Goal: Task Accomplishment & Management: Use online tool/utility

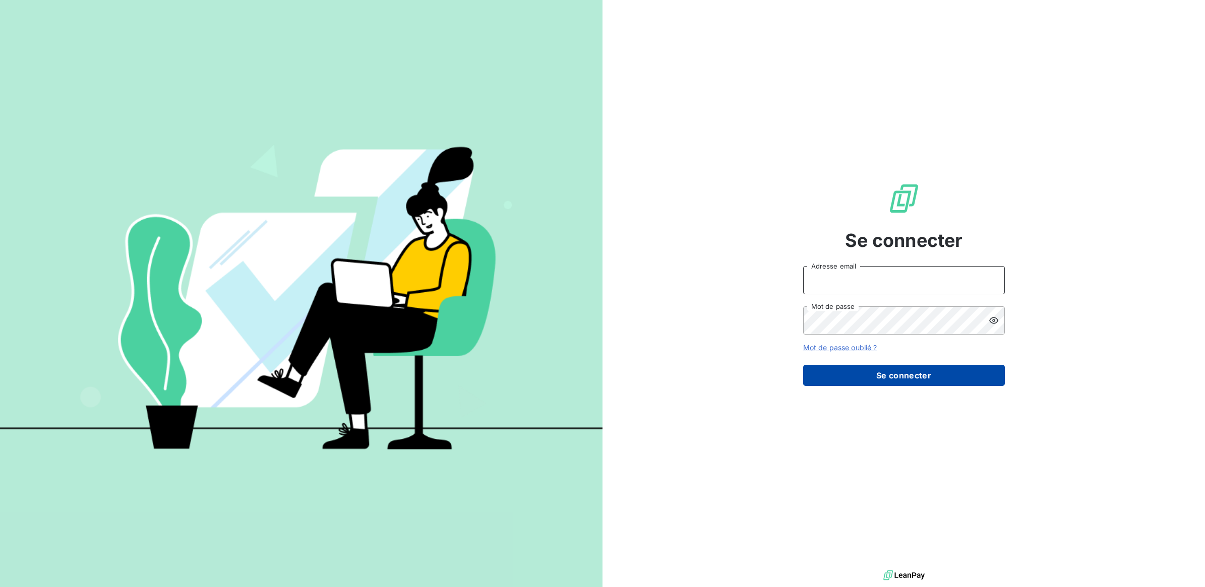
type input "[PERSON_NAME][EMAIL_ADDRESS][DOMAIN_NAME]"
click at [866, 381] on button "Se connecter" at bounding box center [904, 375] width 202 height 21
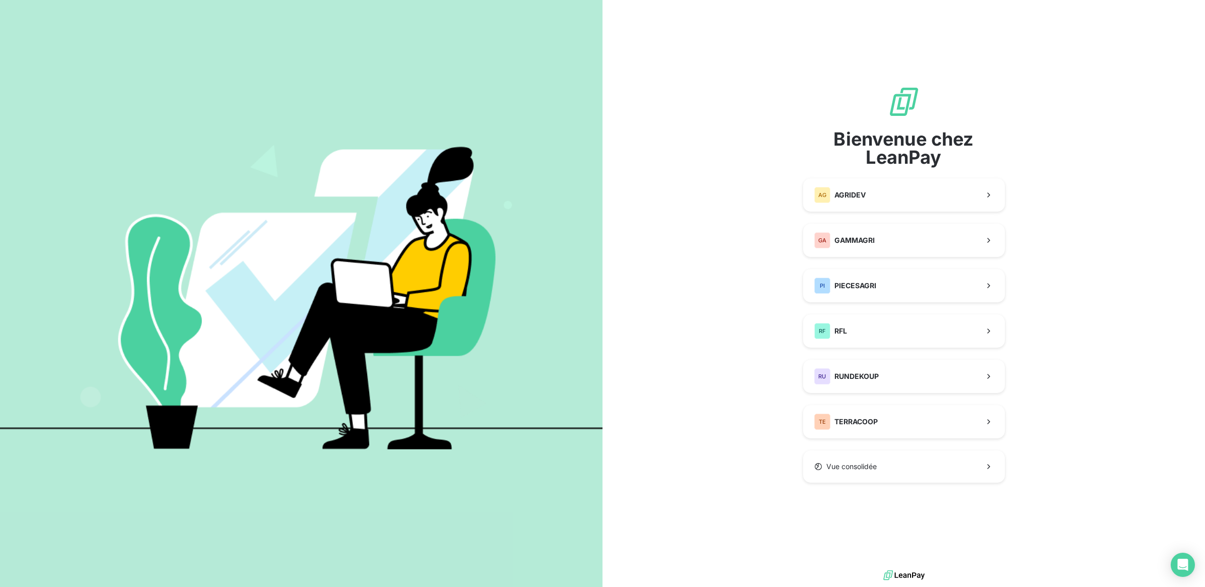
click at [911, 258] on div "Bienvenue chez LeanPay AG AGRIDEV GA GAMMAGRI PI PIECESAGRI RF RFL RU RUNDEKOUP…" at bounding box center [904, 284] width 202 height 397
click at [909, 243] on button "GA GAMMAGRI" at bounding box center [904, 240] width 202 height 33
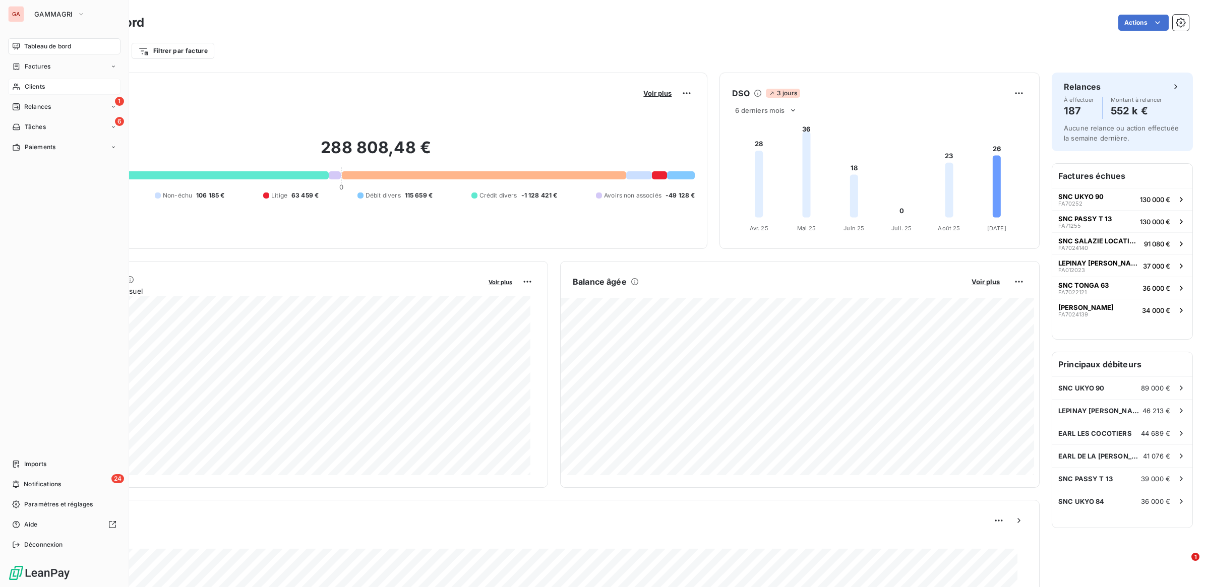
click at [30, 85] on span "Clients" at bounding box center [35, 86] width 20 height 9
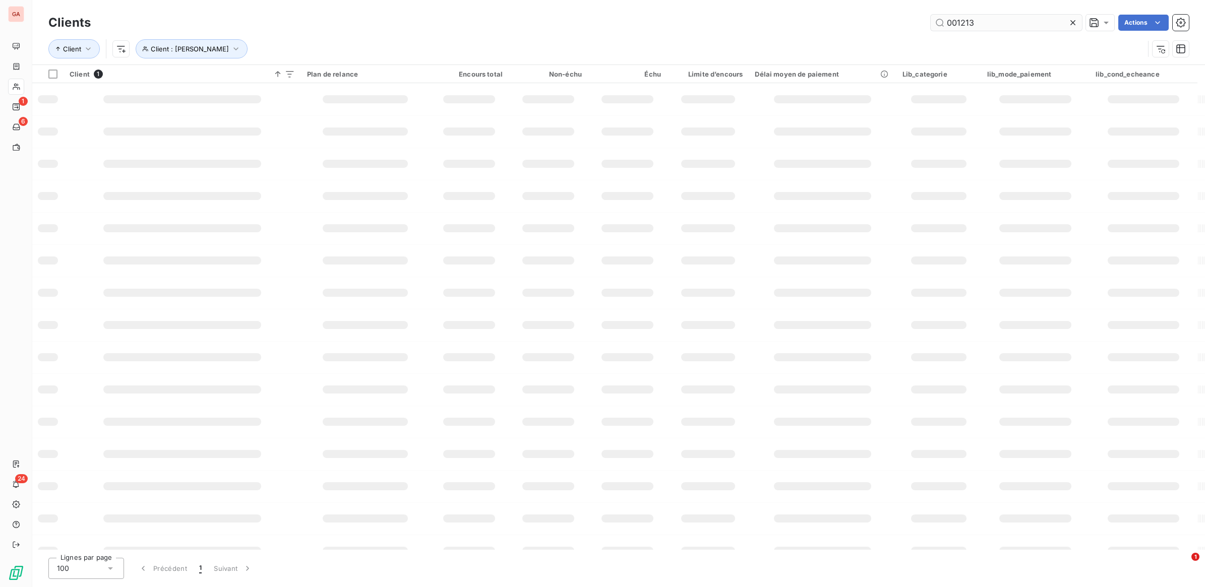
type input "001213"
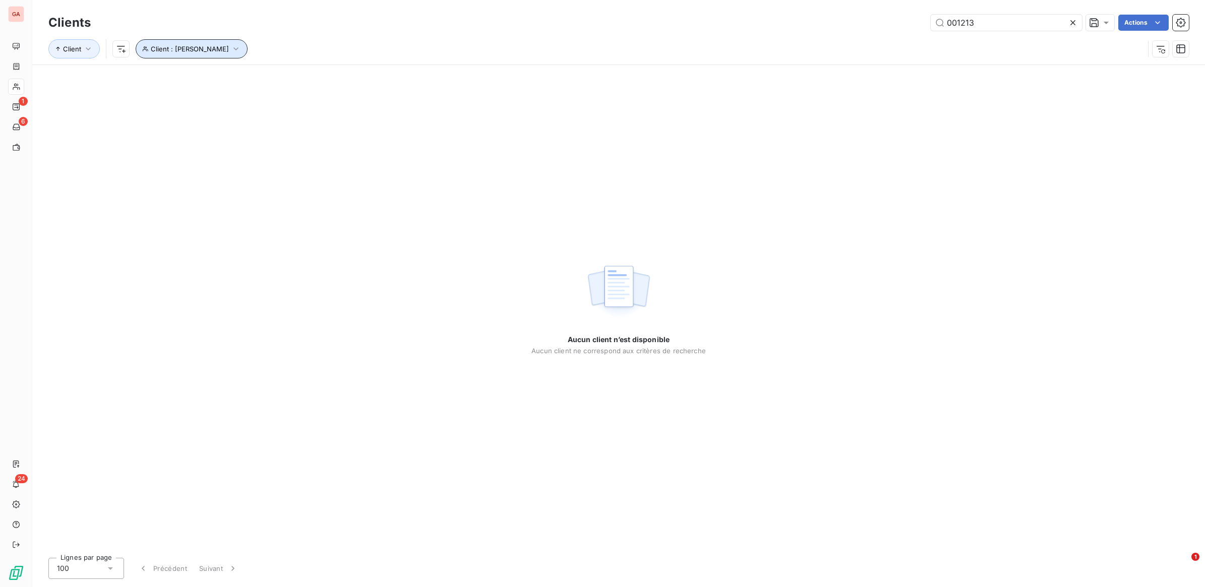
click at [241, 47] on icon "button" at bounding box center [236, 49] width 10 height 10
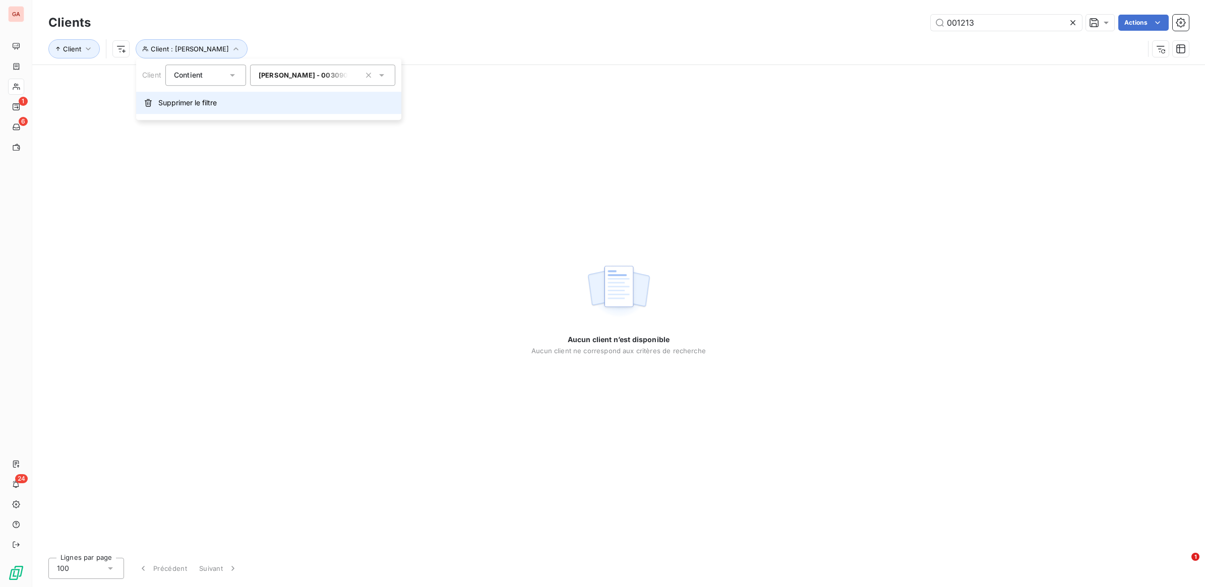
click at [178, 101] on span "Supprimer le filtre" at bounding box center [187, 103] width 58 height 10
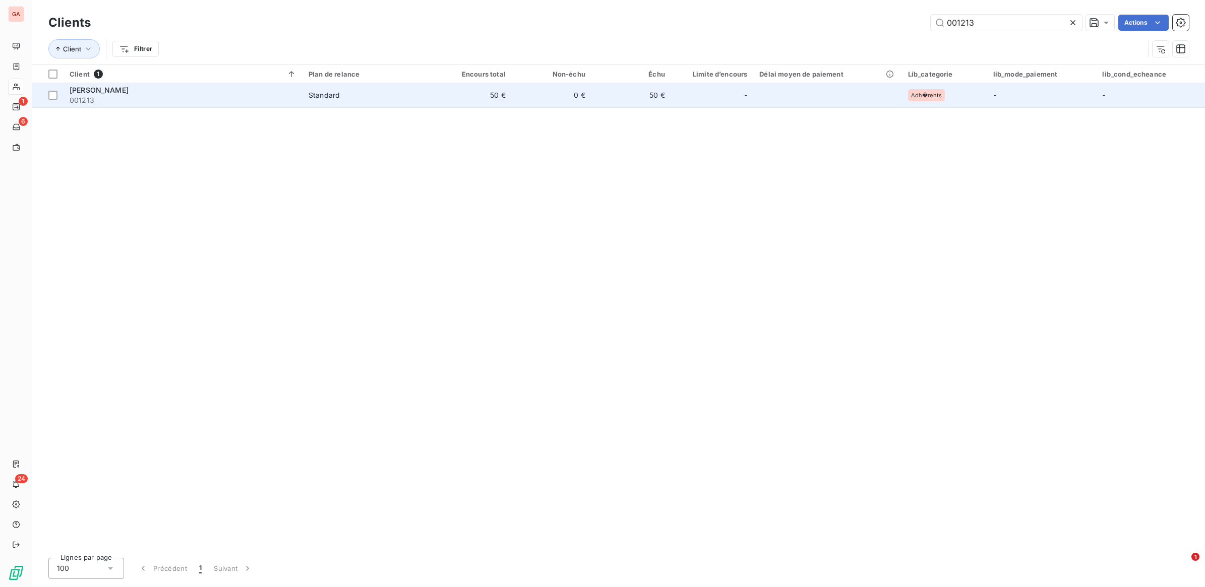
click at [660, 101] on td "50 €" at bounding box center [632, 95] width 80 height 24
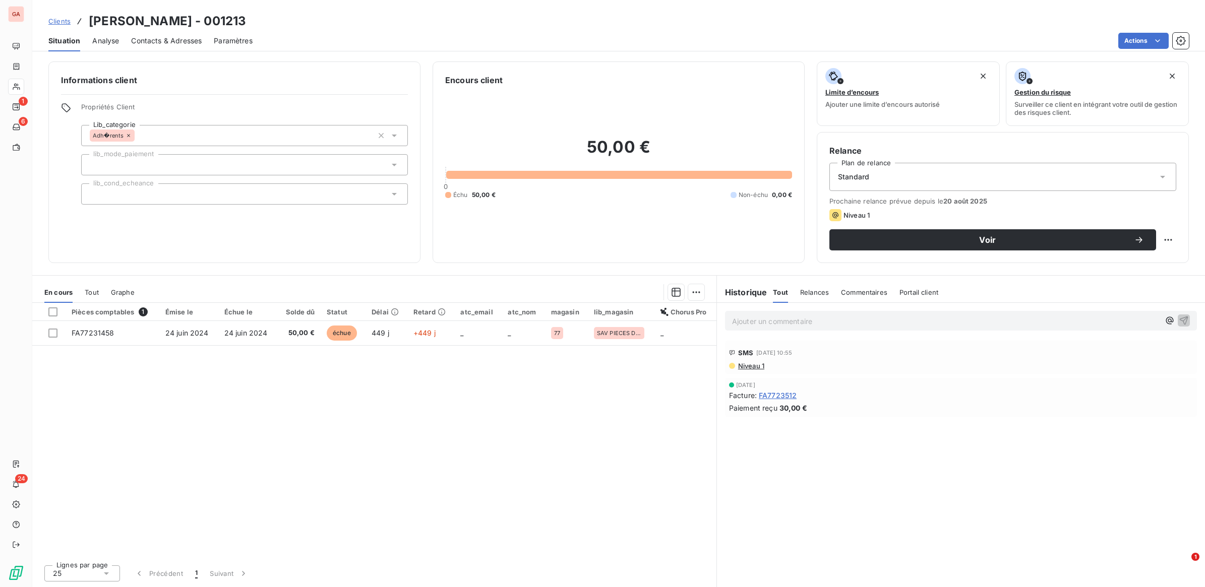
click at [926, 179] on div "Standard" at bounding box center [1003, 177] width 347 height 28
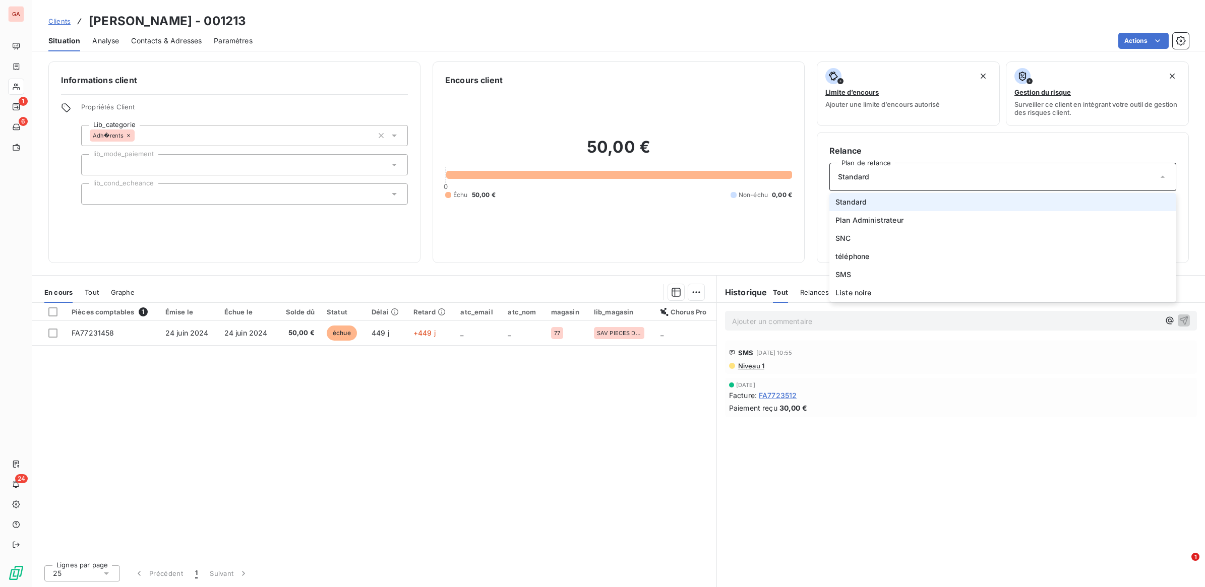
click at [926, 179] on div "Standard" at bounding box center [1003, 177] width 347 height 28
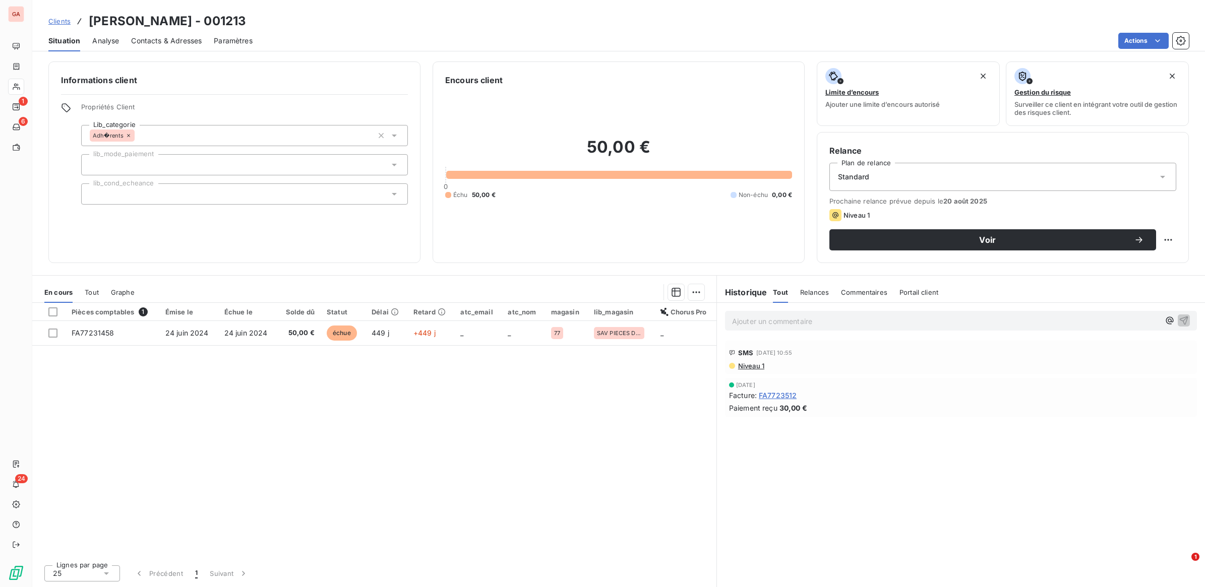
click at [856, 317] on p "Ajouter un commentaire ﻿" at bounding box center [946, 321] width 428 height 13
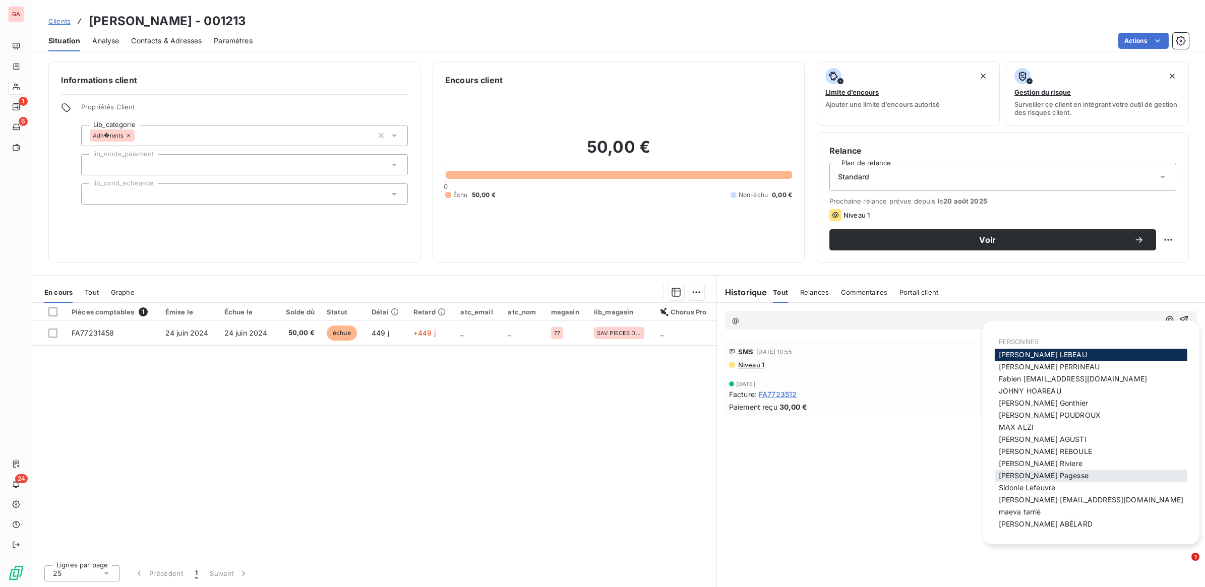
click at [1032, 473] on span "[PERSON_NAME]" at bounding box center [1044, 475] width 90 height 9
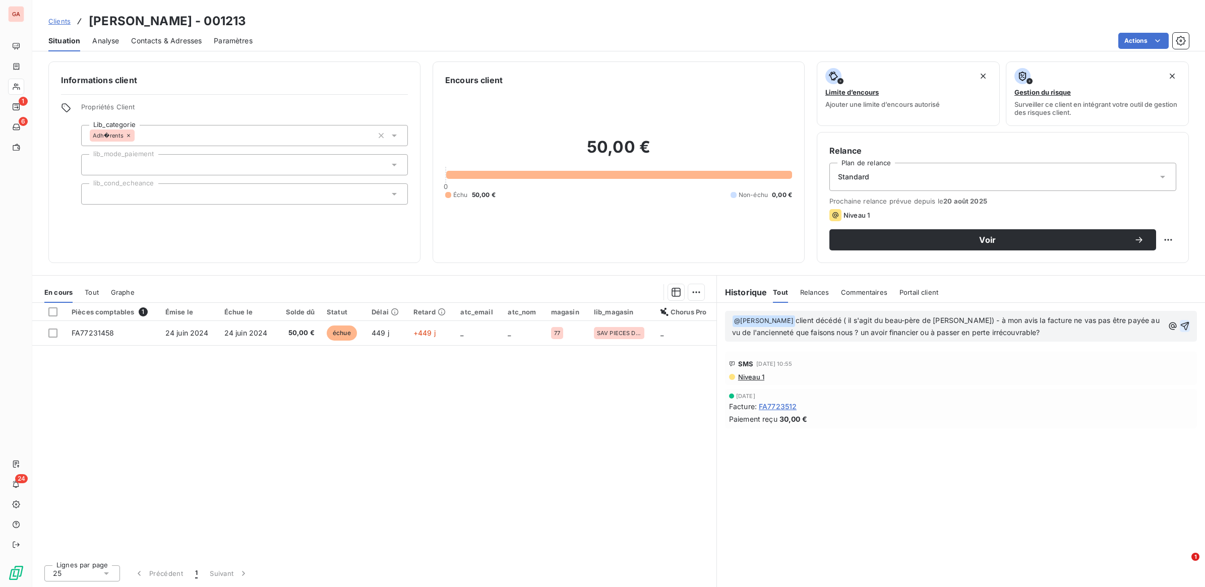
click at [1182, 330] on icon "button" at bounding box center [1185, 326] width 10 height 10
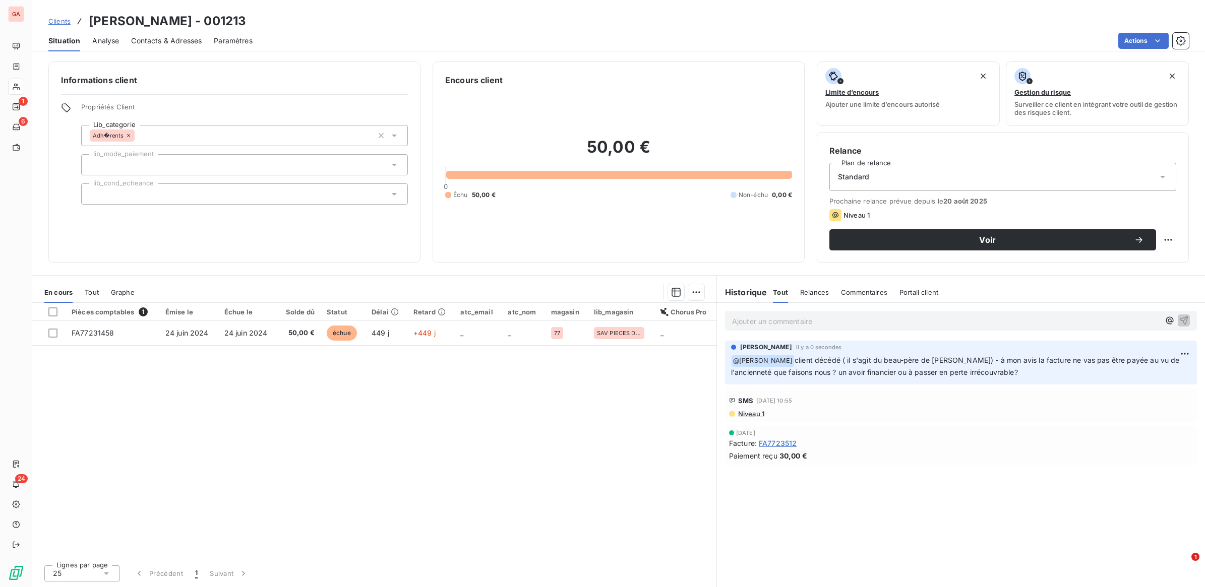
drag, startPoint x: 585, startPoint y: 408, endPoint x: 580, endPoint y: 396, distance: 13.6
click at [585, 408] on div "Pièces comptables 1 Émise le Échue le Solde dû Statut Délai Retard atc_email at…" at bounding box center [374, 430] width 684 height 254
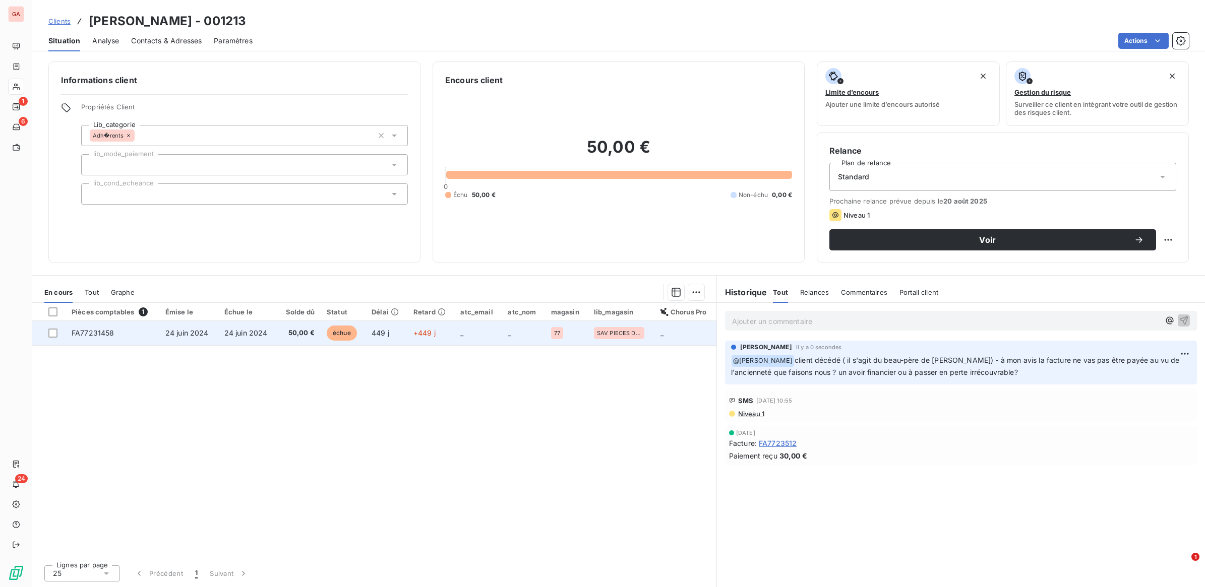
click at [347, 334] on span "échue" at bounding box center [342, 333] width 30 height 15
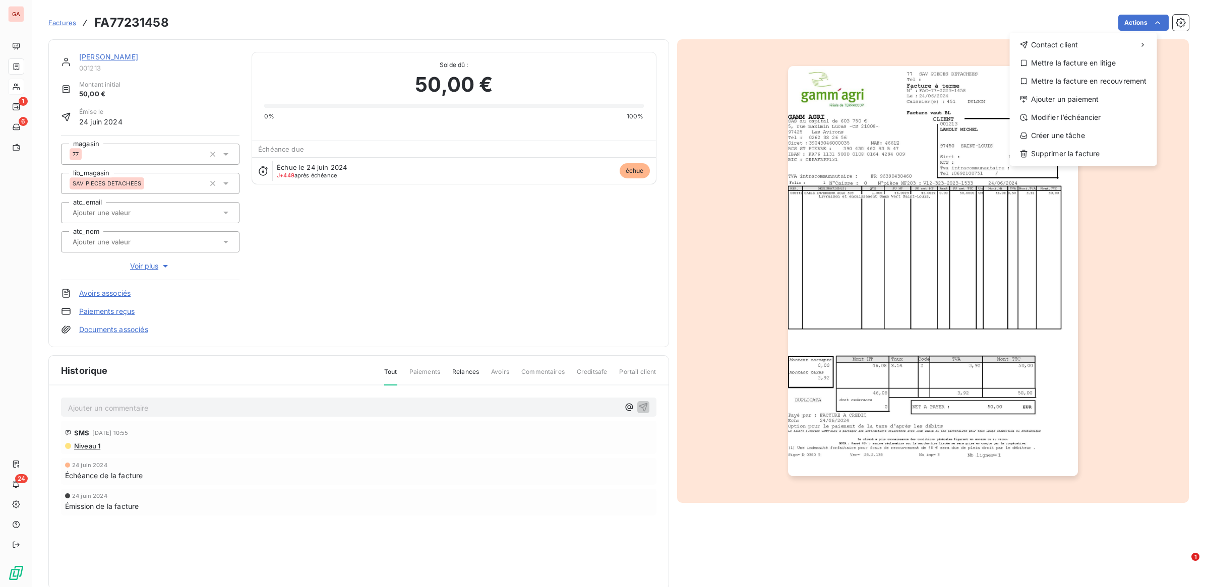
click at [19, 86] on html "GA 1 6 24 Factures FA77231458 Actions Contact client Mettre la facture en litig…" at bounding box center [602, 293] width 1205 height 587
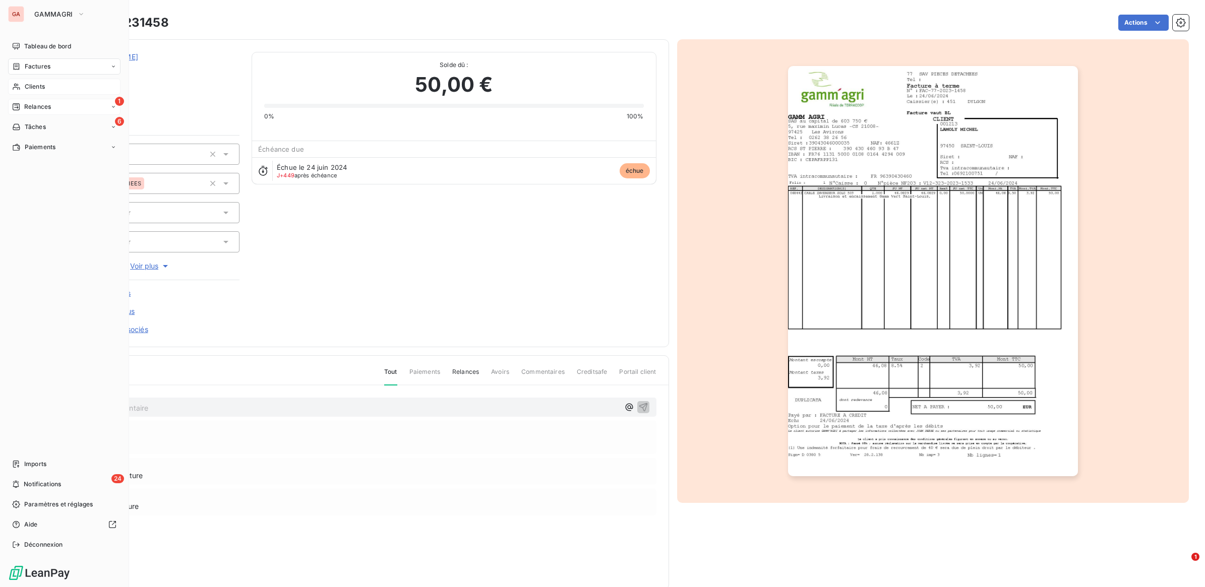
click at [28, 106] on span "Relances" at bounding box center [37, 106] width 27 height 9
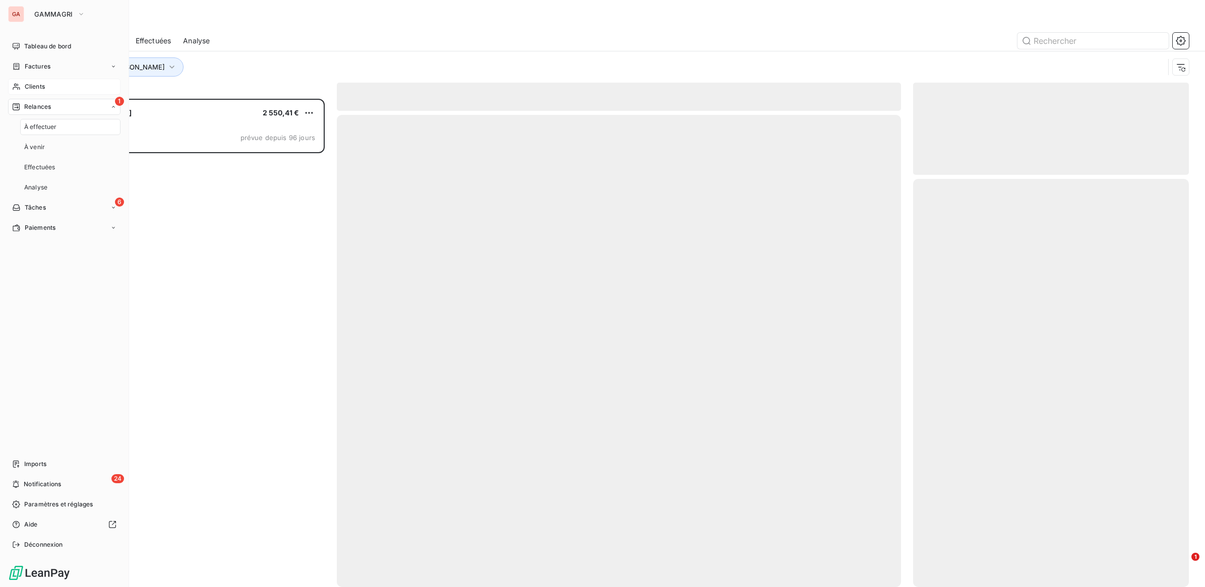
scroll to position [479, 266]
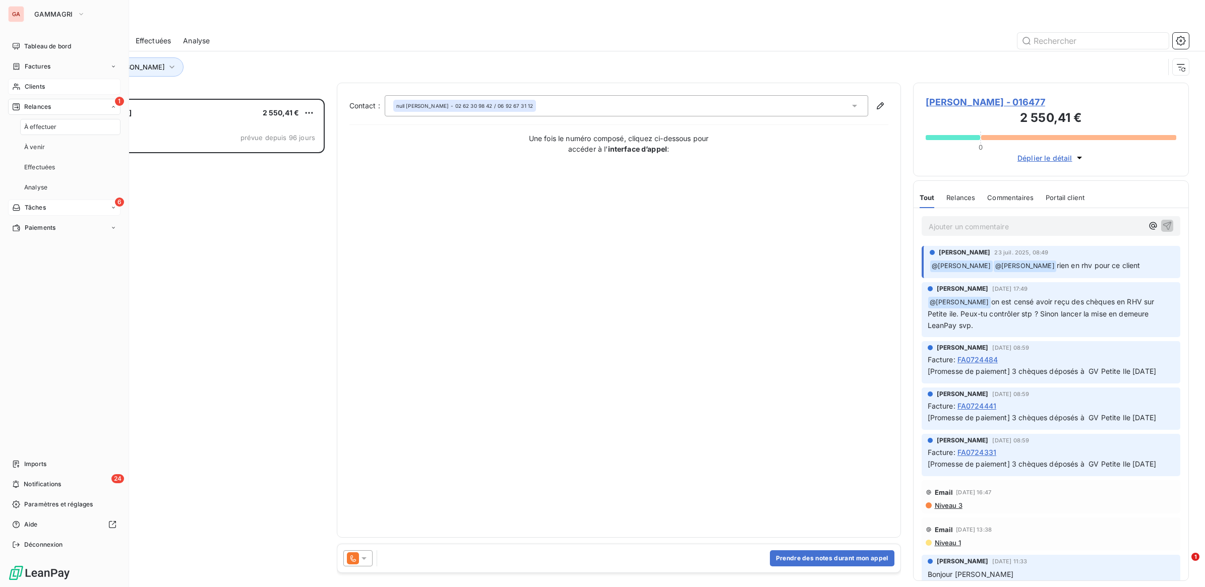
click at [48, 209] on div "6 Tâches" at bounding box center [64, 208] width 112 height 16
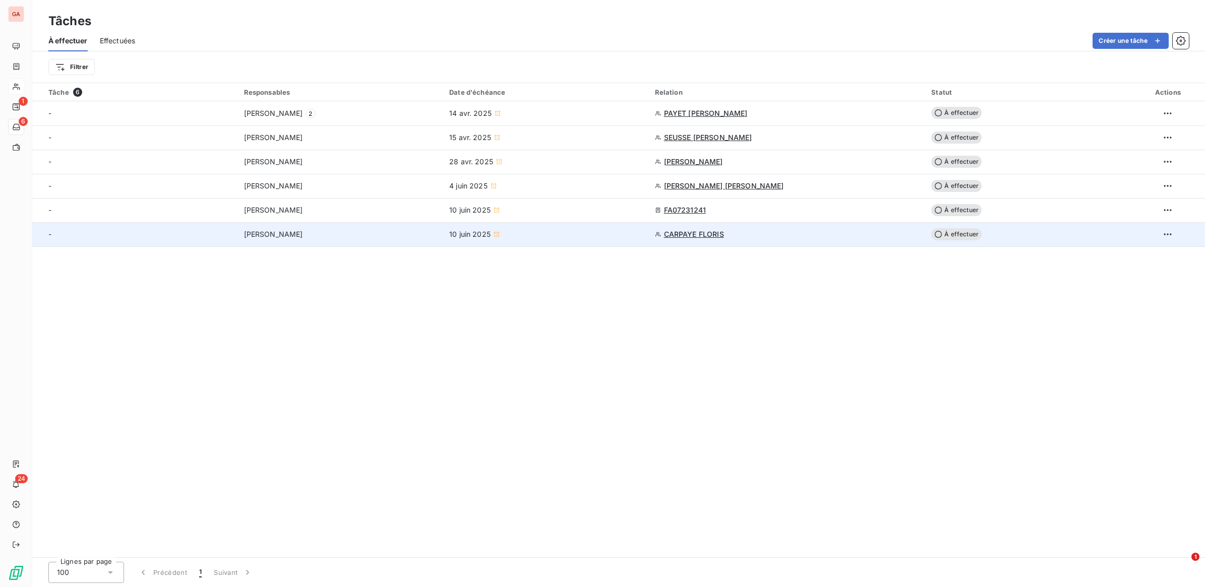
click at [263, 236] on span "[PERSON_NAME]" at bounding box center [273, 234] width 59 height 10
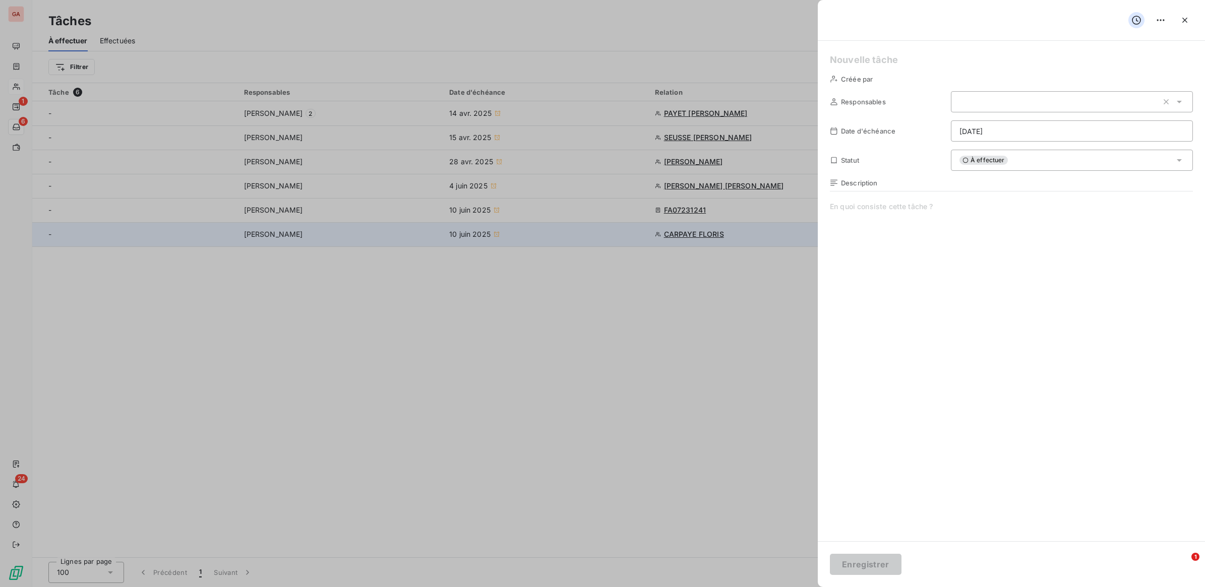
type input "[DATE]"
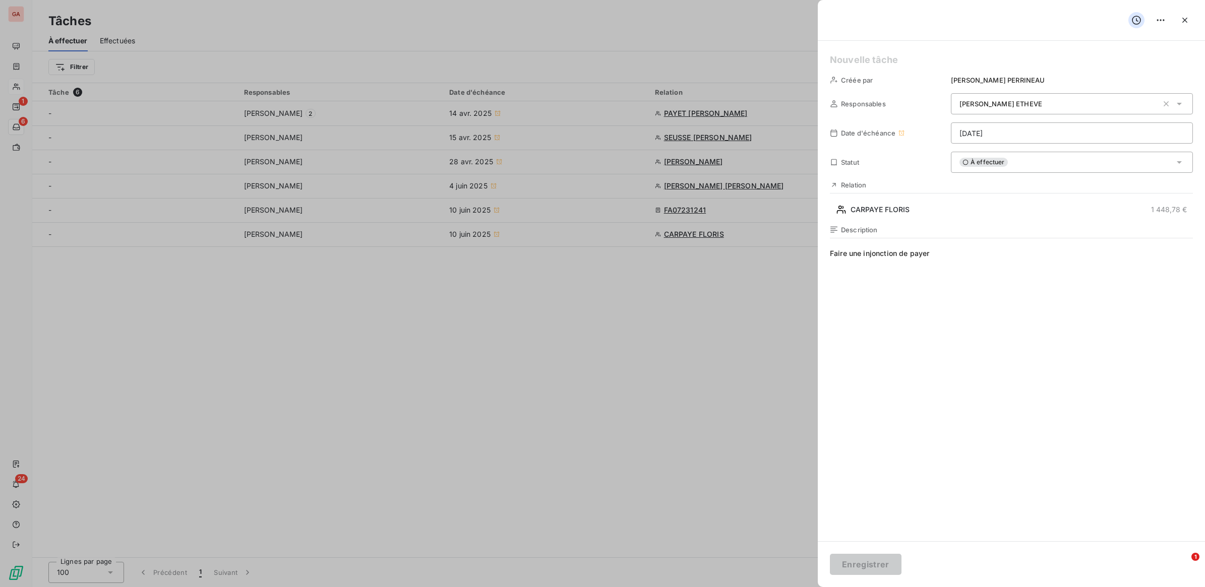
click at [617, 397] on div at bounding box center [602, 293] width 1205 height 587
click at [1184, 18] on icon "button" at bounding box center [1185, 20] width 10 height 10
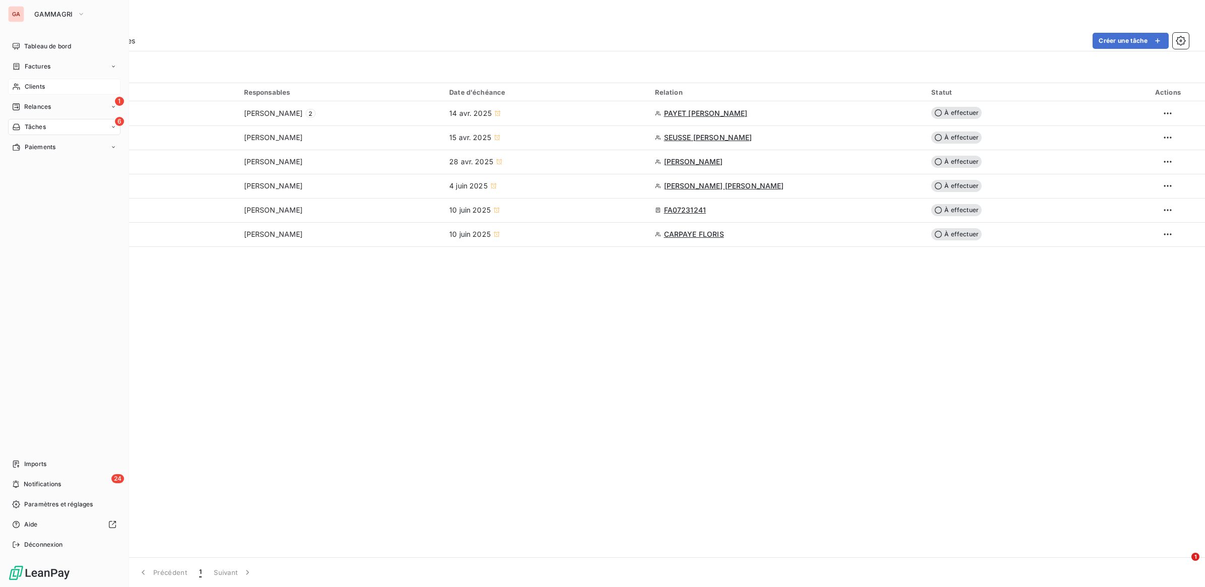
click at [44, 91] on span "Clients" at bounding box center [35, 86] width 20 height 9
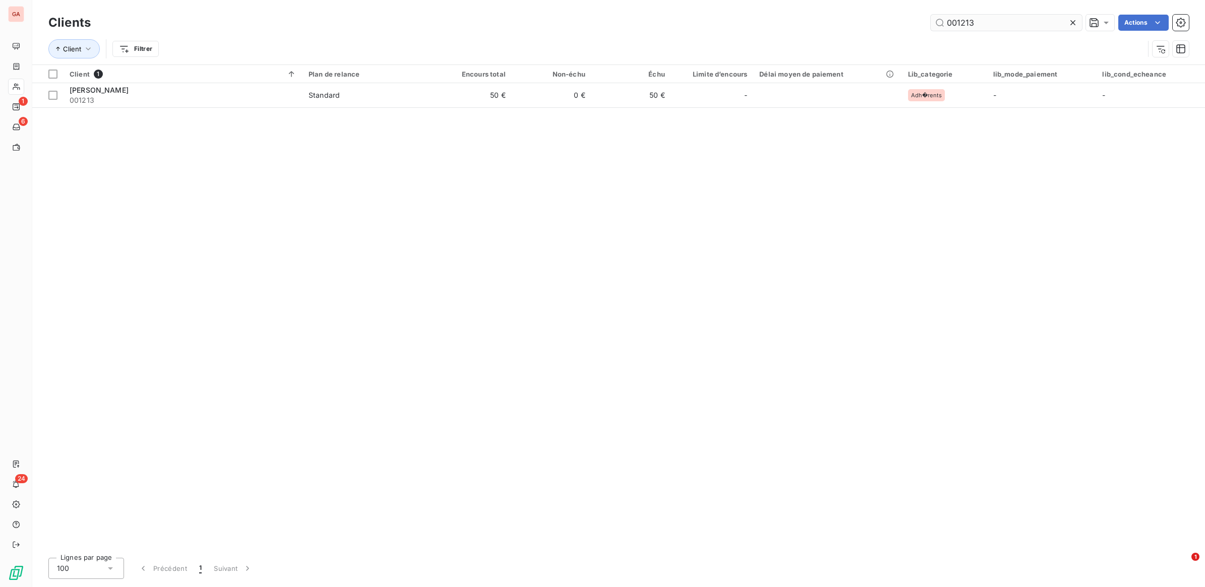
click at [972, 25] on input "001213" at bounding box center [1006, 23] width 151 height 16
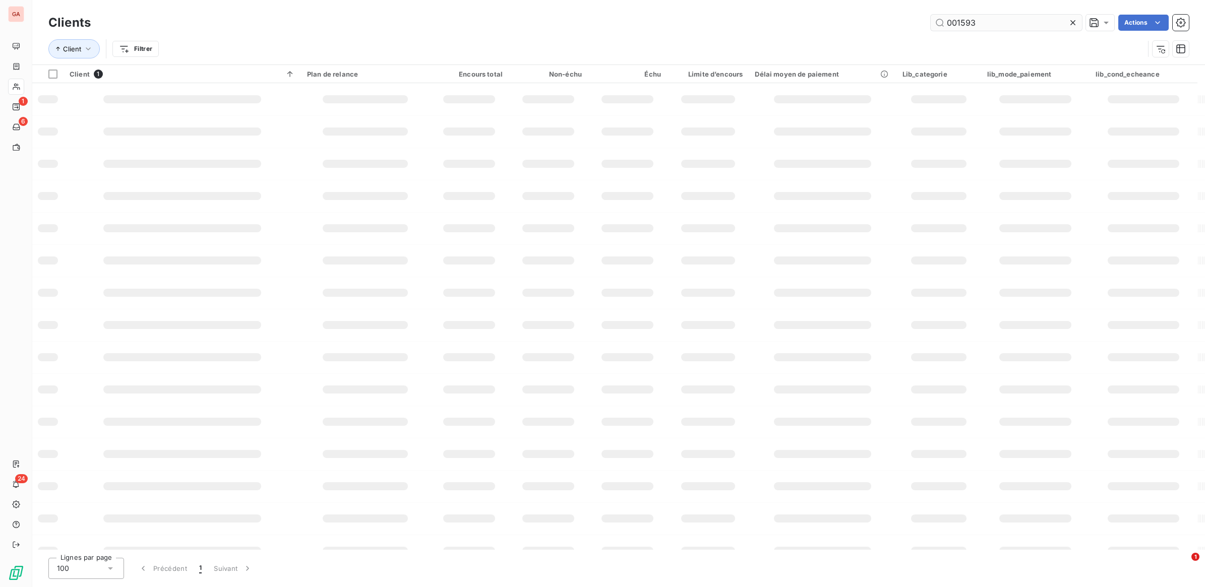
type input "001593"
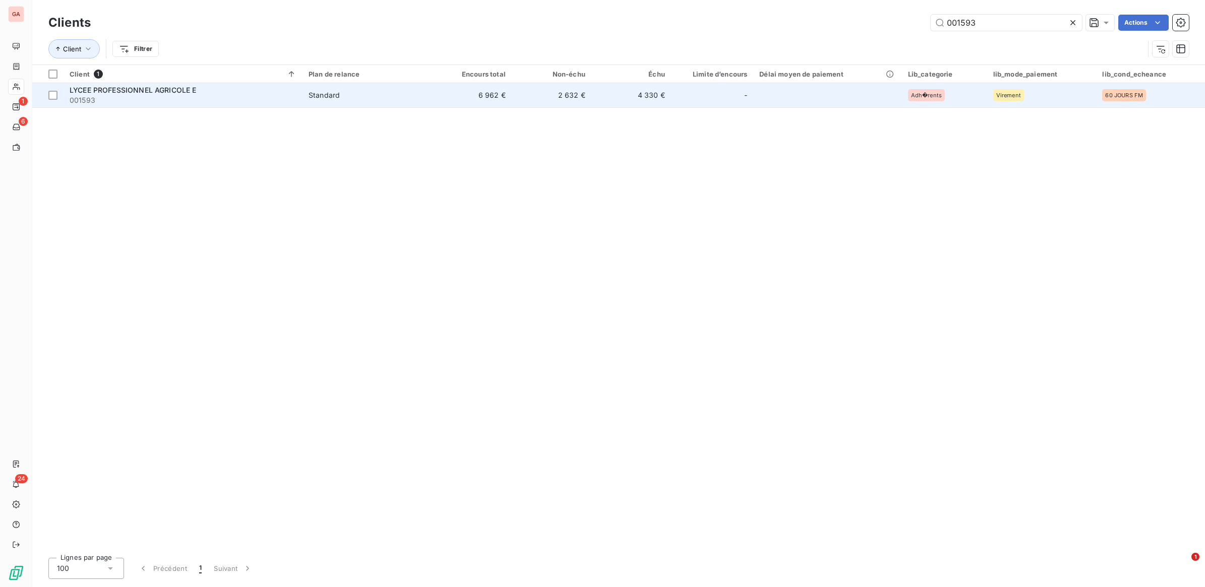
click at [330, 103] on td "Standard" at bounding box center [368, 95] width 130 height 24
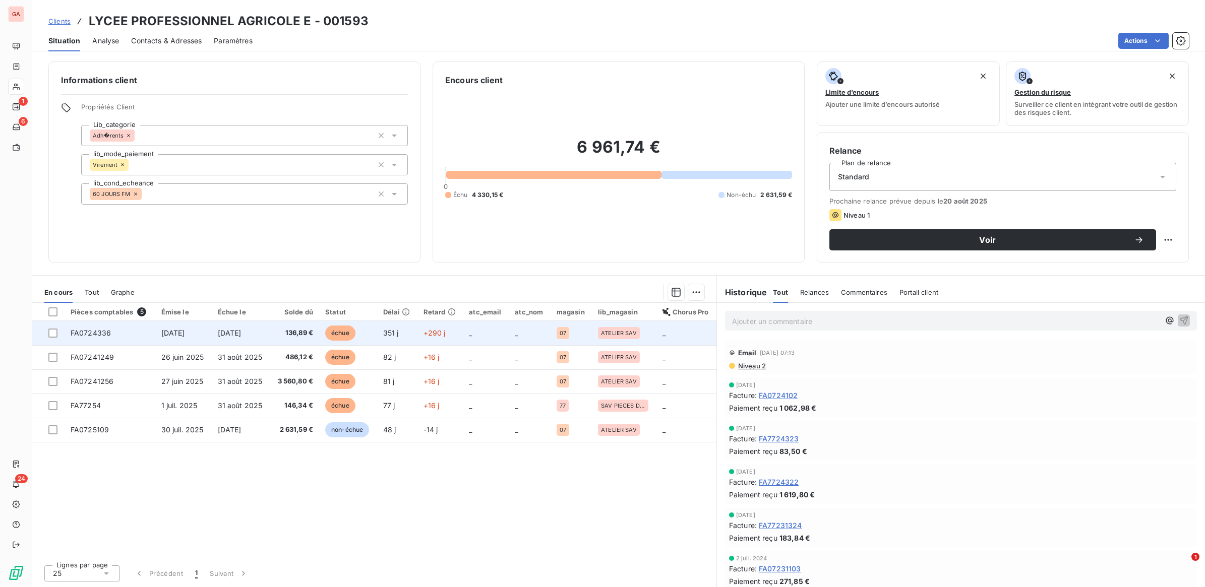
click at [681, 334] on td "_" at bounding box center [687, 333] width 60 height 24
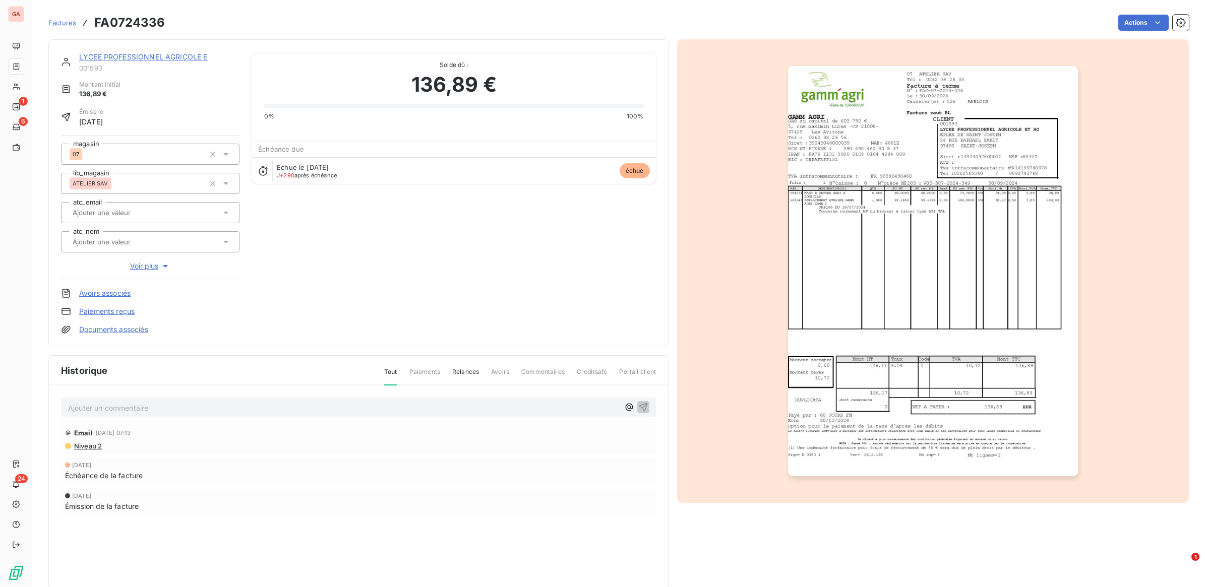
click at [629, 170] on span "échue" at bounding box center [635, 170] width 30 height 15
click at [174, 411] on p "Ajouter un commentaire ﻿" at bounding box center [343, 408] width 551 height 13
click at [465, 371] on span "Relances" at bounding box center [465, 376] width 27 height 17
click at [528, 367] on div "Historique Tout Paiements Relances Avoirs Commentaires Creditsafe Portail client" at bounding box center [359, 371] width 620 height 30
click at [531, 371] on span "Commentaires" at bounding box center [542, 376] width 43 height 17
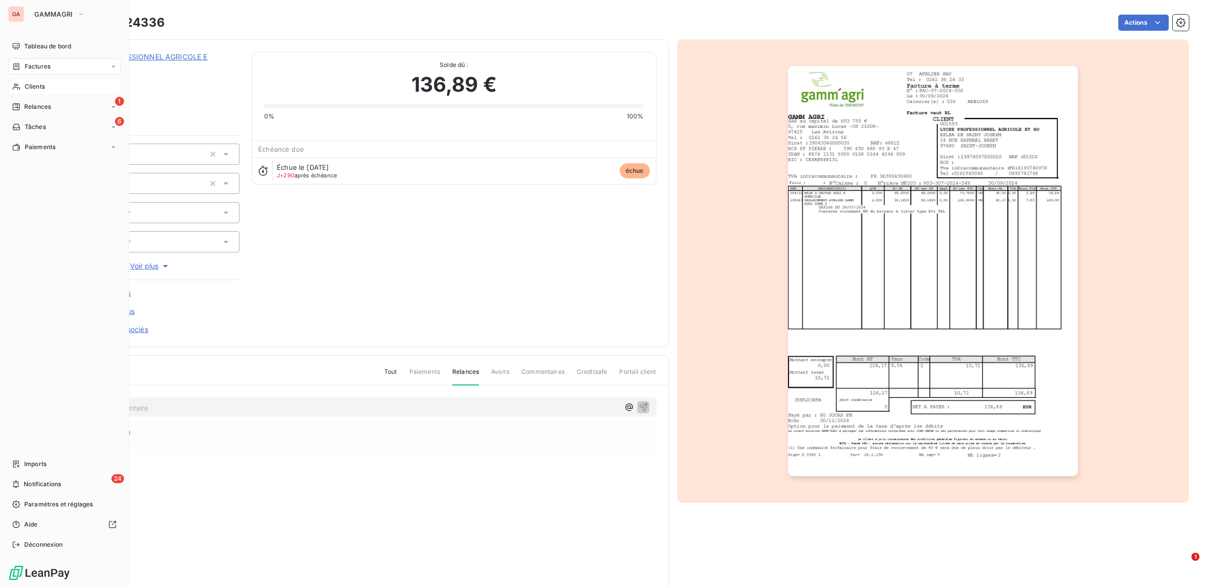
click at [31, 86] on span "Clients" at bounding box center [35, 86] width 20 height 9
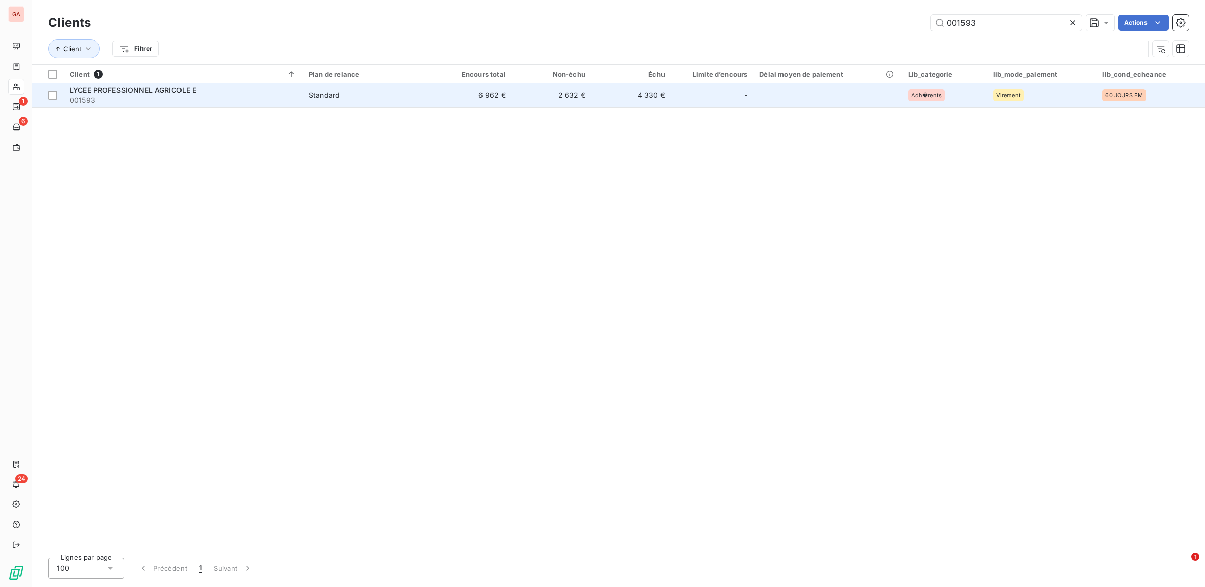
click at [356, 98] on span "Standard" at bounding box center [367, 95] width 117 height 10
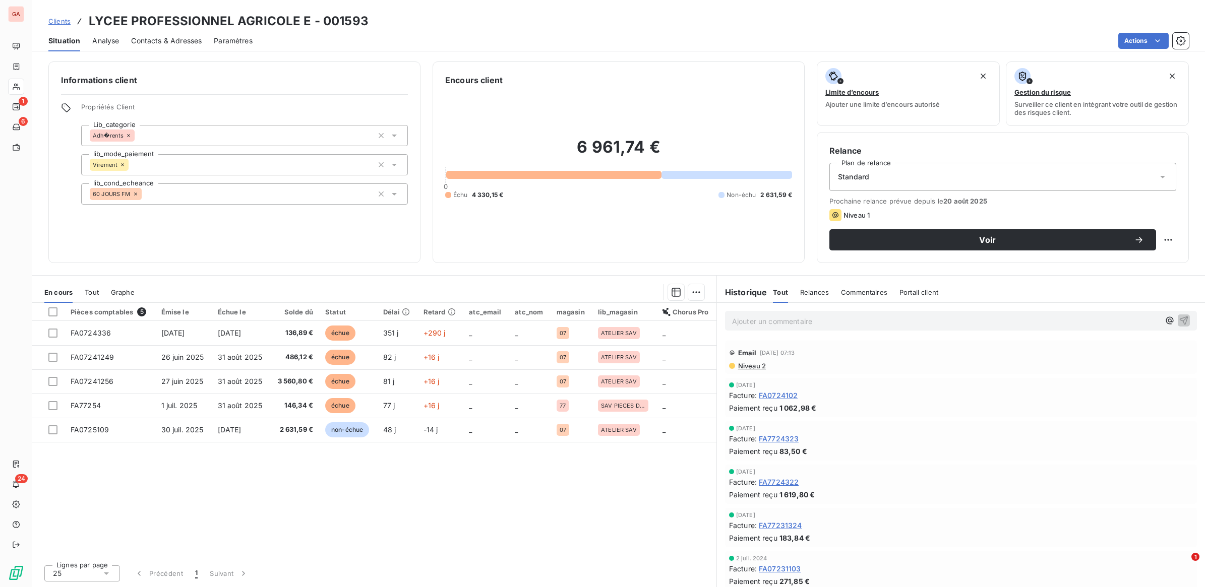
click at [802, 318] on p "Ajouter un commentaire ﻿" at bounding box center [946, 321] width 428 height 13
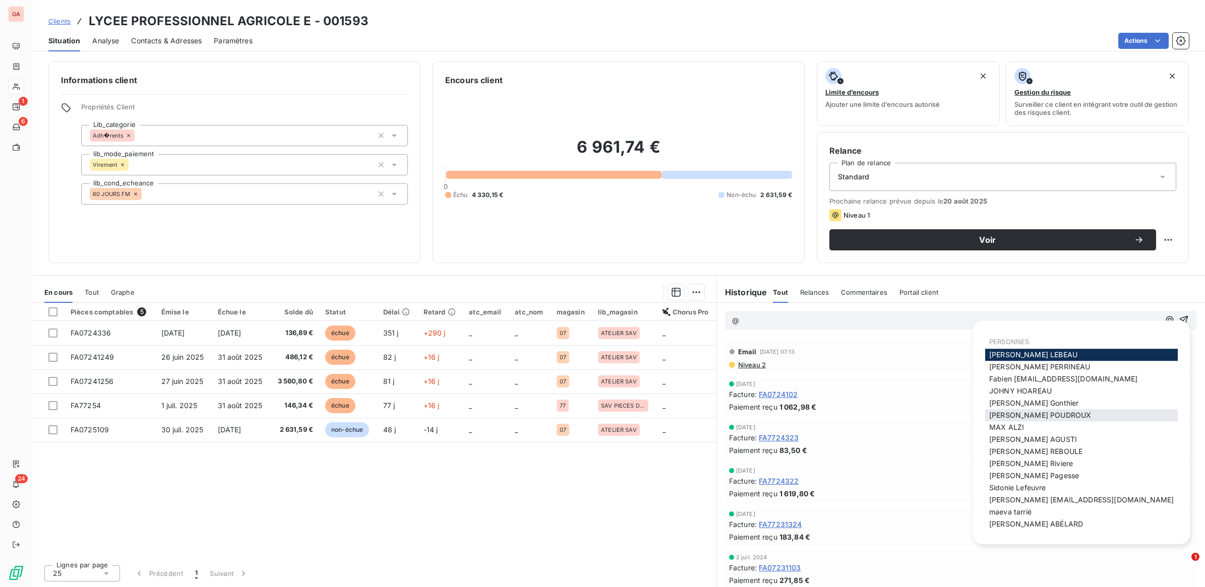
click at [1044, 410] on div "[PERSON_NAME]" at bounding box center [1081, 415] width 193 height 12
click at [1036, 415] on span "[PERSON_NAME]" at bounding box center [1040, 415] width 102 height 9
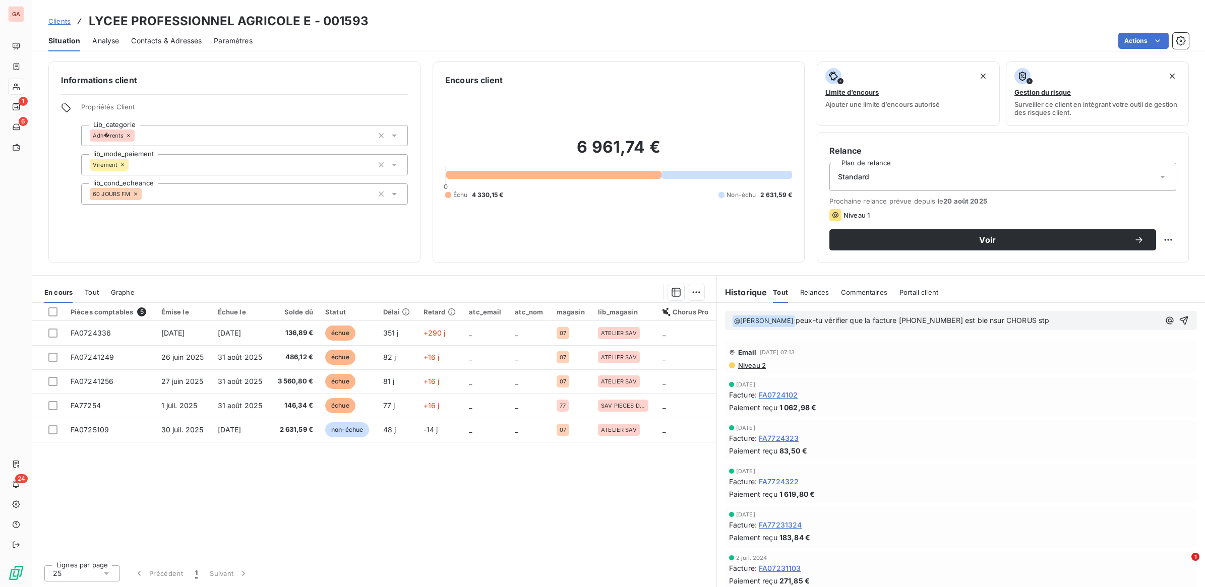
click at [1062, 324] on p "﻿ @ [PERSON_NAME] ﻿ peux-tu vérifier que la facture [PHONE_NUMBER] est bie nsur…" at bounding box center [946, 321] width 428 height 12
click at [982, 319] on span "peux-tu vérifier que la facture [PHONE_NUMBER] est bie nsur CHORUS stp car aucu…" at bounding box center [956, 320] width 320 height 9
click at [1131, 321] on p "﻿ @ [PERSON_NAME] ﻿ peux-tu vérifier que la facture [PHONE_NUMBER] est bien sur…" at bounding box center [946, 321] width 428 height 12
click at [1179, 319] on icon "button" at bounding box center [1184, 321] width 10 height 10
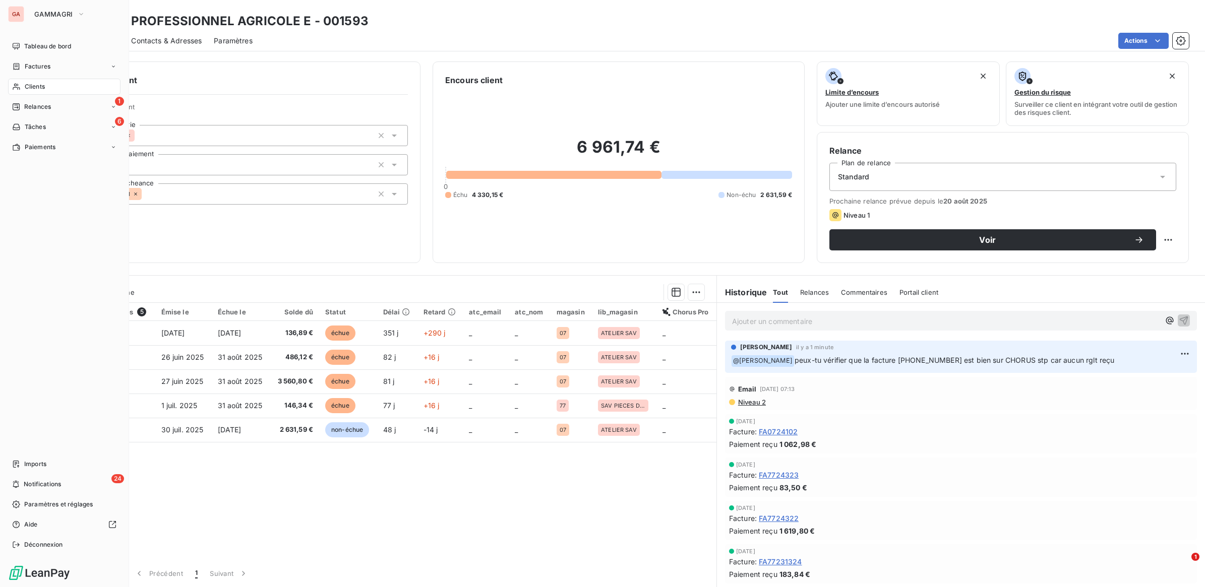
click at [34, 84] on span "Clients" at bounding box center [35, 86] width 20 height 9
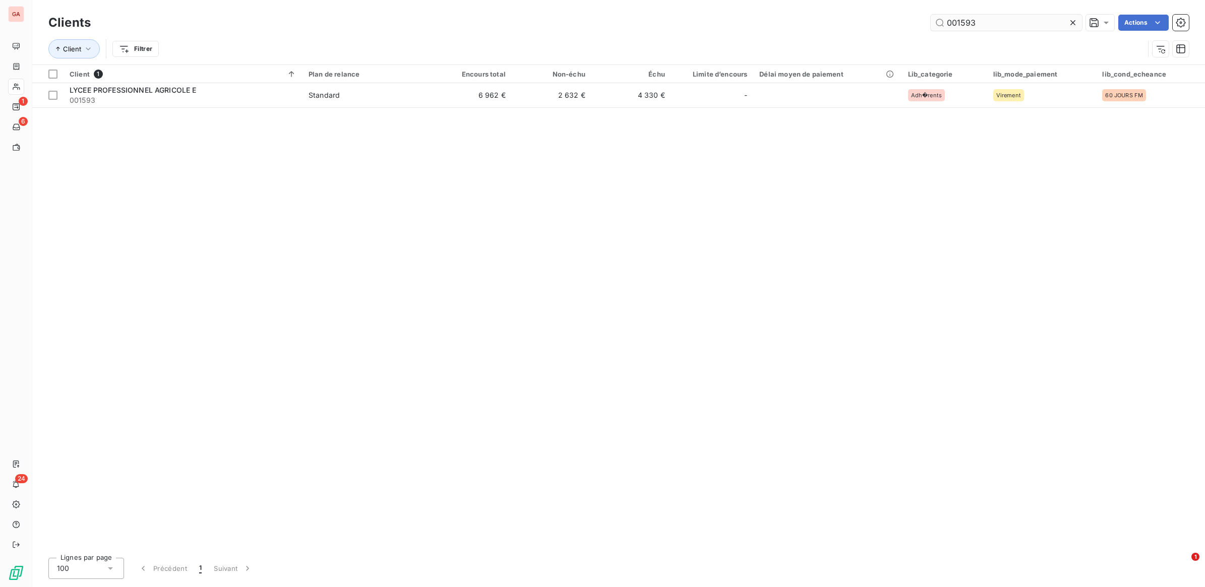
click at [984, 21] on input "001593" at bounding box center [1006, 23] width 151 height 16
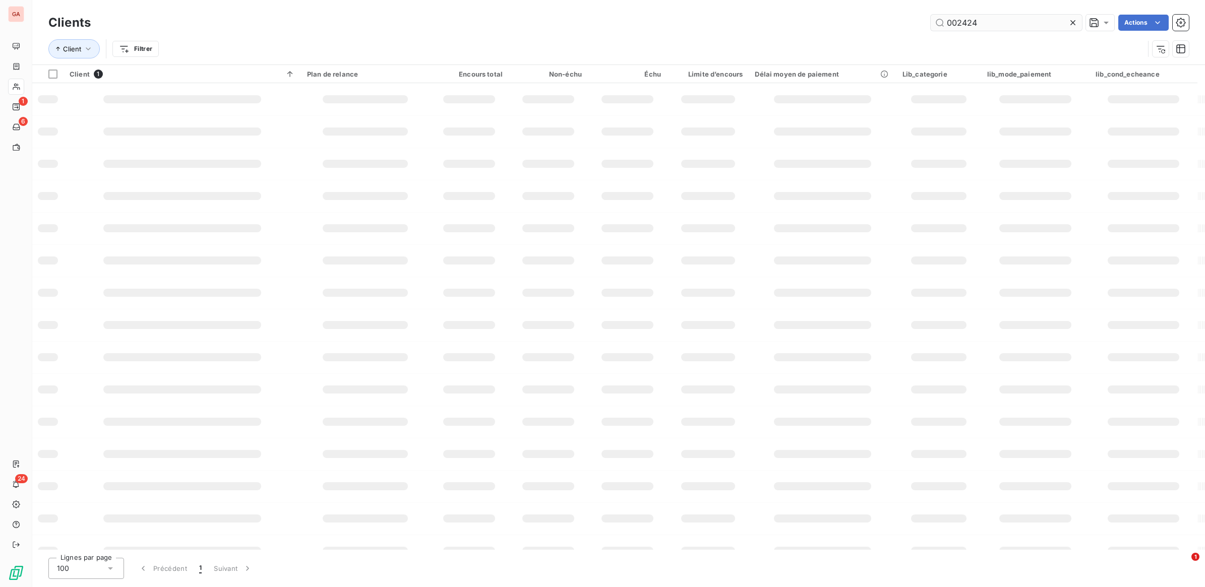
type input "002424"
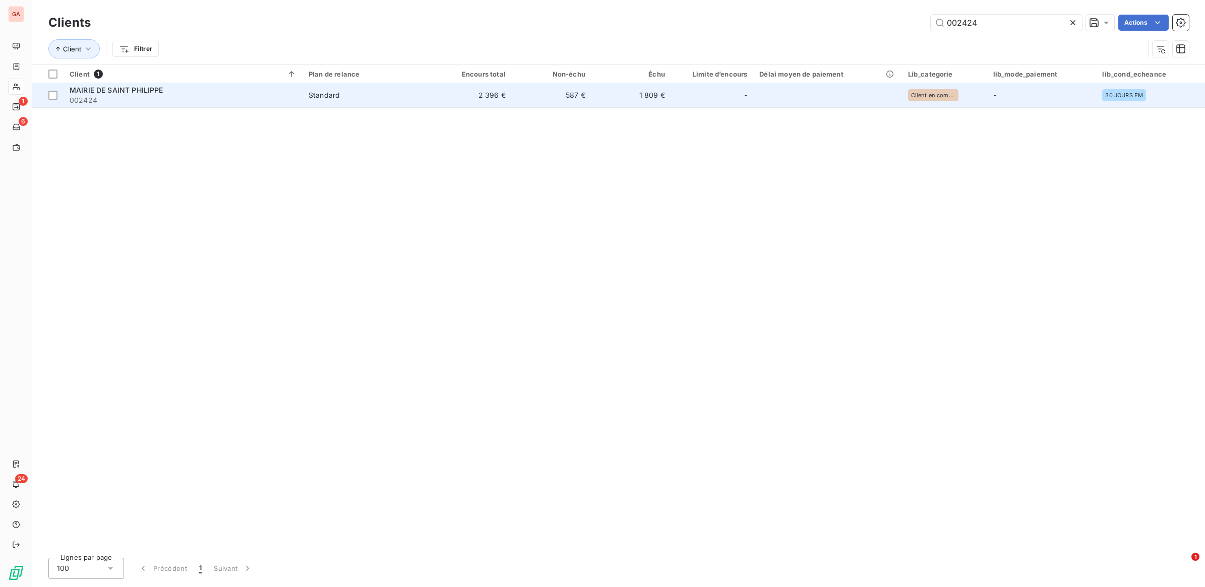
click at [445, 93] on td "2 396 €" at bounding box center [472, 95] width 80 height 24
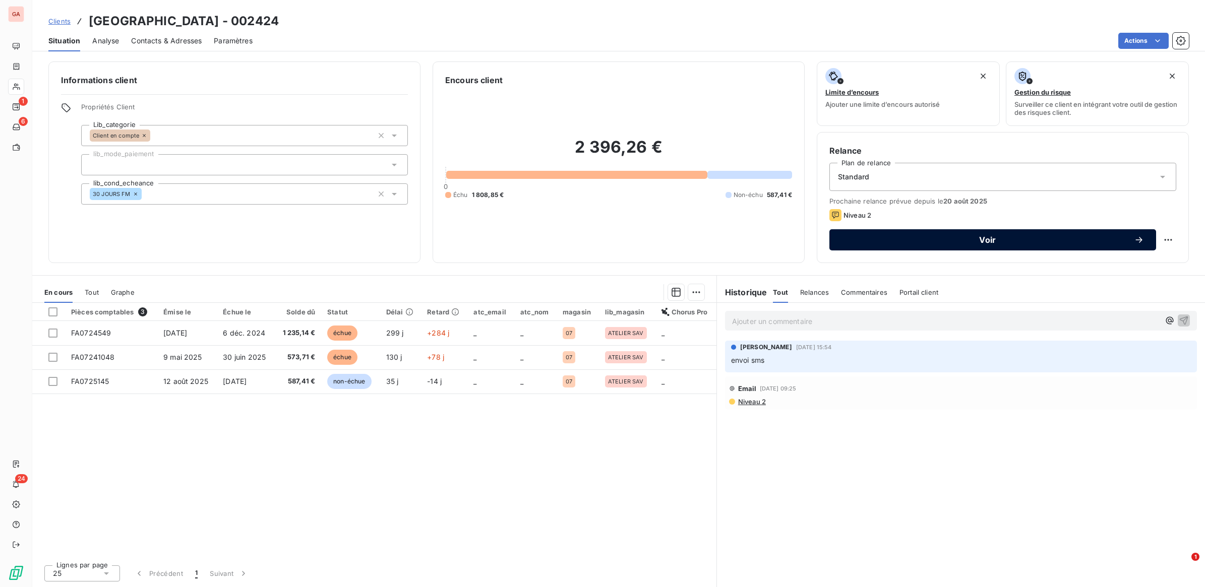
click at [1133, 238] on span "Voir" at bounding box center [988, 240] width 292 height 8
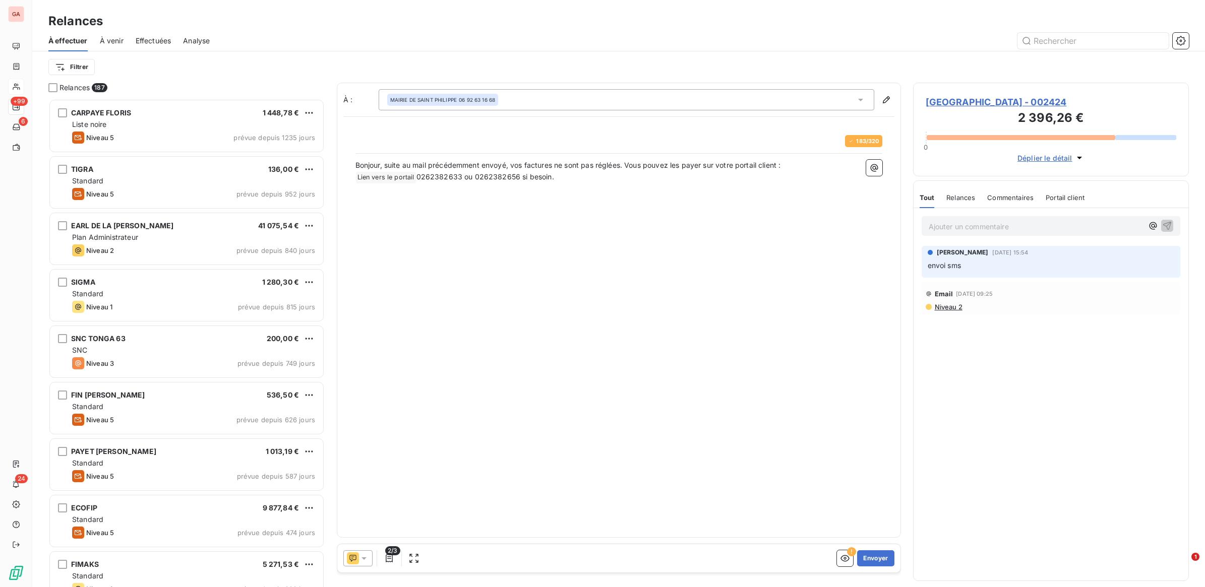
scroll to position [480, 266]
click at [366, 556] on icon at bounding box center [364, 559] width 10 height 10
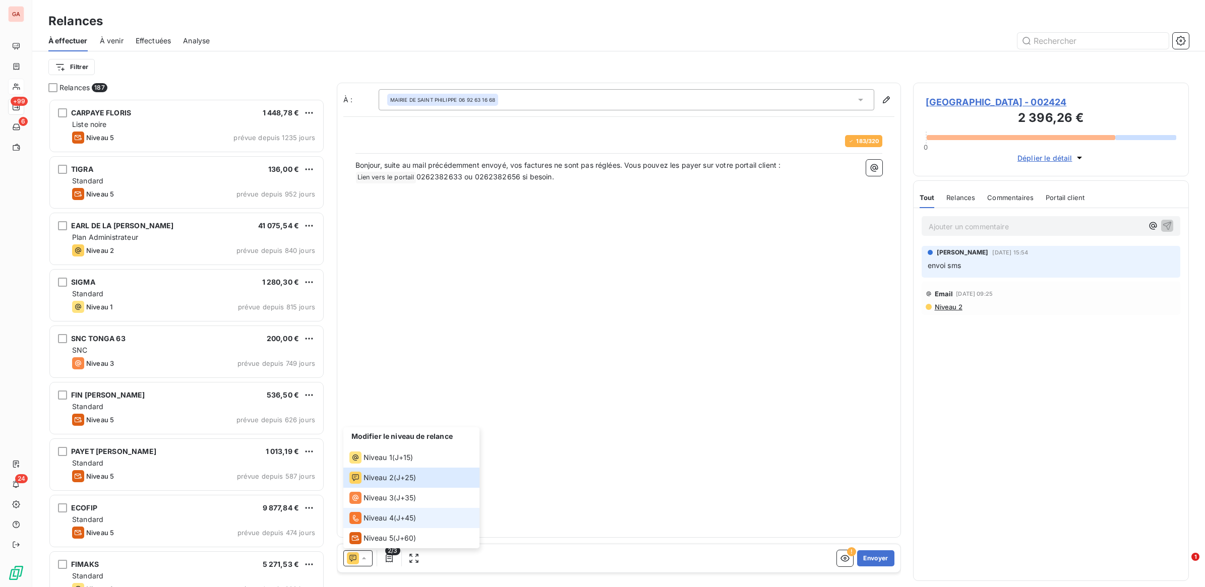
click at [405, 518] on span "J+45 )" at bounding box center [406, 518] width 20 height 10
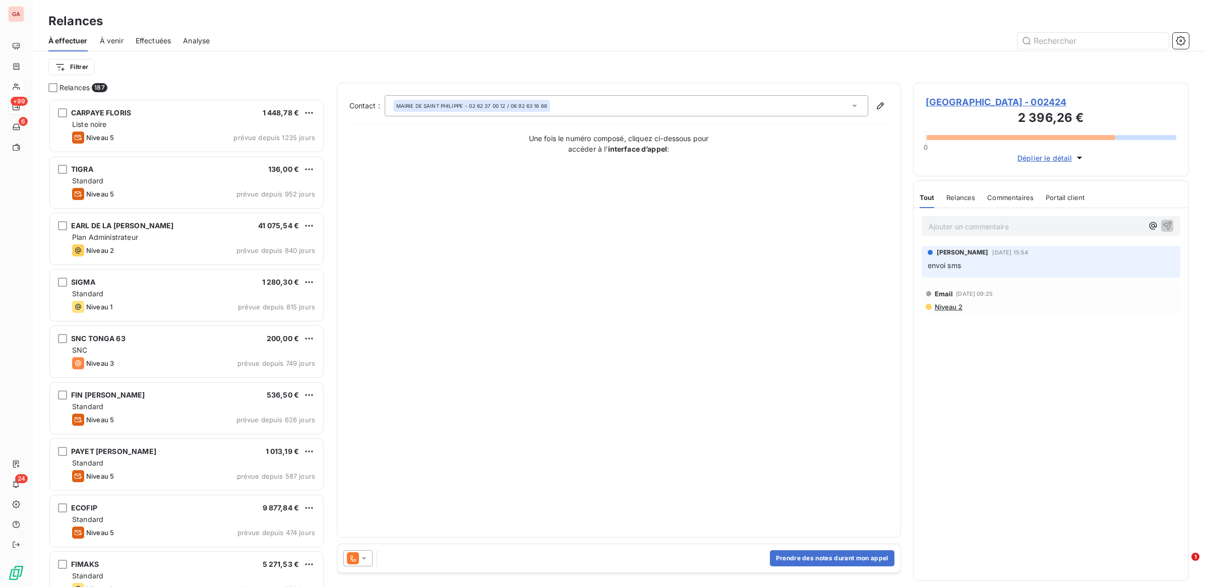
click at [367, 561] on icon at bounding box center [364, 559] width 10 height 10
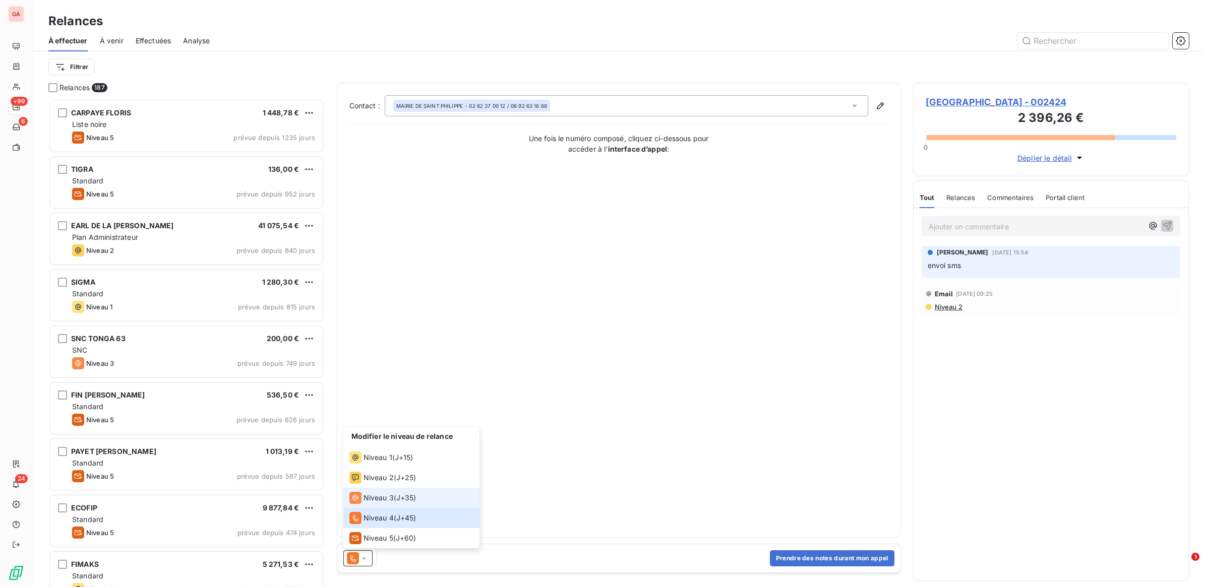
click at [400, 497] on span "J+35 )" at bounding box center [406, 498] width 20 height 10
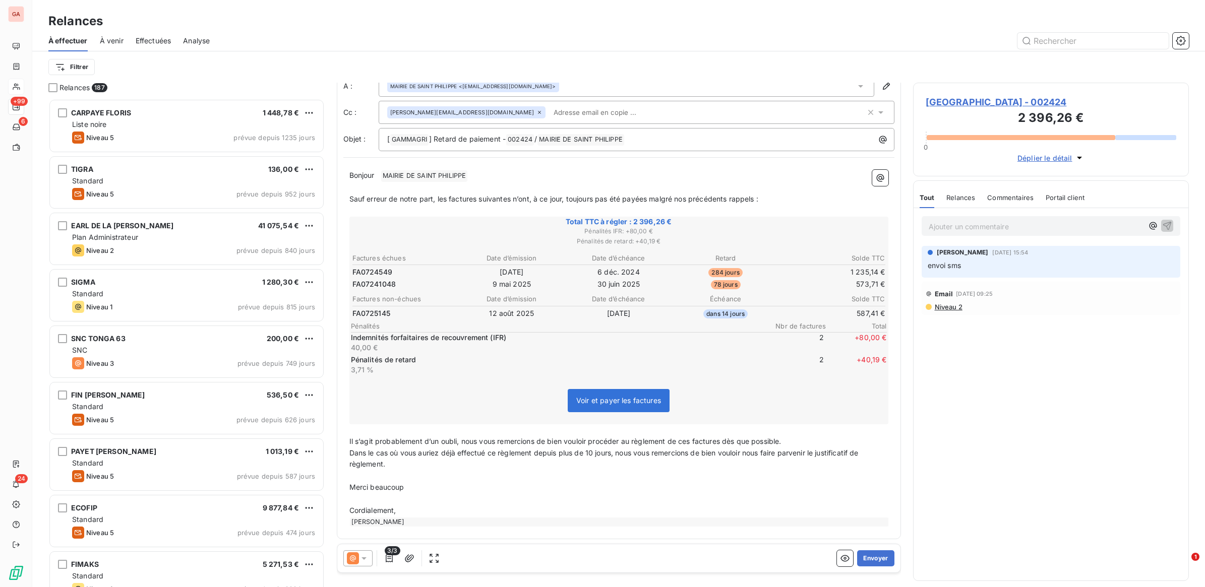
scroll to position [0, 0]
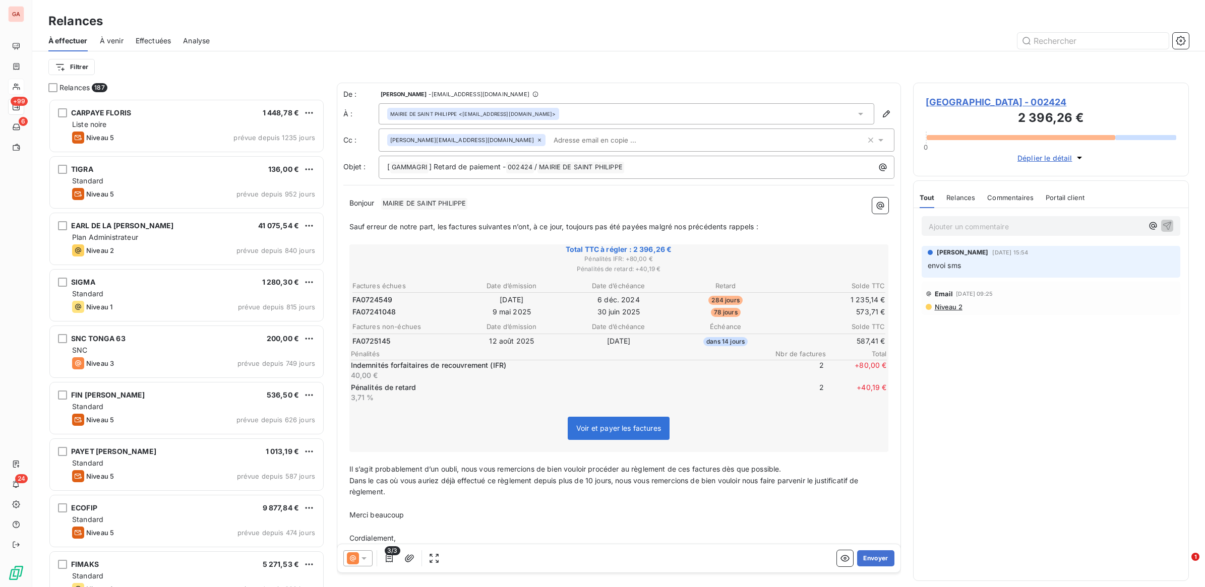
drag, startPoint x: 865, startPoint y: 551, endPoint x: 1199, endPoint y: 512, distance: 336.1
click at [875, 551] on button "Envoyer" at bounding box center [875, 559] width 37 height 16
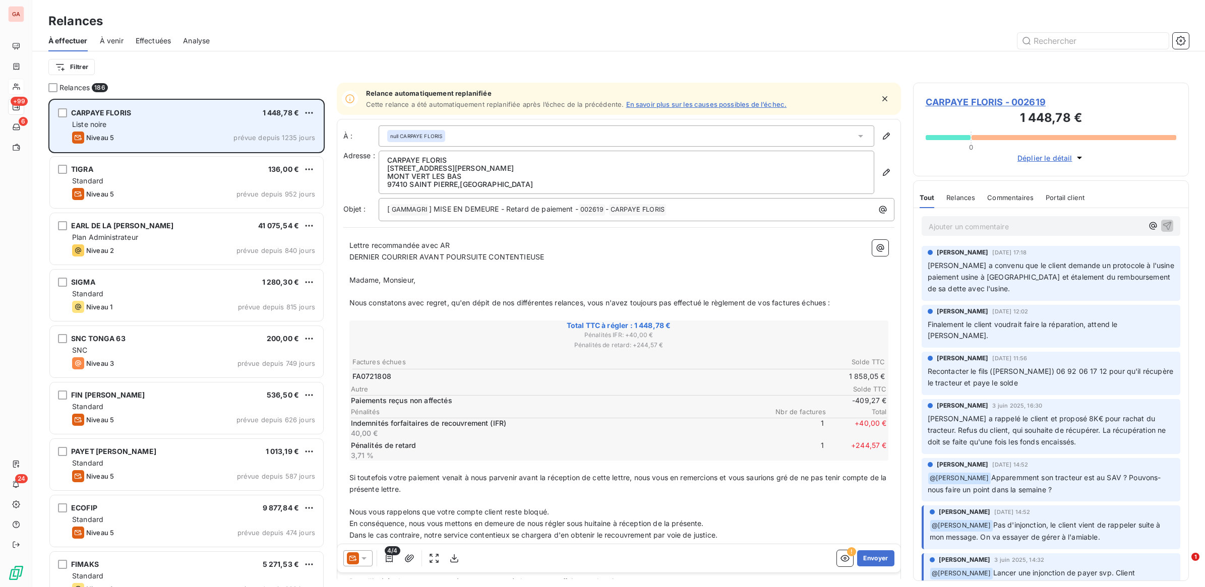
click at [178, 139] on div "Niveau 5 prévue depuis 1235 jours" at bounding box center [193, 138] width 243 height 12
click at [157, 130] on div "CARPAYE FLORIS 1 448,78 € Liste noire Niveau 5 prévue depuis 1235 jours" at bounding box center [186, 125] width 273 height 51
drag, startPoint x: 157, startPoint y: 130, endPoint x: 237, endPoint y: 126, distance: 79.8
click at [237, 126] on div "Liste noire" at bounding box center [193, 125] width 243 height 10
click at [148, 112] on div "CARPAYE FLORIS 1 448,78 €" at bounding box center [193, 112] width 243 height 9
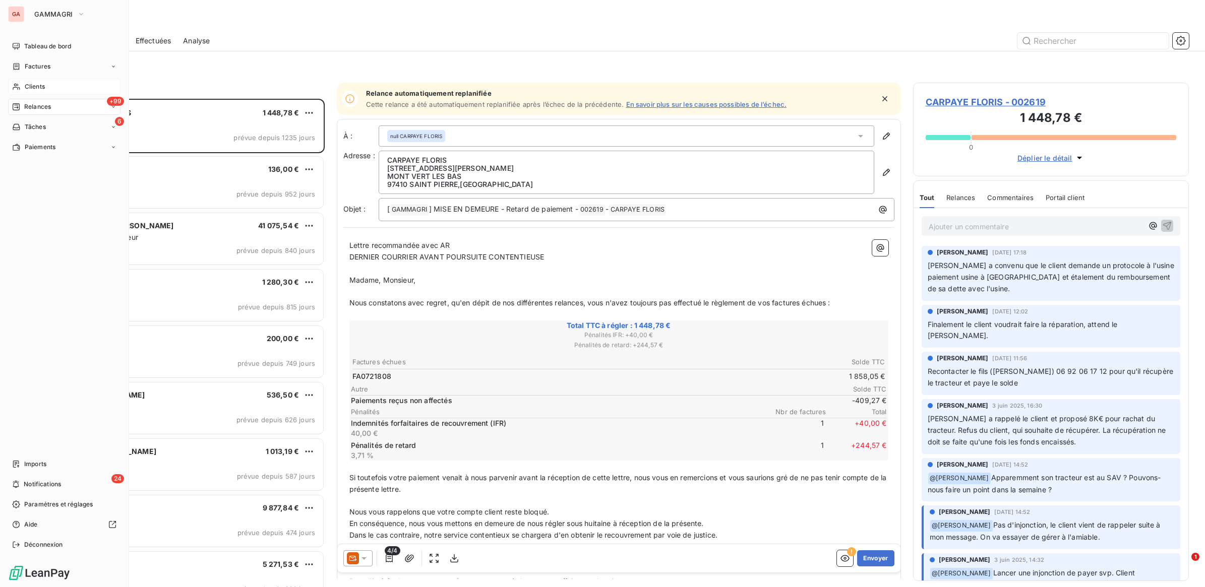
click at [39, 83] on span "Clients" at bounding box center [35, 86] width 20 height 9
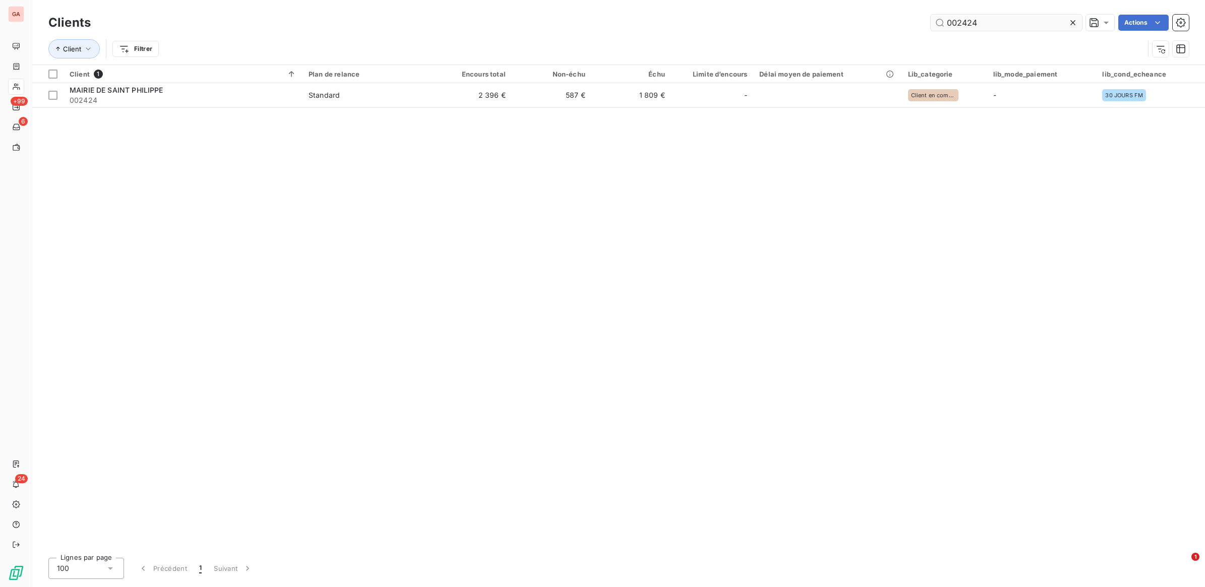
click at [1002, 26] on input "002424" at bounding box center [1006, 23] width 151 height 16
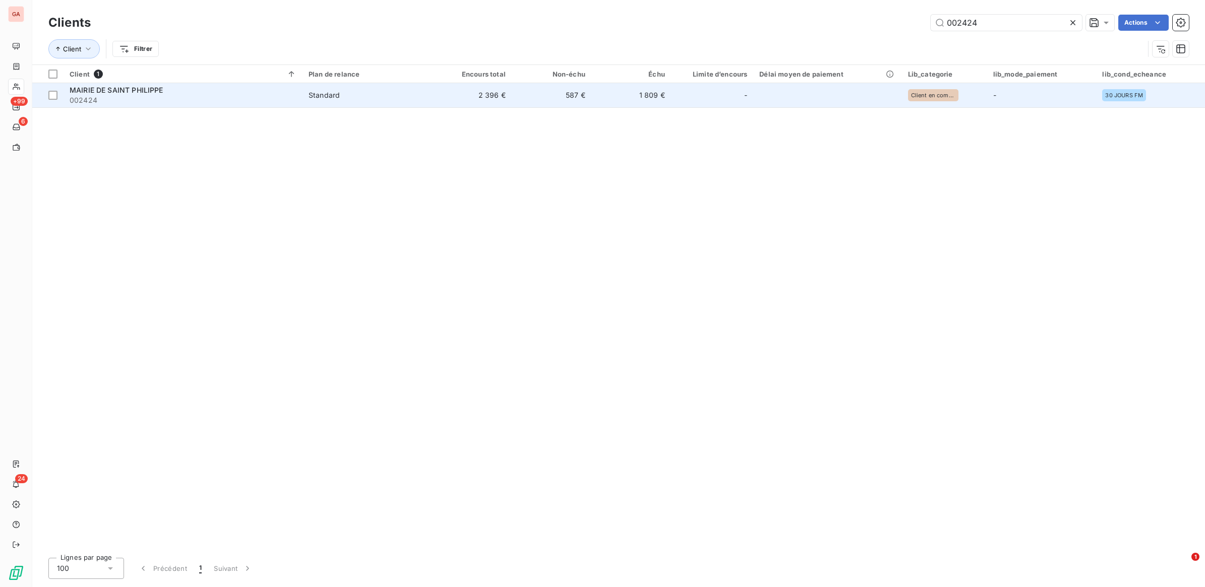
click at [957, 87] on td "Client en compte" at bounding box center [944, 95] width 85 height 24
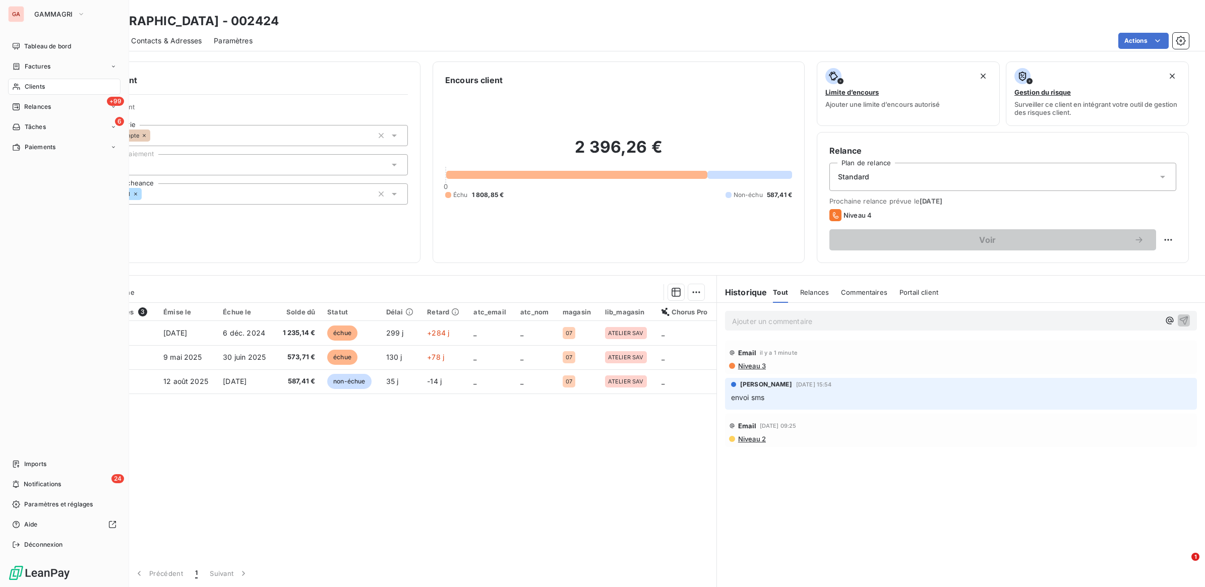
click at [28, 86] on span "Clients" at bounding box center [35, 86] width 20 height 9
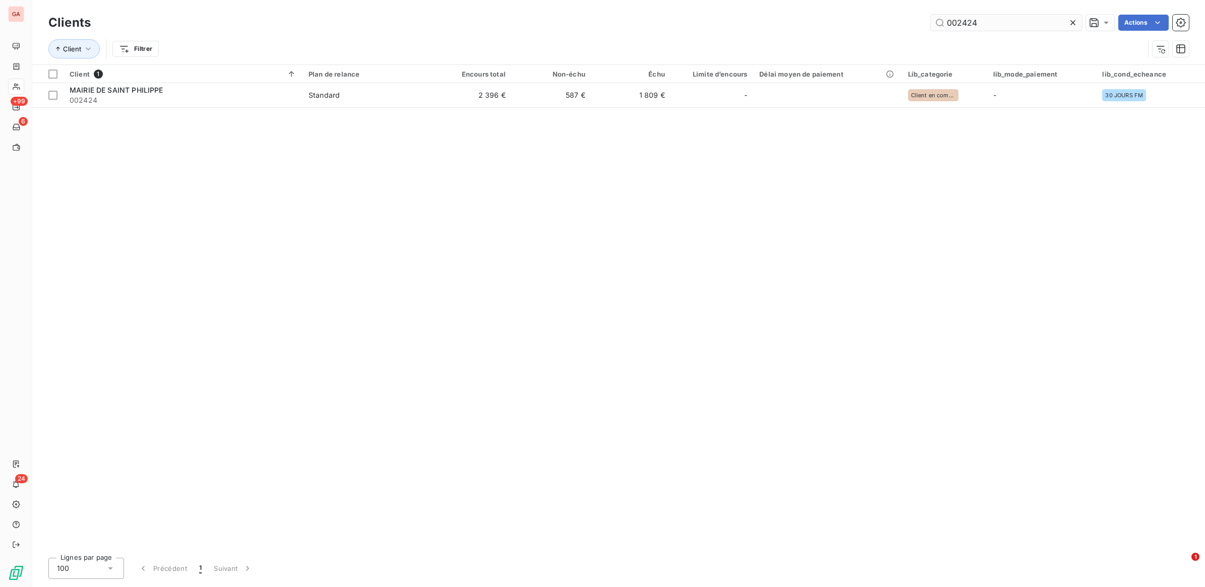
click at [999, 18] on input "002424" at bounding box center [1006, 23] width 151 height 16
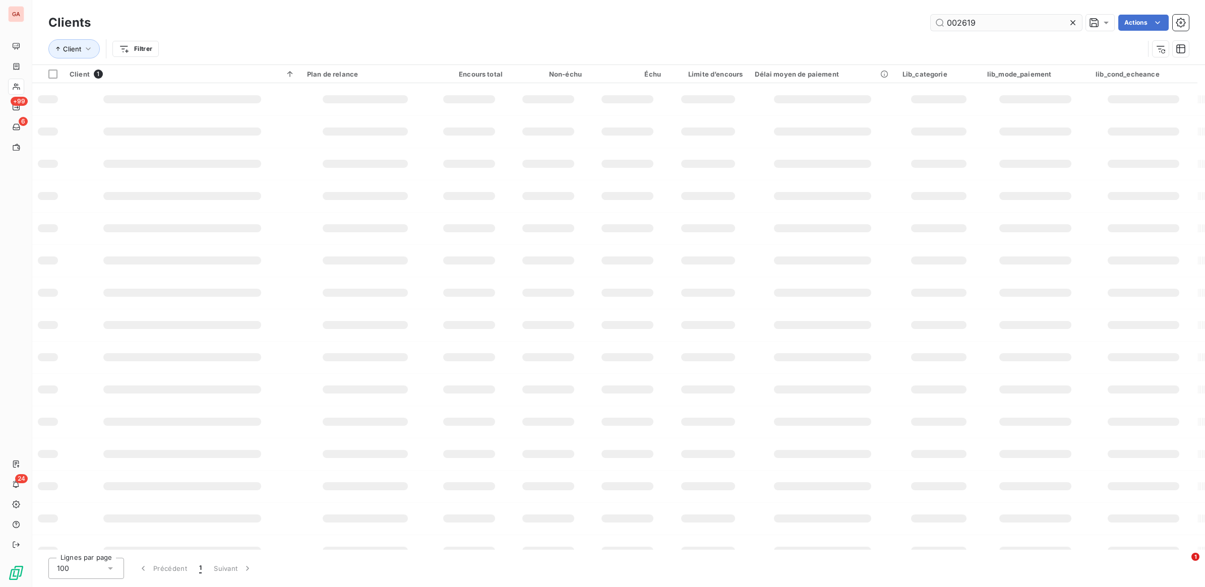
type input "002619"
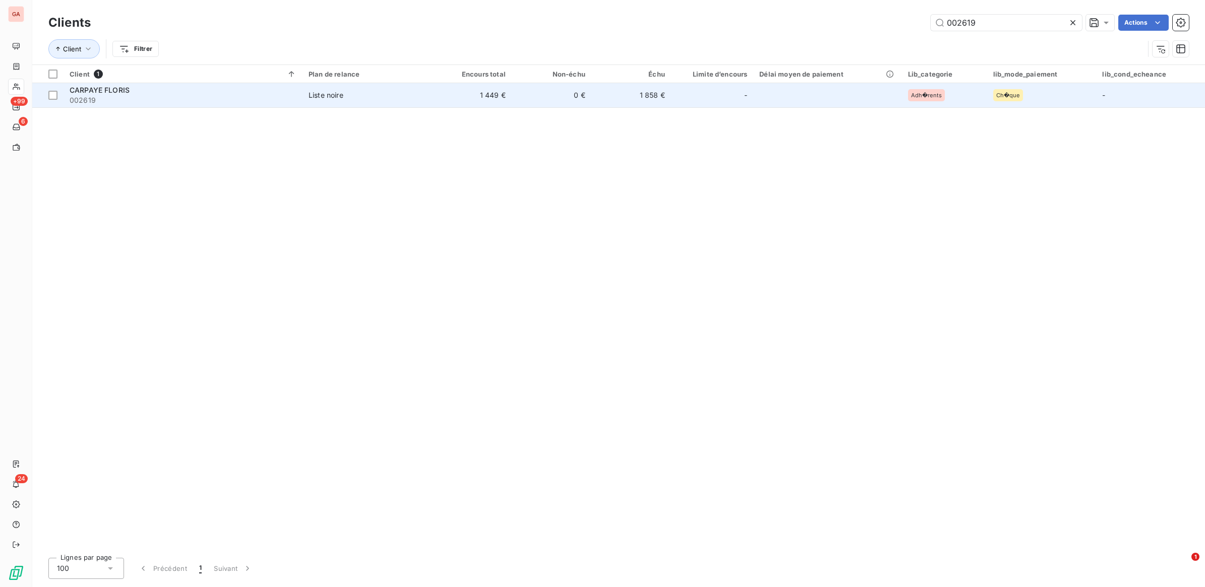
click at [176, 99] on span "002619" at bounding box center [183, 100] width 227 height 10
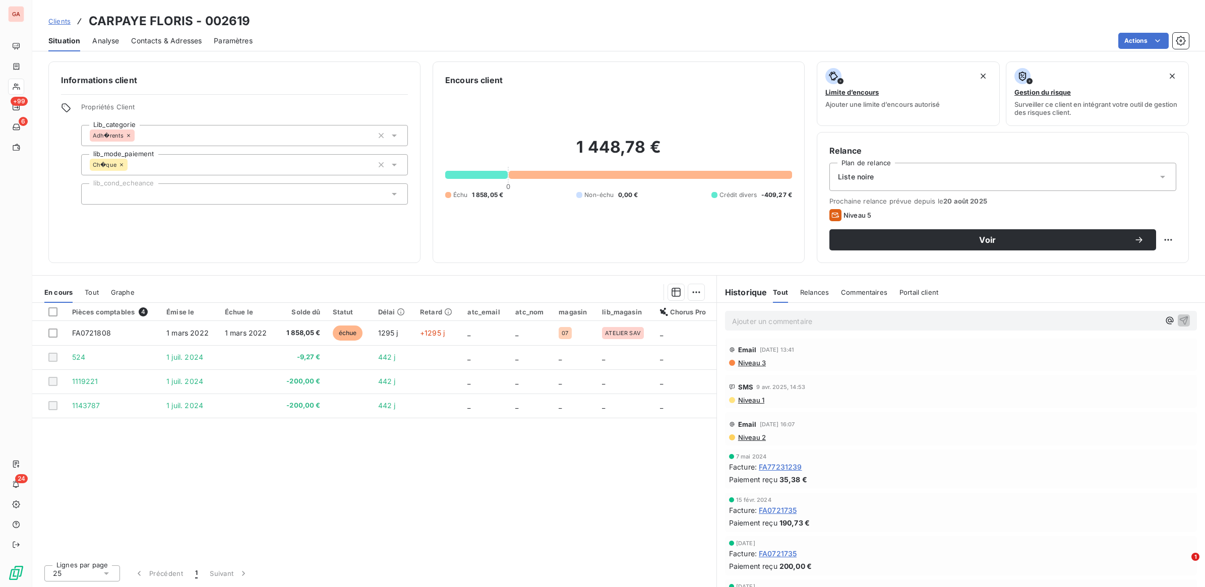
scroll to position [252, 0]
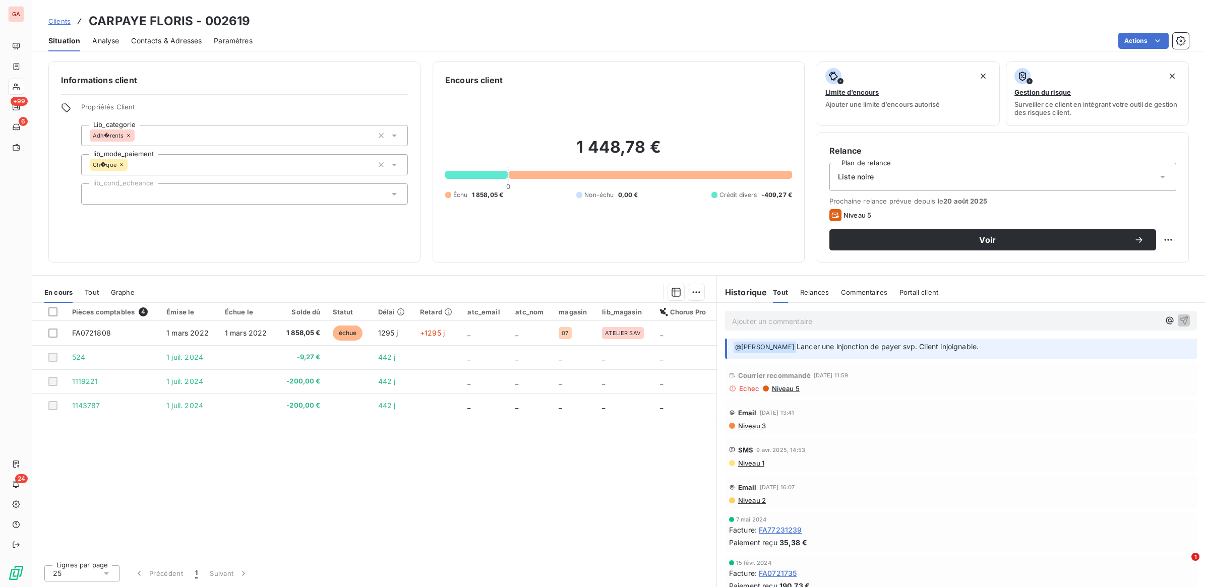
click at [768, 326] on p "Ajouter un commentaire ﻿" at bounding box center [946, 321] width 428 height 13
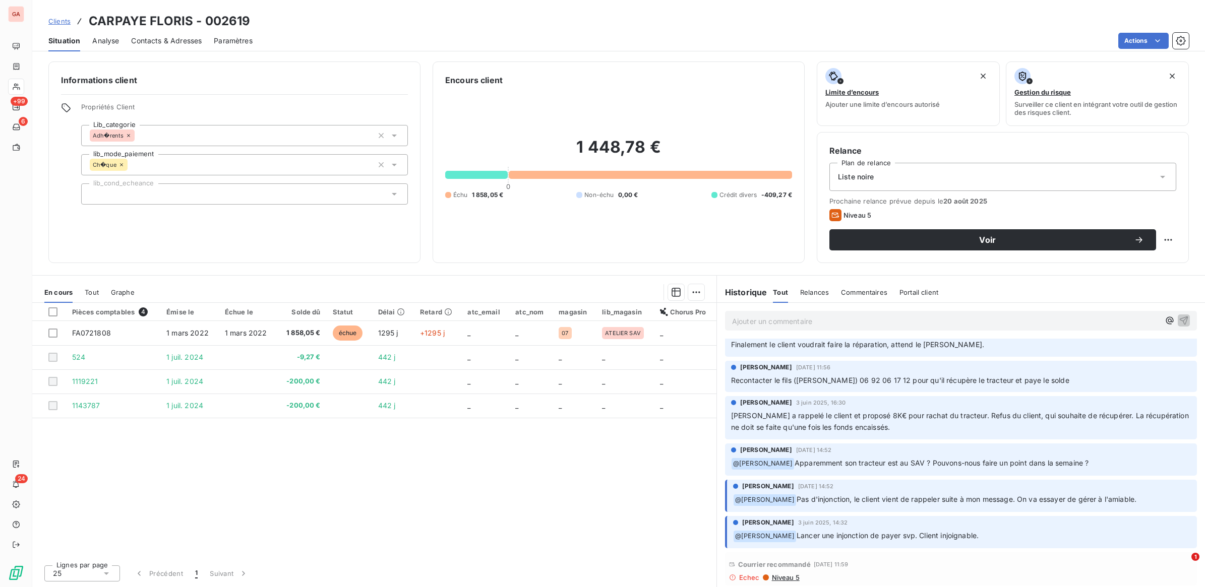
scroll to position [0, 0]
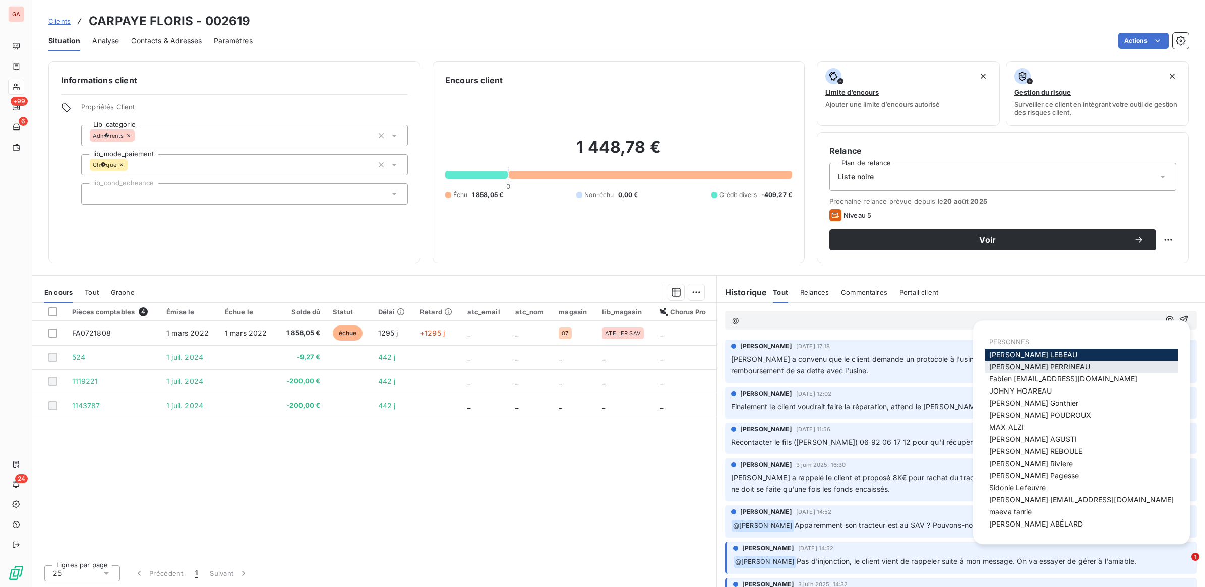
click at [1022, 369] on span "[PERSON_NAME]" at bounding box center [1039, 367] width 101 height 9
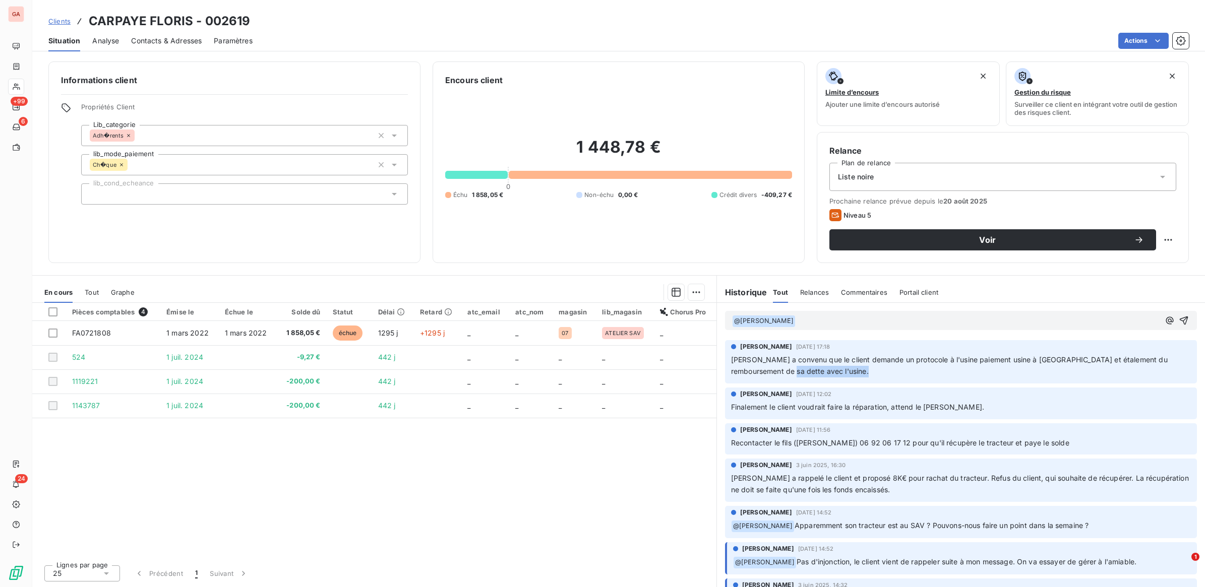
click at [1022, 369] on p "[PERSON_NAME] a convenu que le client demande un protocole à l'usine paiement u…" at bounding box center [961, 365] width 460 height 23
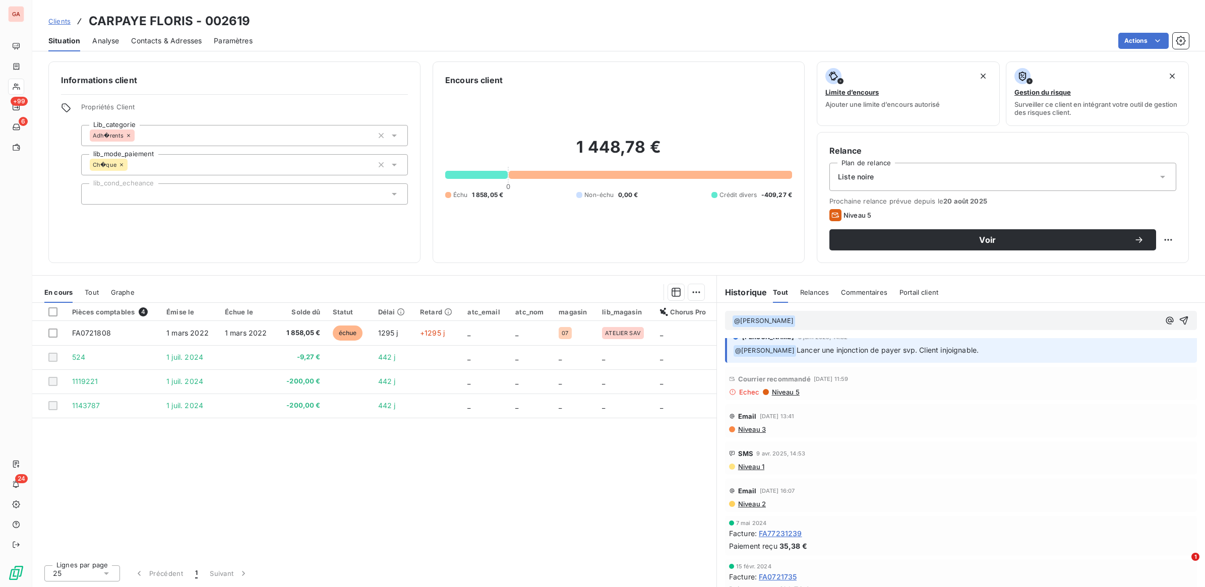
click at [828, 326] on p "﻿ @ [PERSON_NAME] ﻿ ﻿" at bounding box center [946, 321] width 428 height 12
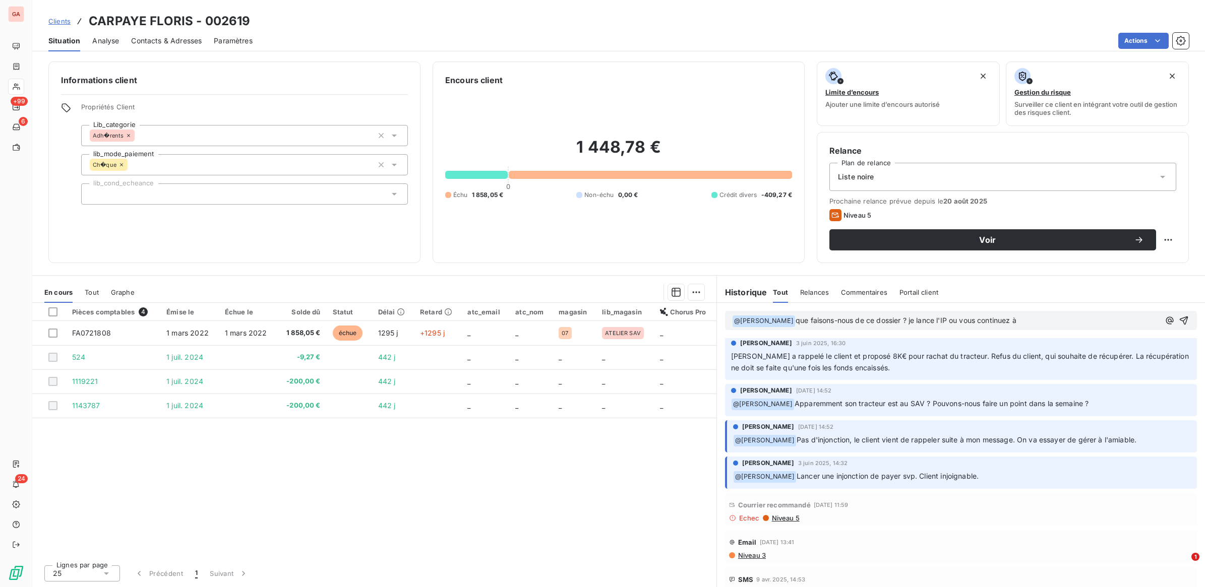
scroll to position [0, 0]
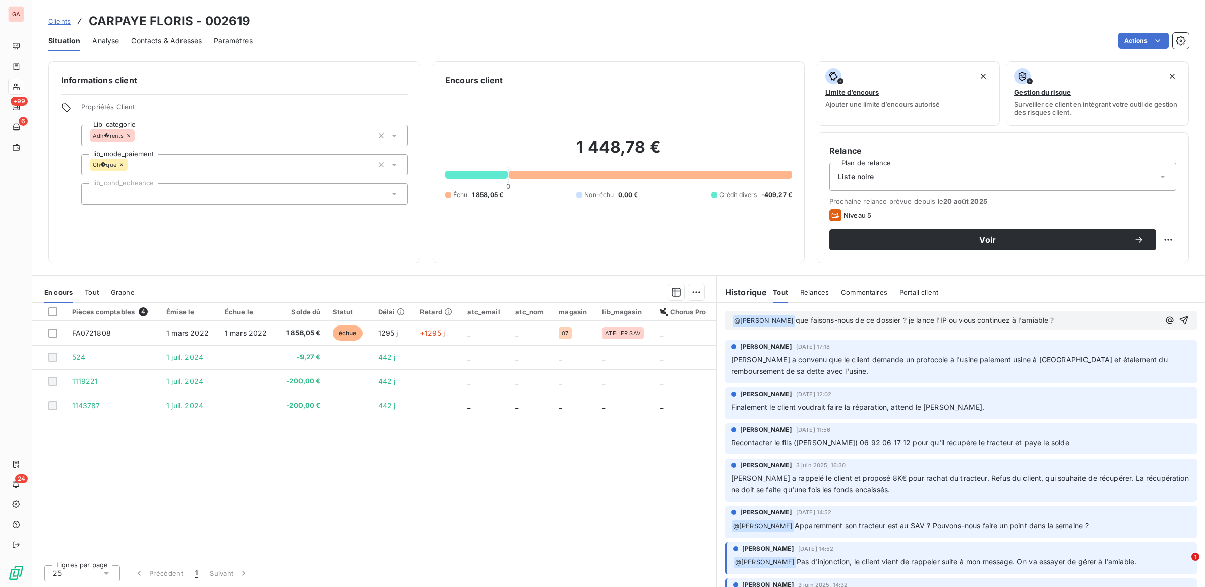
click at [802, 319] on span "que faisons-nous de ce dossier ? je lance l'IP ou vous continuez à l'amiable ?" at bounding box center [925, 320] width 259 height 9
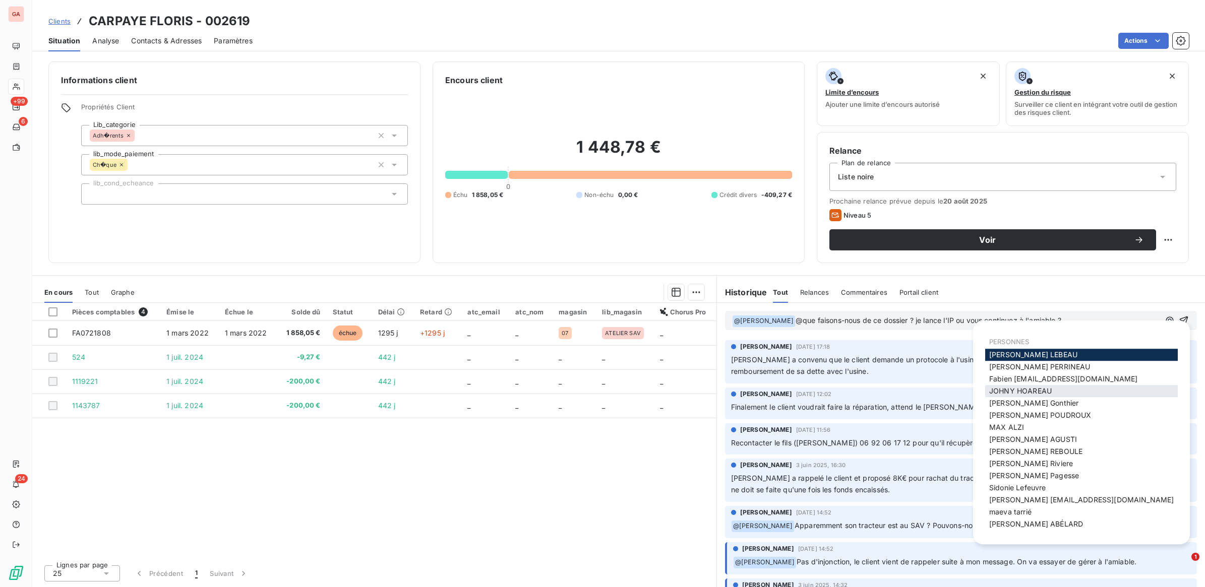
click at [1027, 391] on span "[PERSON_NAME]" at bounding box center [1020, 391] width 63 height 9
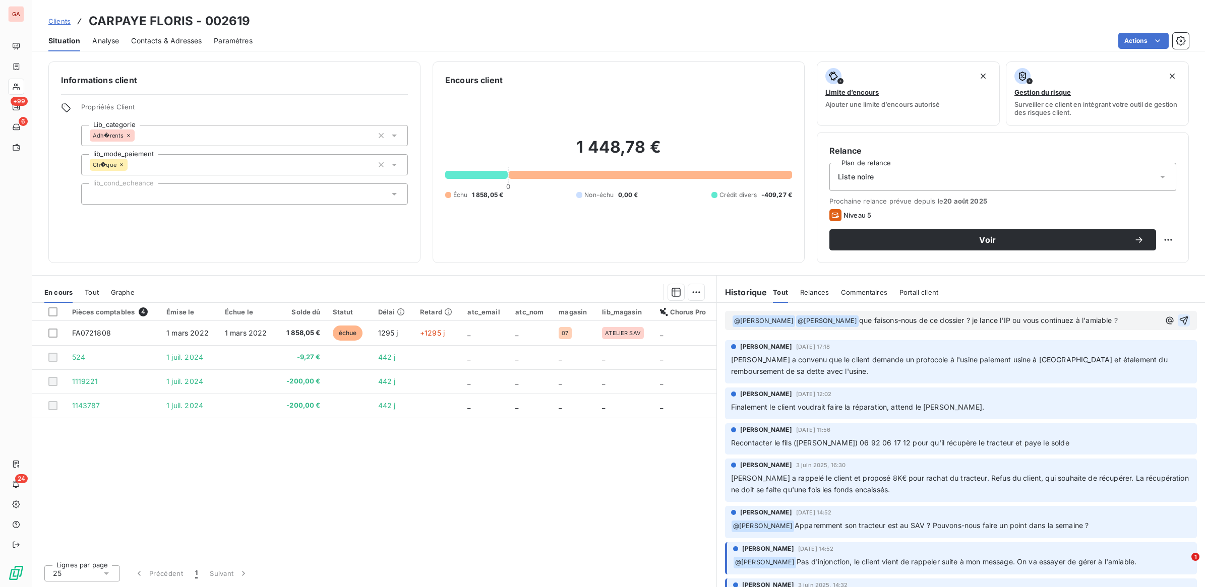
click at [1180, 319] on icon "button" at bounding box center [1184, 321] width 9 height 9
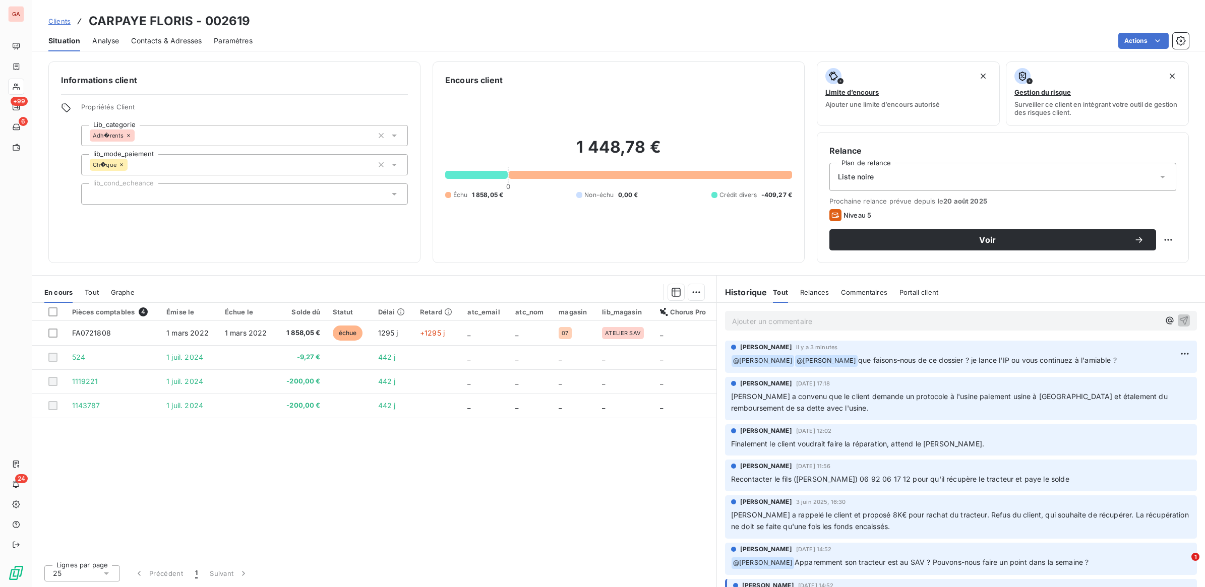
click at [56, 21] on span "Clients" at bounding box center [59, 21] width 22 height 8
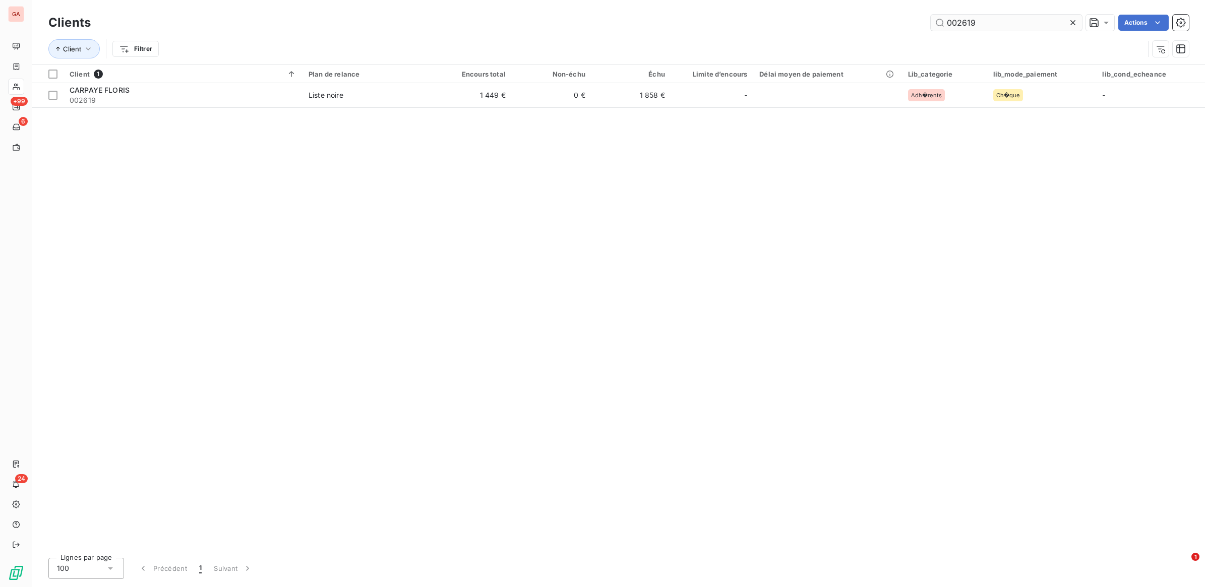
click at [964, 29] on input "002619" at bounding box center [1006, 23] width 151 height 16
click at [974, 25] on input "002915" at bounding box center [1006, 23] width 151 height 16
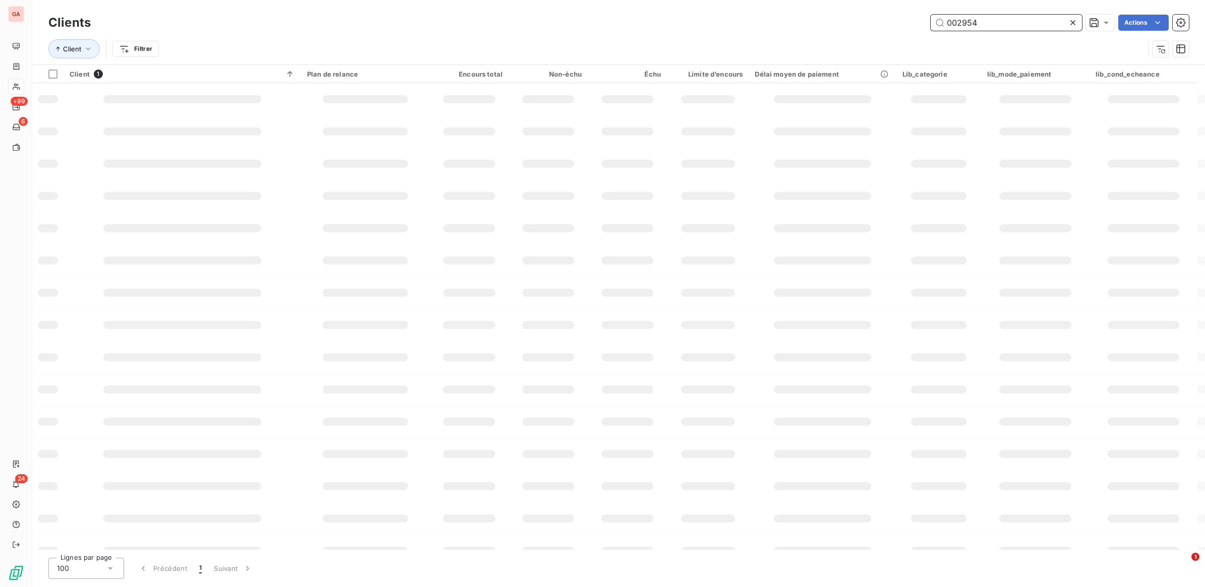
type input "002954"
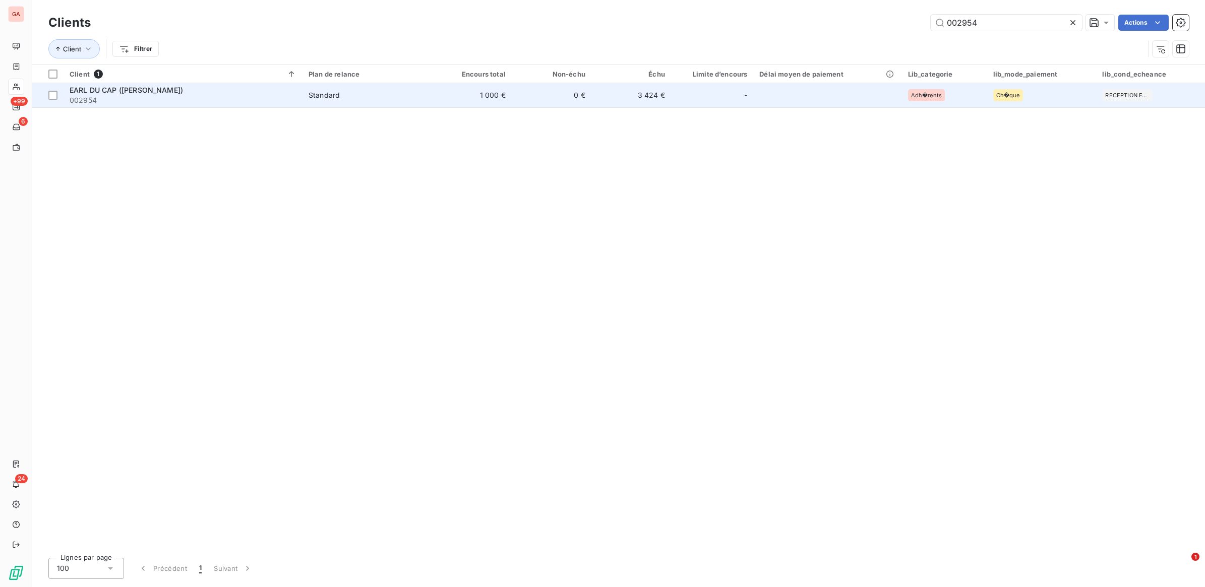
click at [321, 96] on div "Standard" at bounding box center [324, 95] width 31 height 10
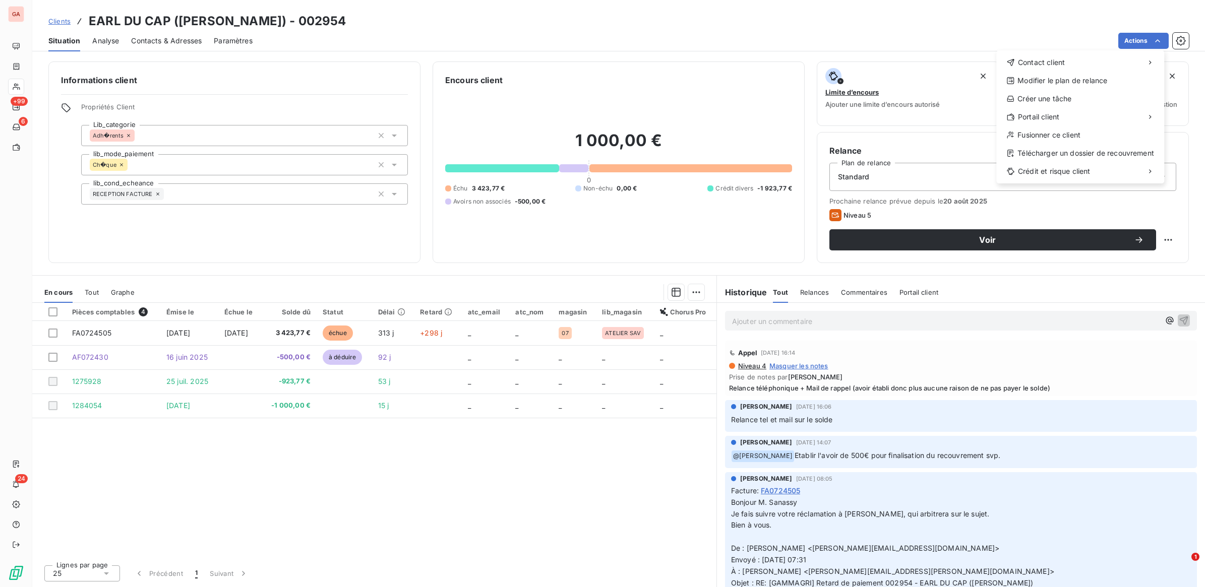
click at [1138, 245] on html "GA +99 6 24 Clients EARL DU CAP (SANASSY [PERSON_NAME]) - 002954 Situation Anal…" at bounding box center [602, 293] width 1205 height 587
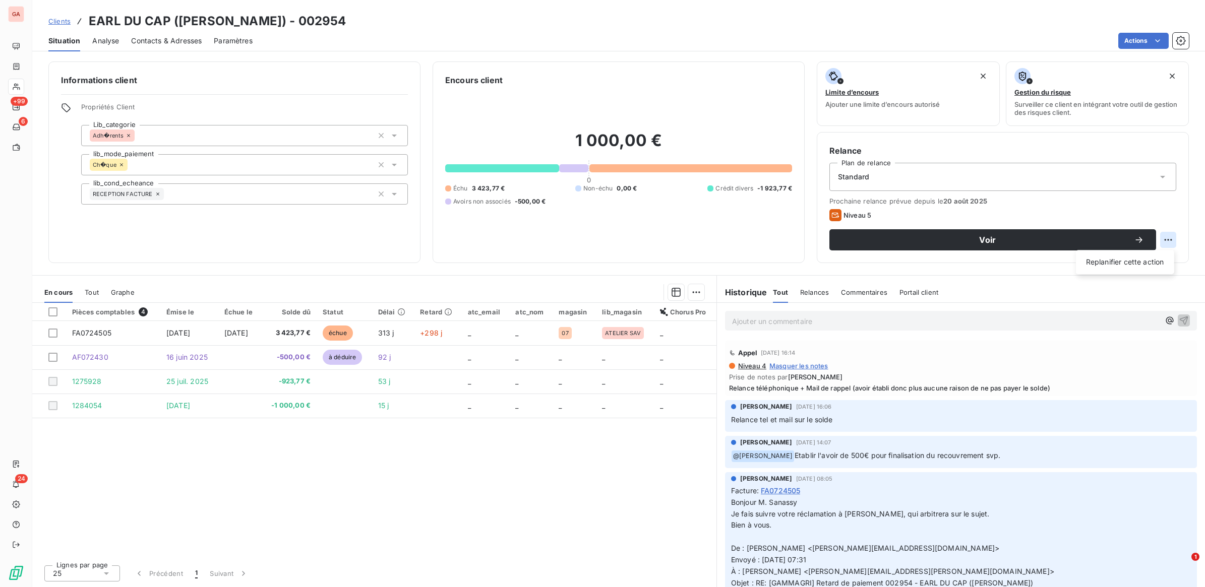
click at [1165, 237] on html "GA +99 6 24 Clients EARL DU CAP (SANASSY DAVID) - 002954 Situation Analyse Cont…" at bounding box center [602, 293] width 1205 height 587
click at [1131, 265] on div "Replanifier cette action" at bounding box center [1125, 262] width 90 height 16
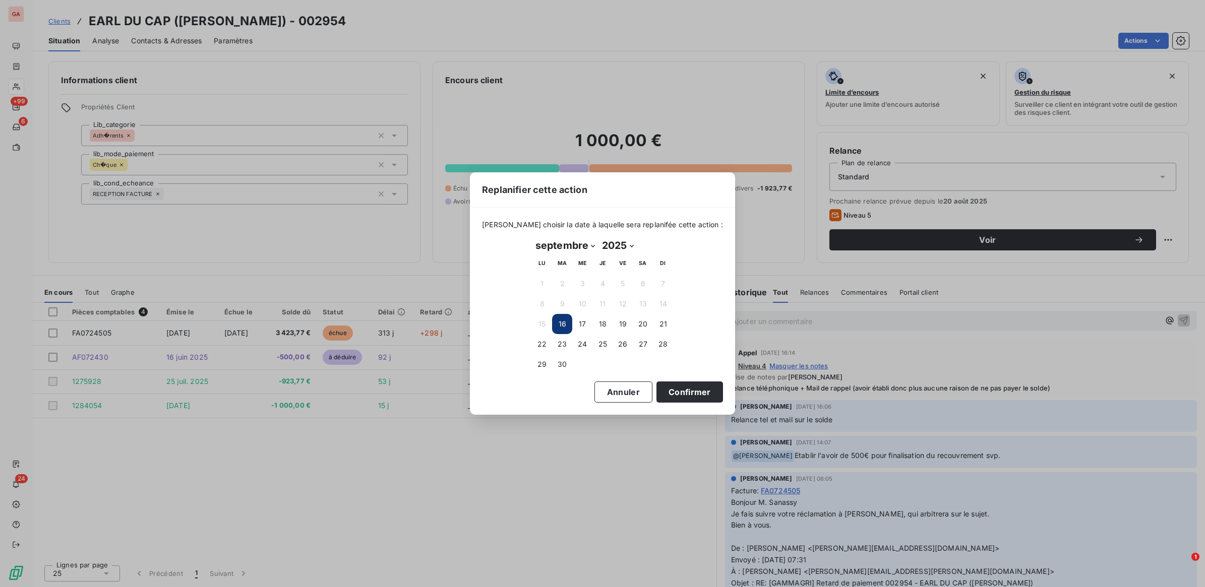
click at [593, 247] on select "janvier février mars avril mai juin juillet août septembre octobre novembre déc…" at bounding box center [565, 246] width 67 height 16
select select "9"
click at [532, 238] on select "janvier février mars avril mai juin juillet août septembre octobre novembre déc…" at bounding box center [565, 246] width 67 height 16
click at [580, 283] on button "1" at bounding box center [582, 284] width 20 height 20
click at [680, 397] on button "Confirmer" at bounding box center [690, 392] width 67 height 21
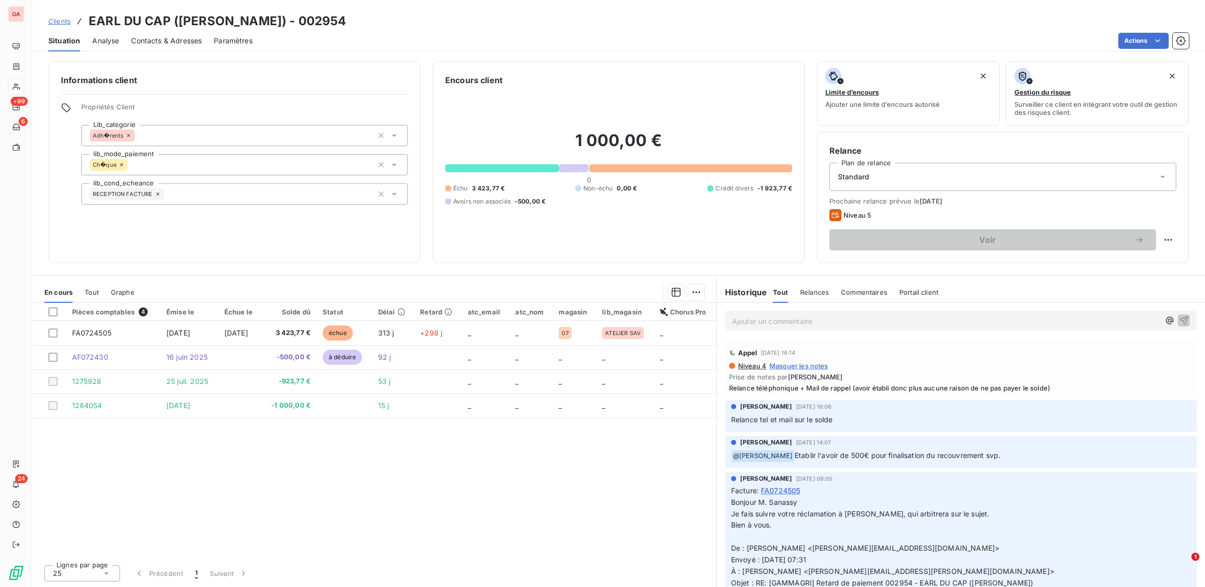
click at [851, 293] on span "Commentaires" at bounding box center [864, 292] width 46 height 8
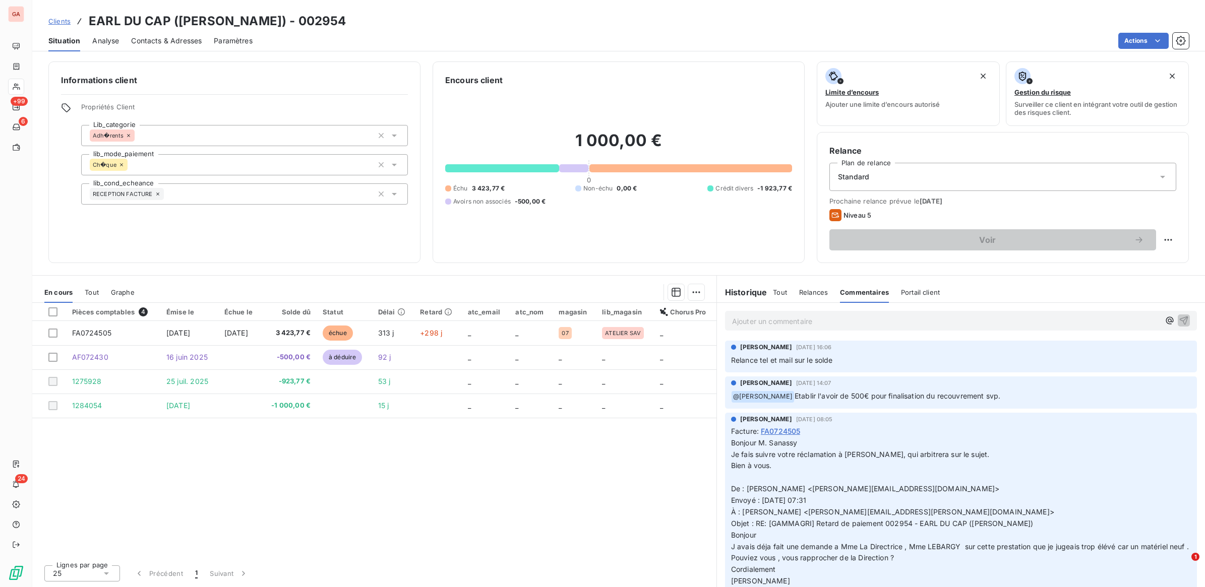
click at [745, 292] on h6 "Historique" at bounding box center [742, 292] width 50 height 12
click at [781, 290] on span "Tout" at bounding box center [780, 292] width 14 height 8
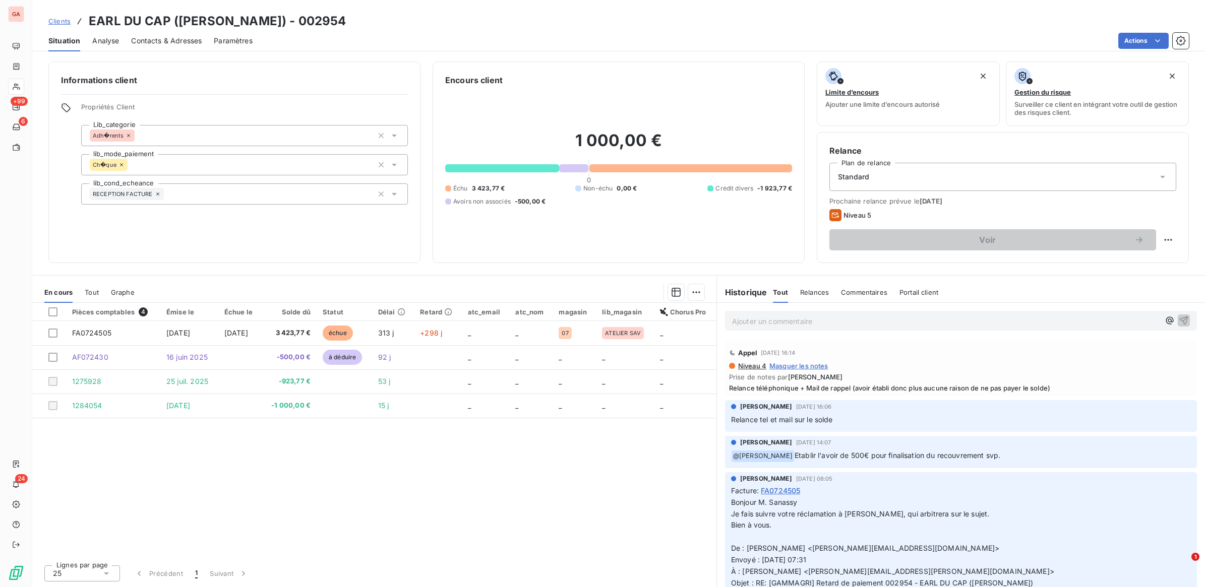
click at [56, 19] on span "Clients" at bounding box center [59, 21] width 22 height 8
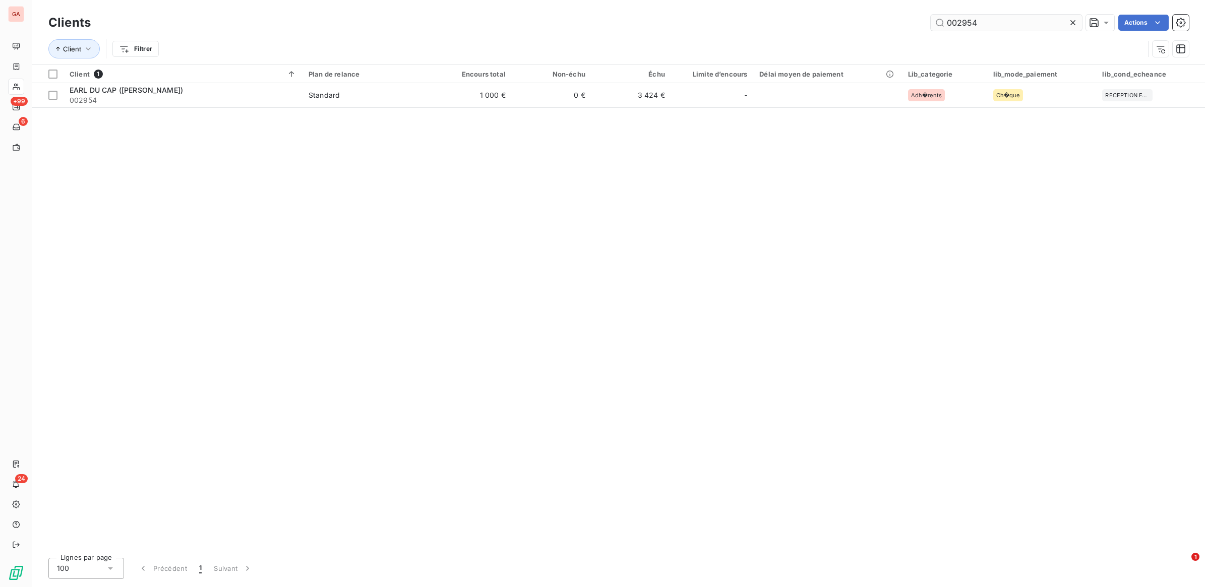
click at [987, 20] on input "002954" at bounding box center [1006, 23] width 151 height 16
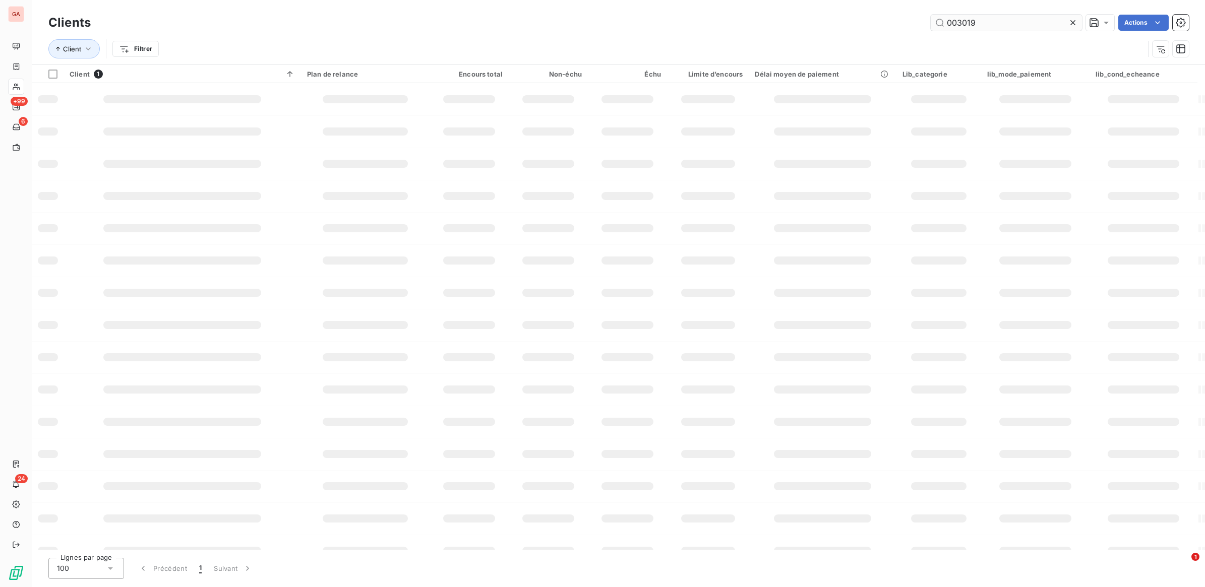
type input "003019"
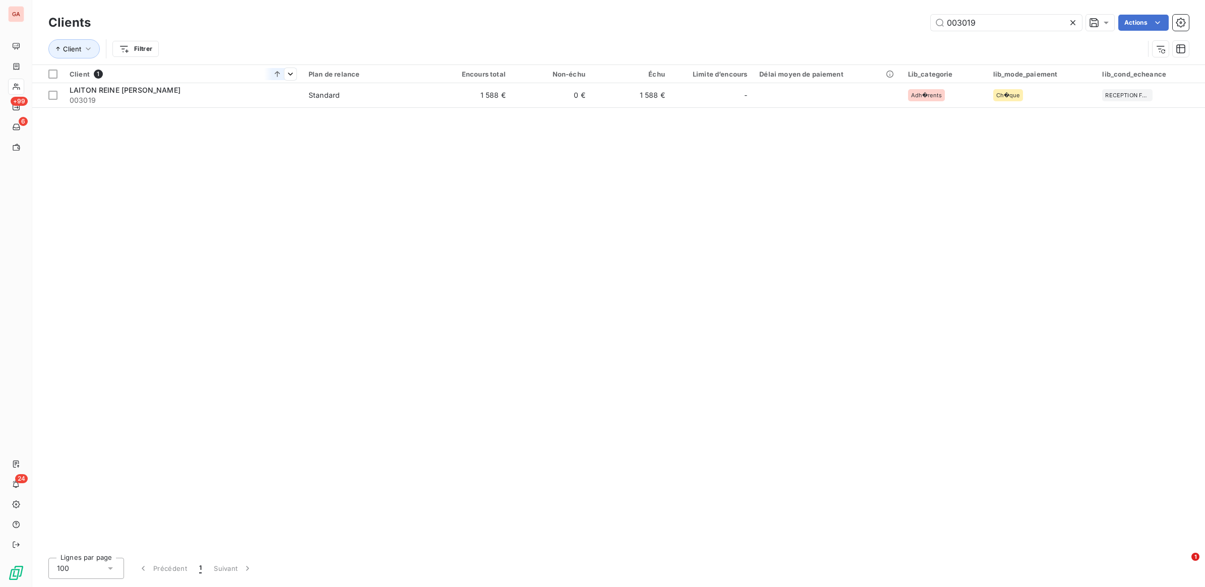
click at [220, 81] on th "Client 1" at bounding box center [183, 74] width 239 height 18
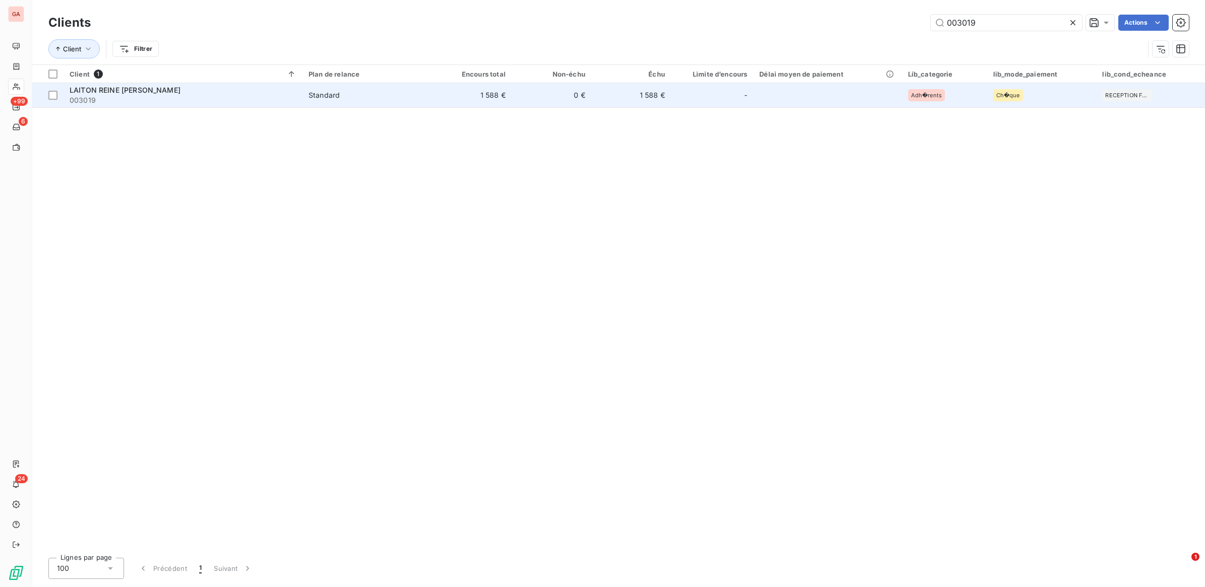
click at [719, 94] on div "-" at bounding box center [712, 95] width 70 height 16
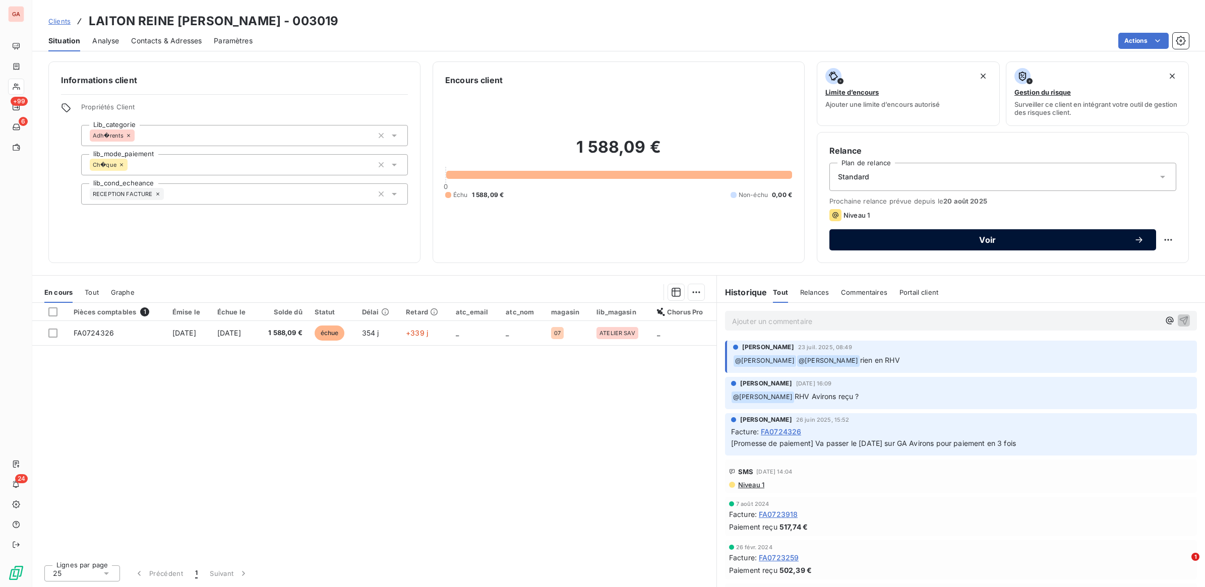
click at [1138, 238] on icon "button" at bounding box center [1139, 240] width 10 height 10
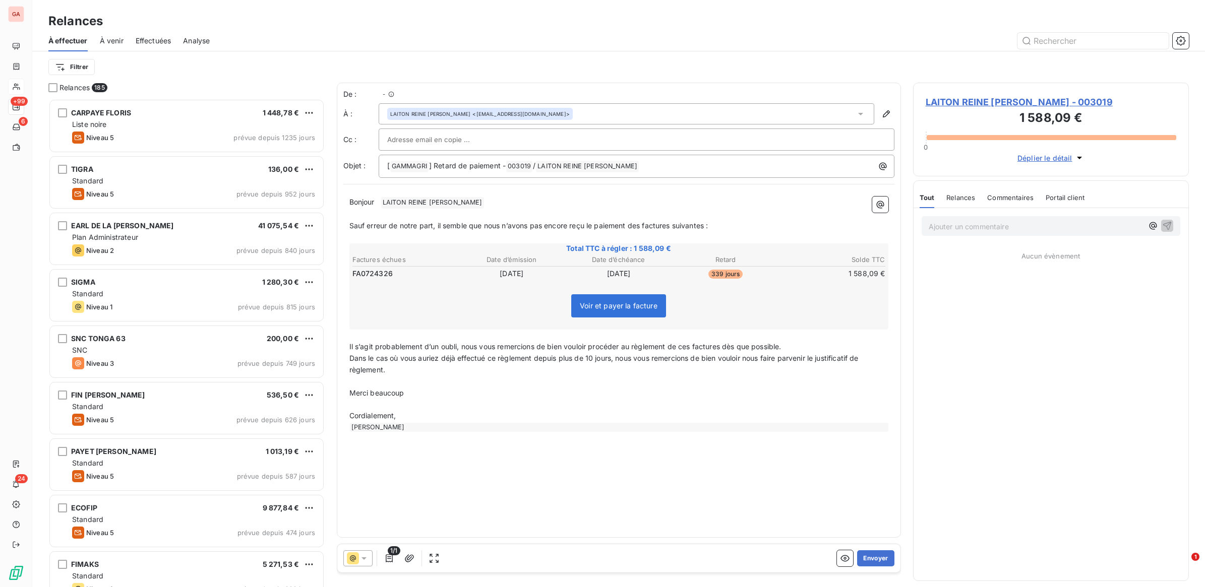
scroll to position [480, 266]
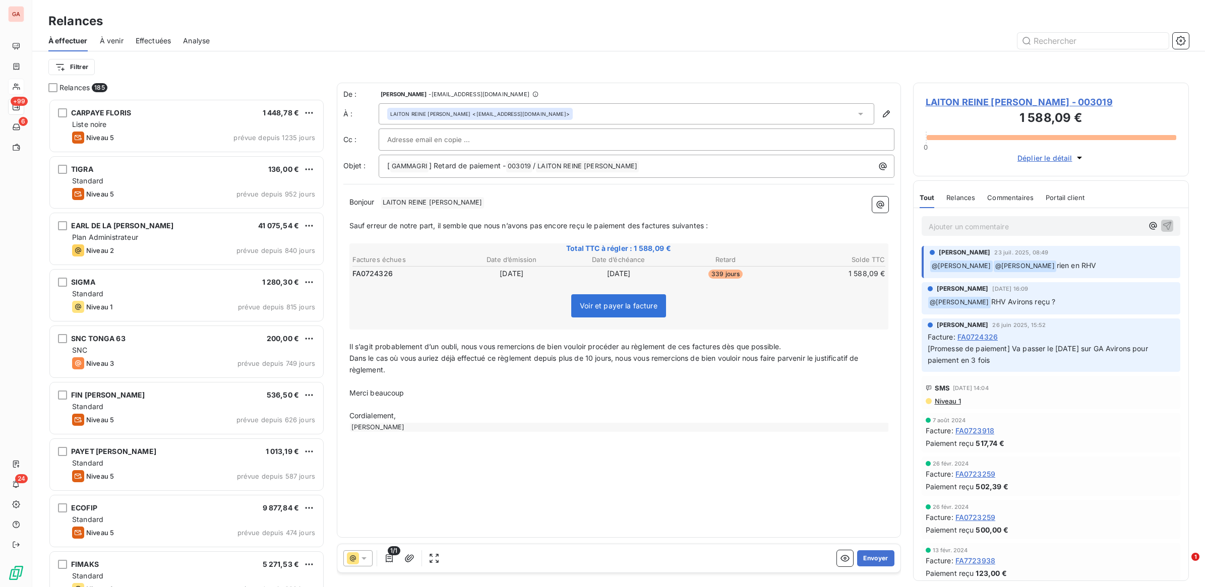
click at [368, 556] on icon at bounding box center [364, 559] width 10 height 10
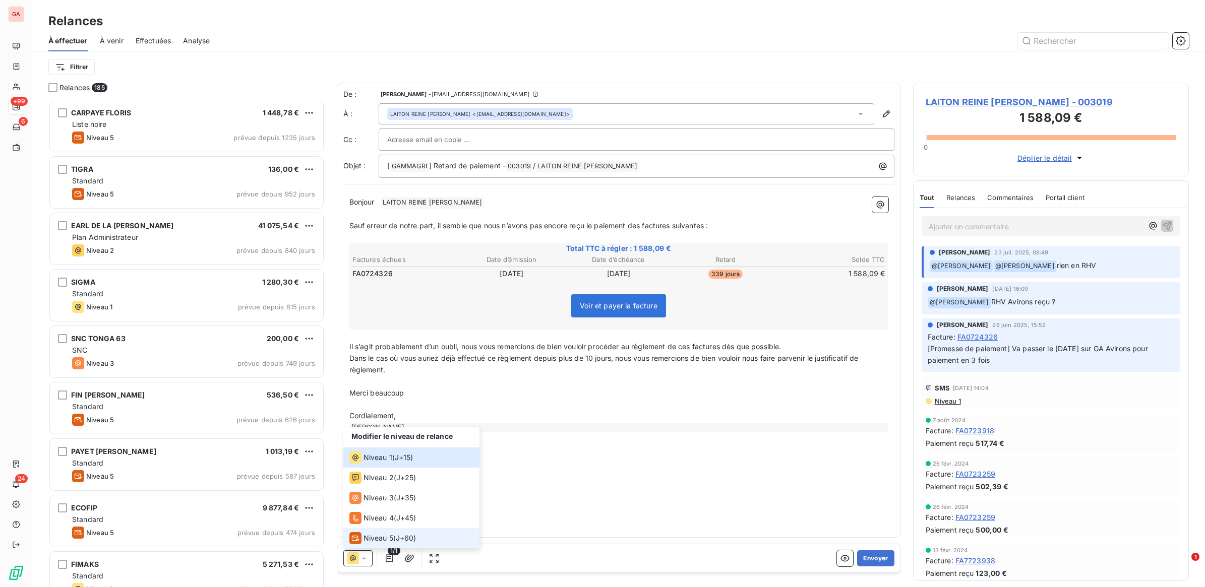
click at [374, 533] on div "Niveau 5" at bounding box center [371, 539] width 44 height 12
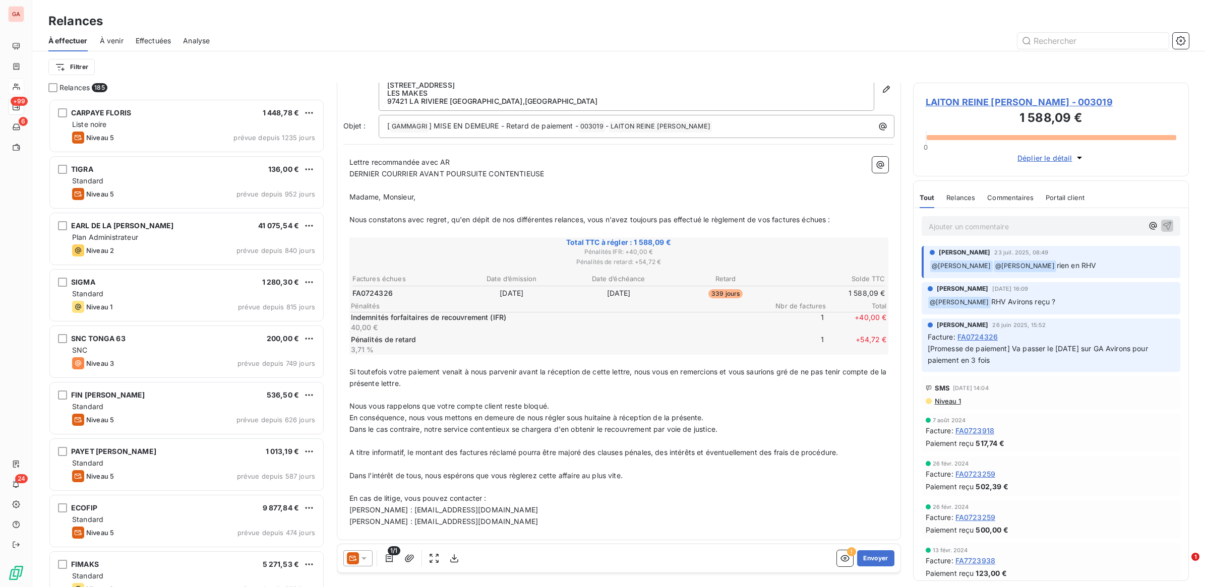
scroll to position [0, 0]
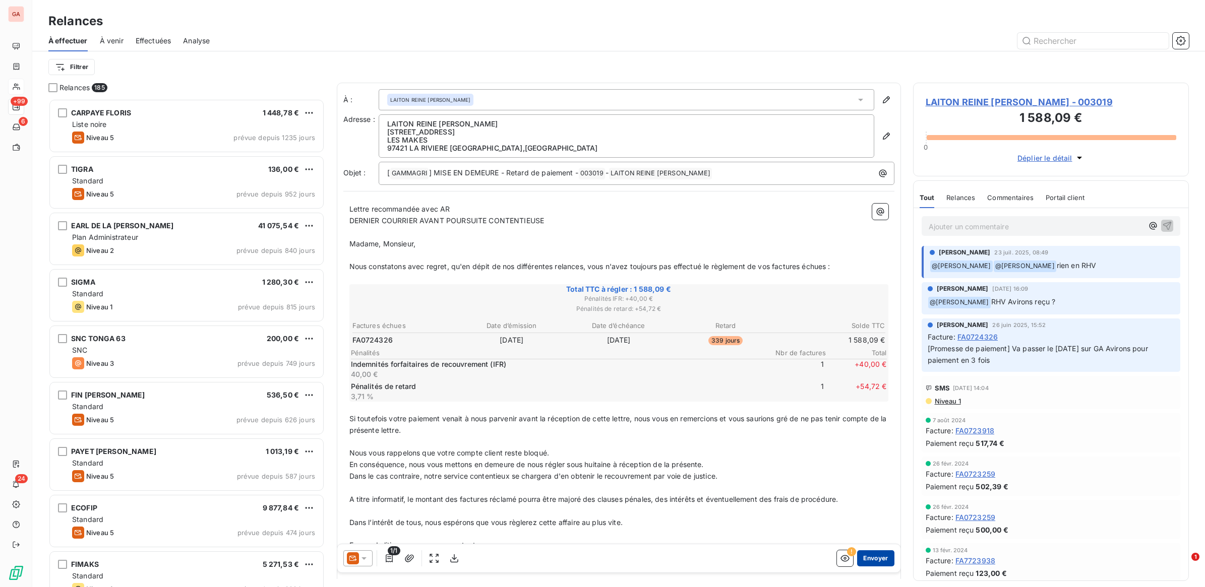
click at [878, 555] on button "Envoyer" at bounding box center [875, 559] width 37 height 16
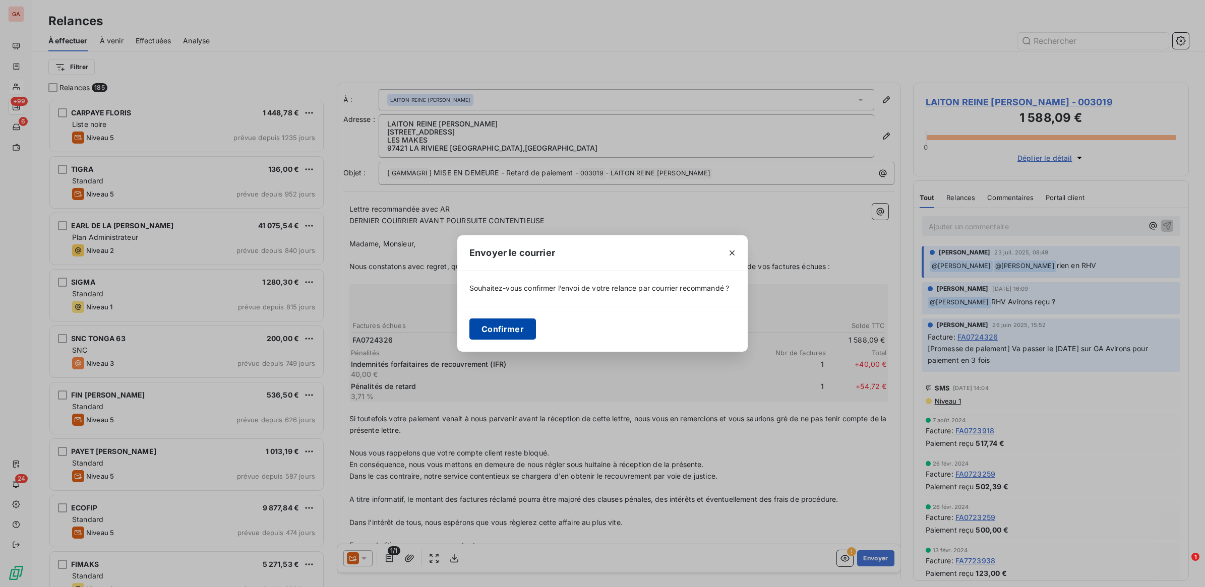
click at [490, 336] on button "Confirmer" at bounding box center [502, 329] width 67 height 21
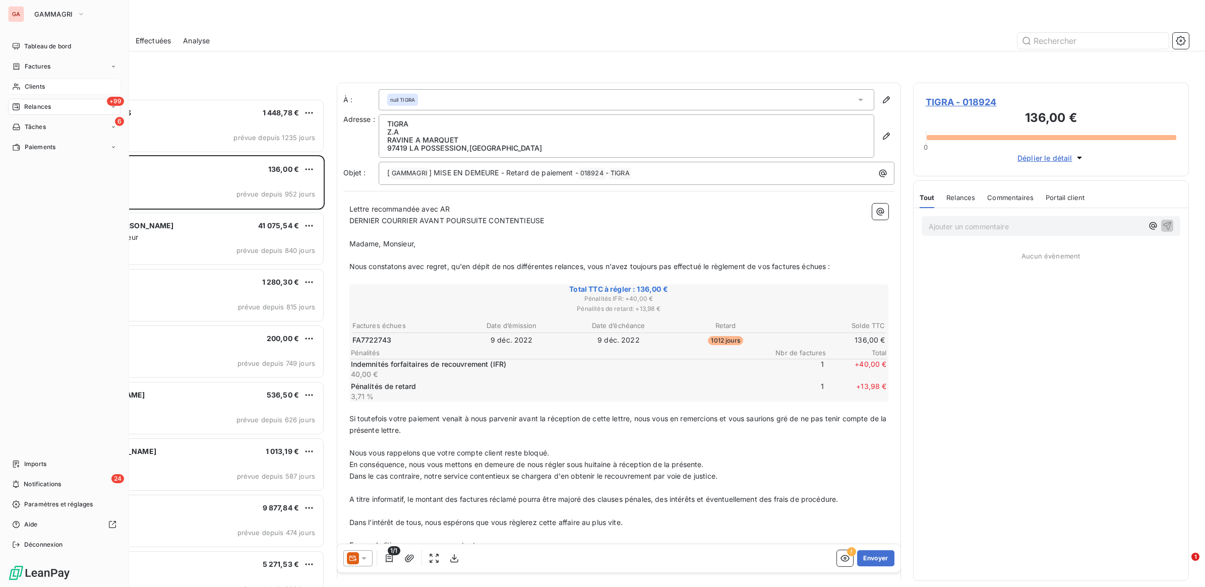
click at [24, 86] on div "Clients" at bounding box center [64, 87] width 112 height 16
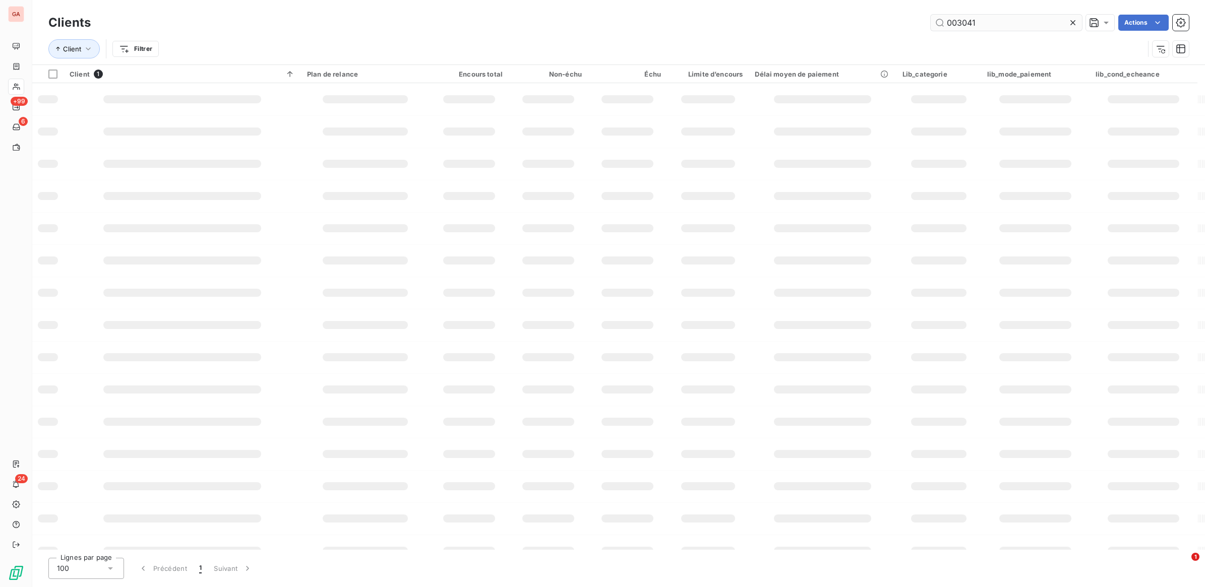
type input "003041"
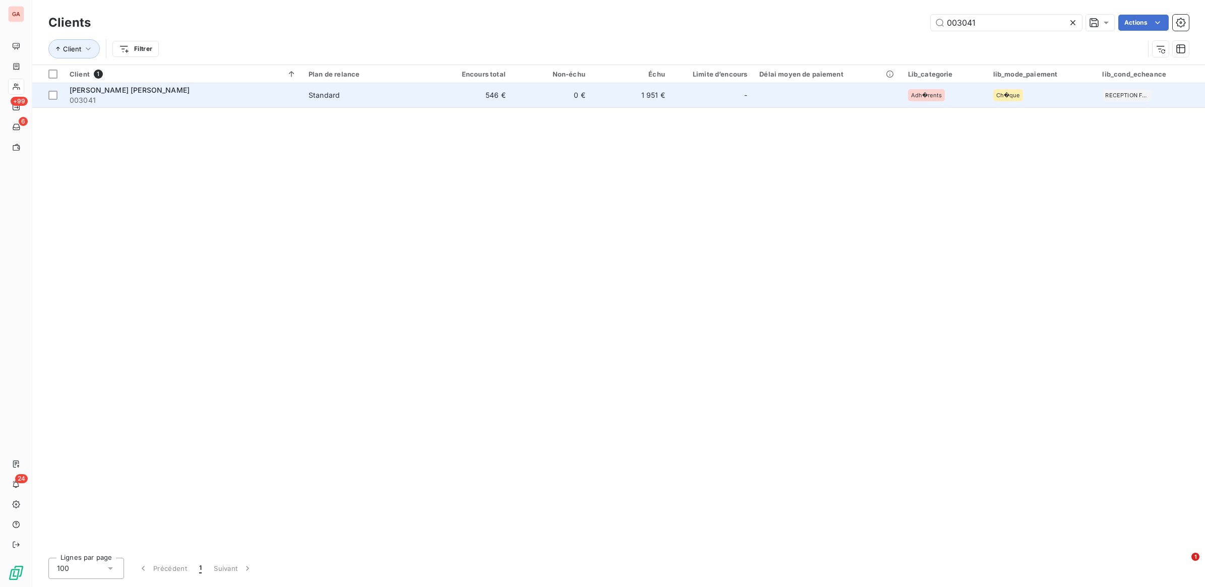
click at [299, 104] on td "[PERSON_NAME] [PERSON_NAME] 003041" at bounding box center [183, 95] width 239 height 24
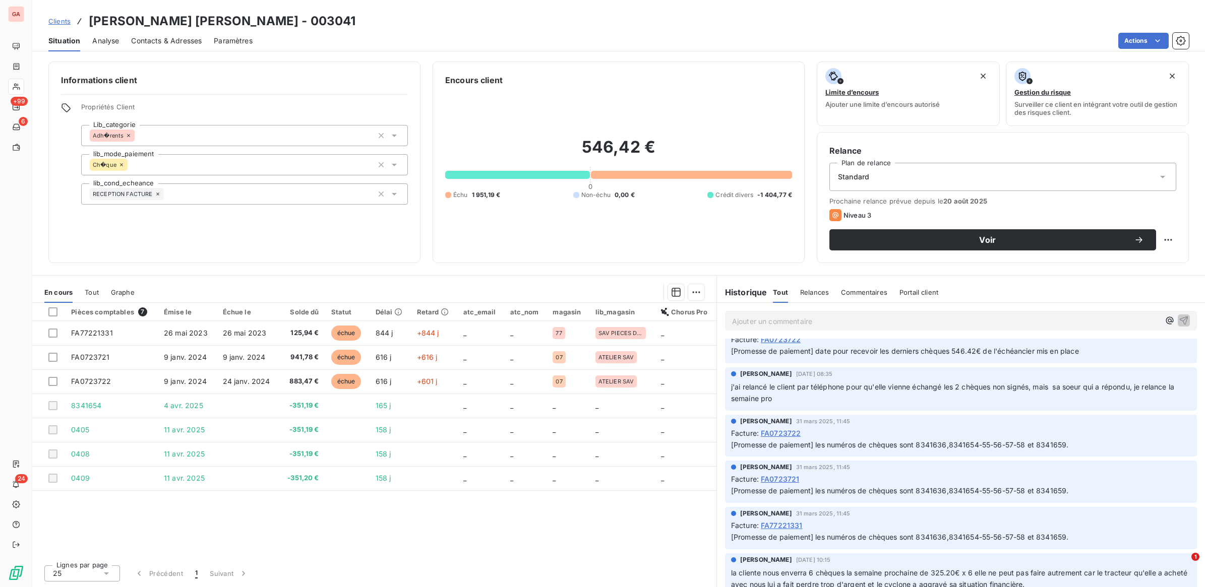
scroll to position [126, 0]
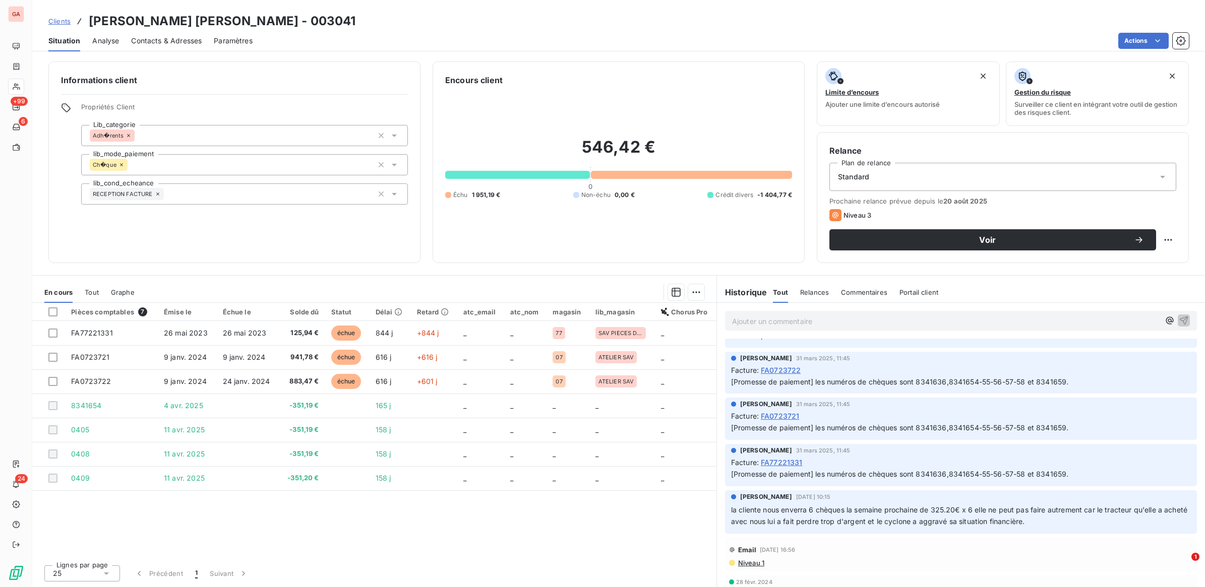
click at [846, 319] on p "Ajouter un commentaire ﻿" at bounding box center [946, 321] width 428 height 13
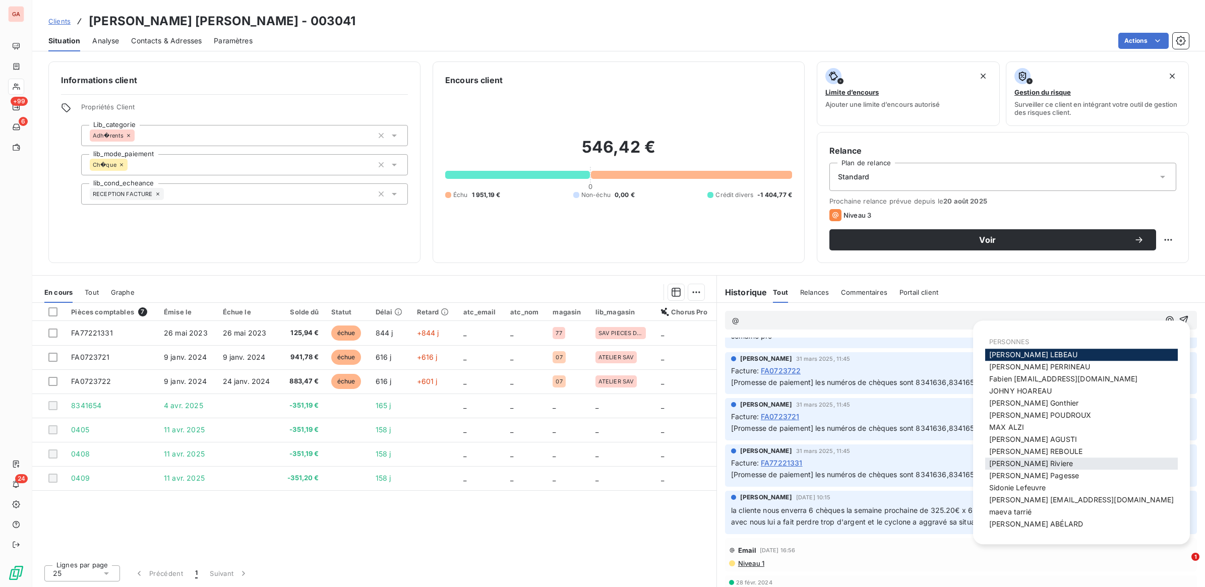
click at [1030, 463] on span "[PERSON_NAME]" at bounding box center [1031, 463] width 84 height 9
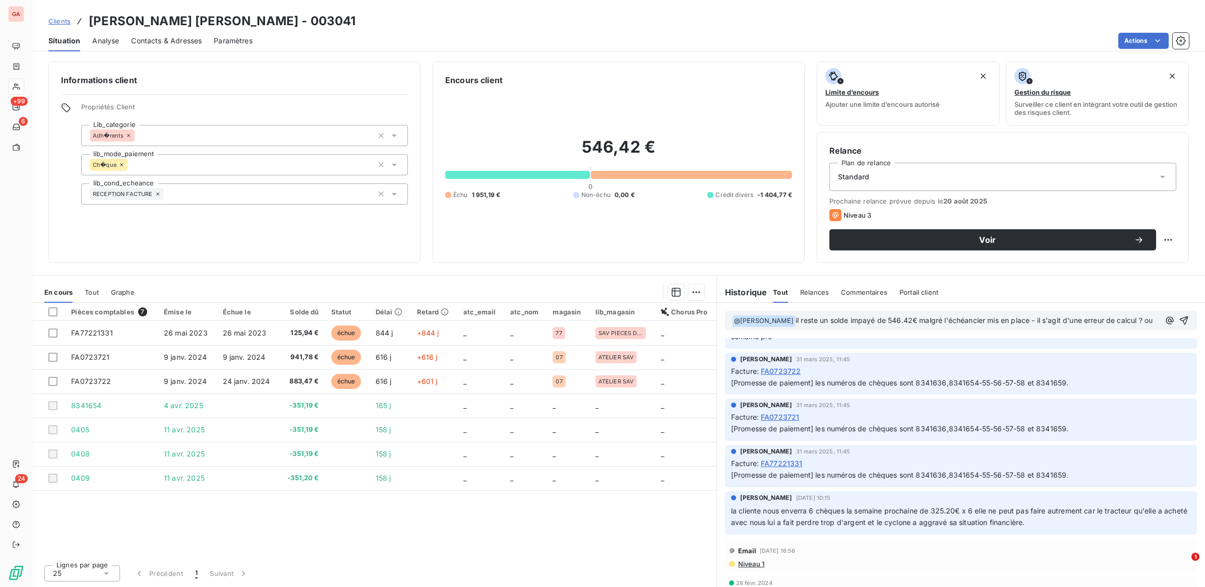
scroll to position [137, 0]
drag, startPoint x: 787, startPoint y: 333, endPoint x: 1035, endPoint y: 318, distance: 249.1
click at [1035, 318] on p "﻿ @ [PERSON_NAME] ﻿ il reste un solde impayé de 546.42€ malgré l'échéancier mis…" at bounding box center [946, 327] width 429 height 24
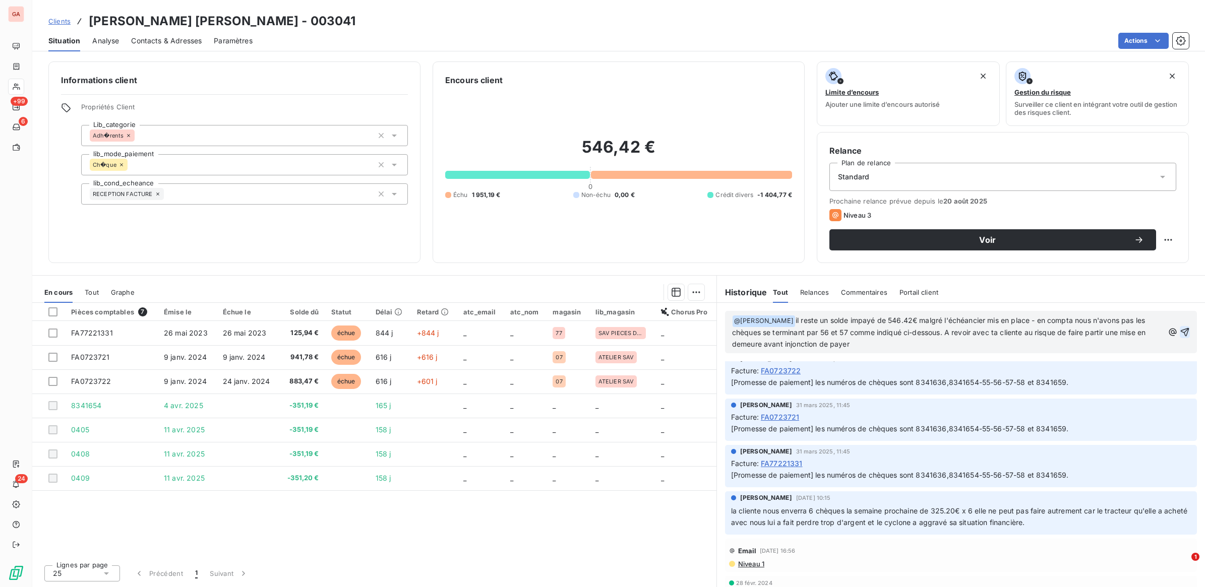
click at [1180, 335] on icon "button" at bounding box center [1185, 332] width 10 height 10
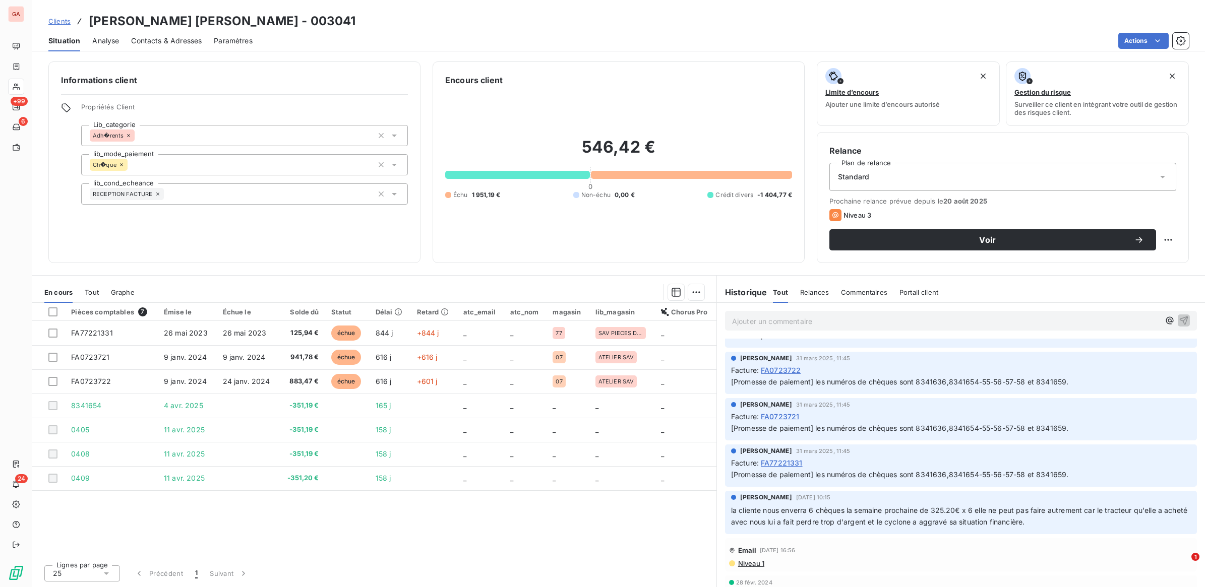
scroll to position [0, 0]
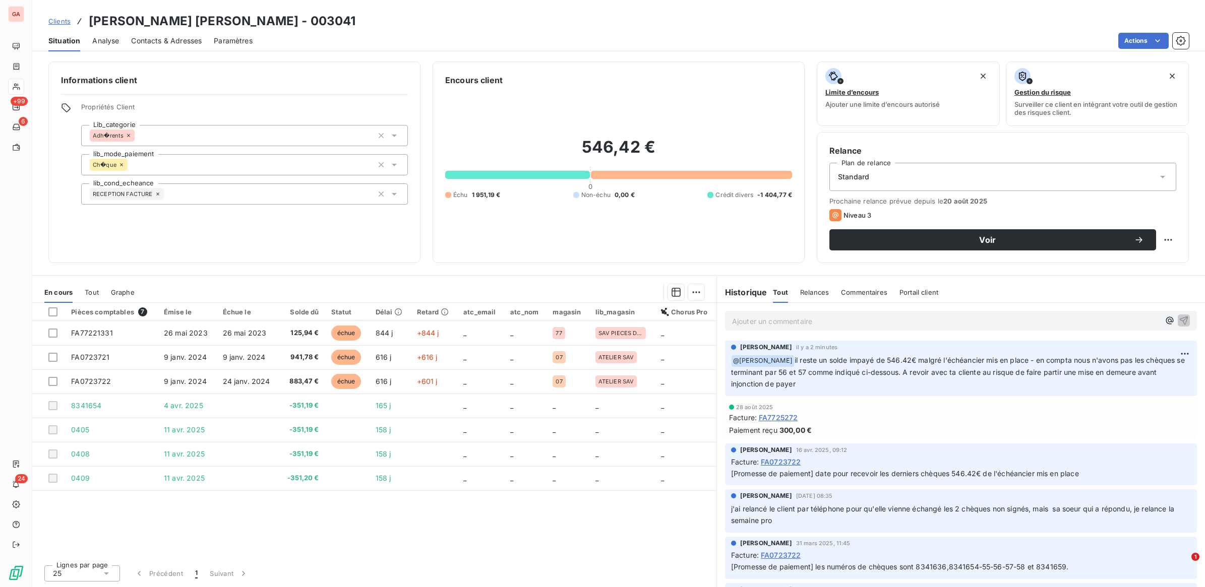
drag, startPoint x: 54, startPoint y: 19, endPoint x: 81, endPoint y: 16, distance: 27.5
click at [54, 19] on span "Clients" at bounding box center [59, 21] width 22 height 8
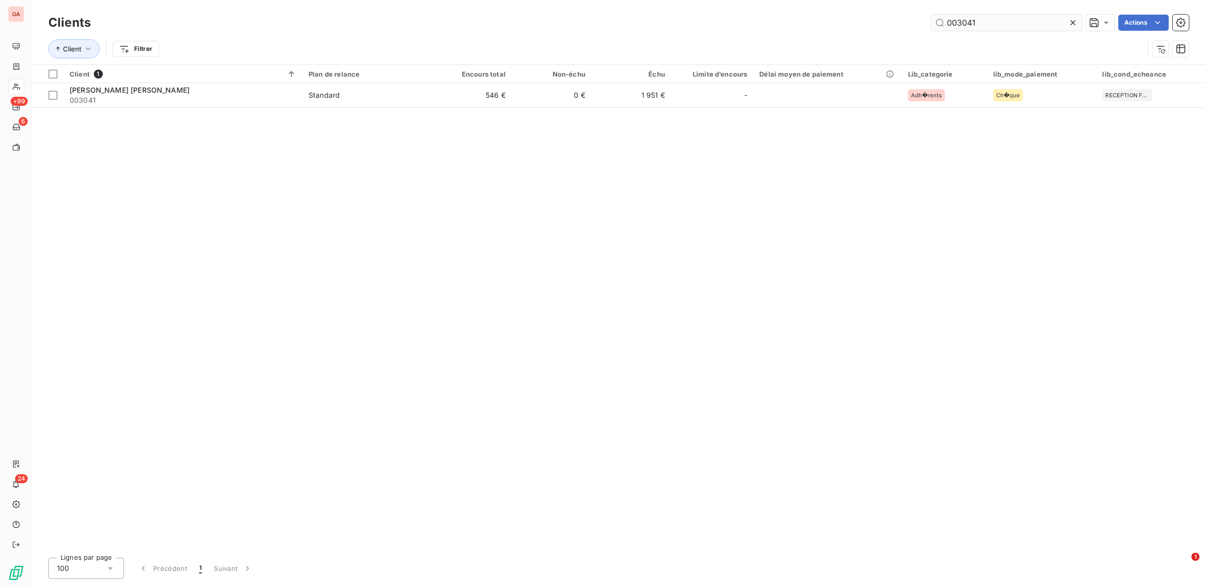
click at [1009, 23] on input "003041" at bounding box center [1006, 23] width 151 height 16
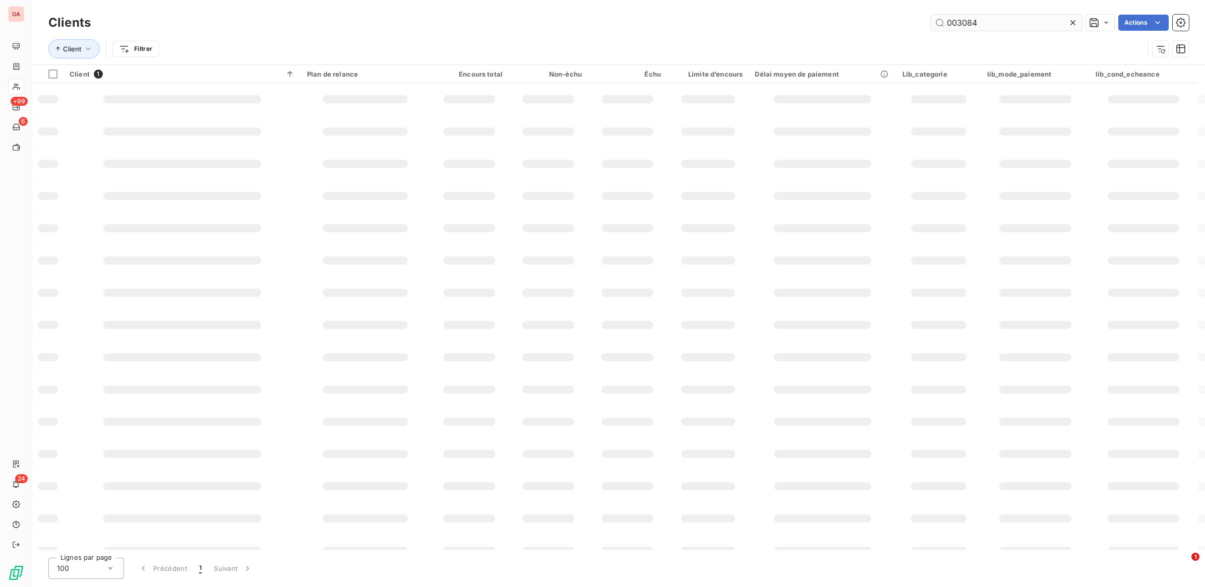
type input "003084"
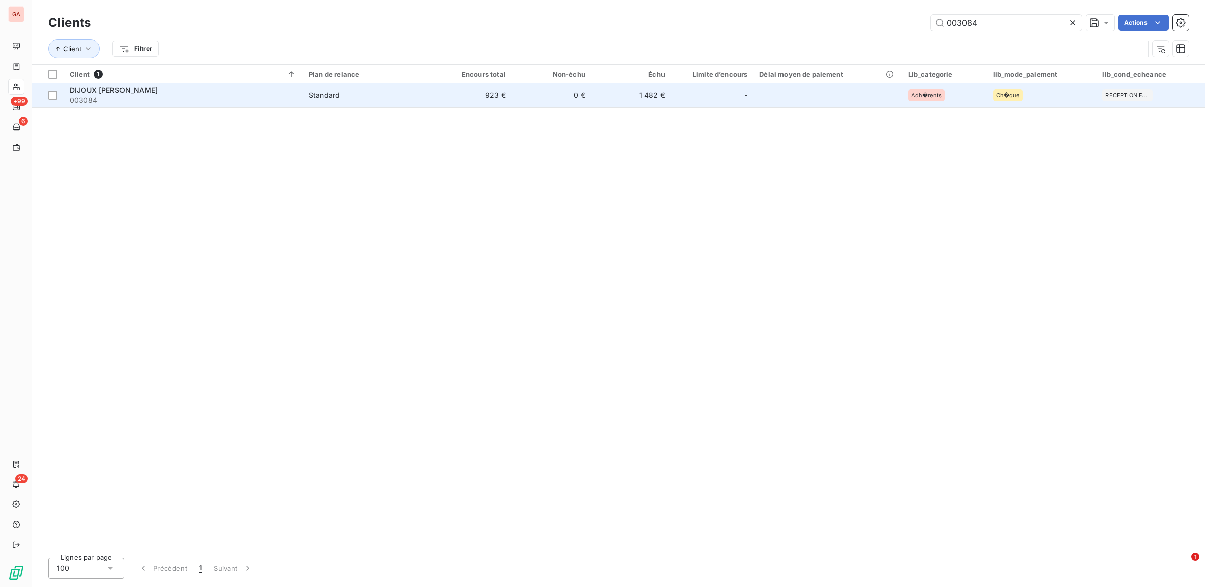
click at [177, 96] on span "003084" at bounding box center [183, 100] width 227 height 10
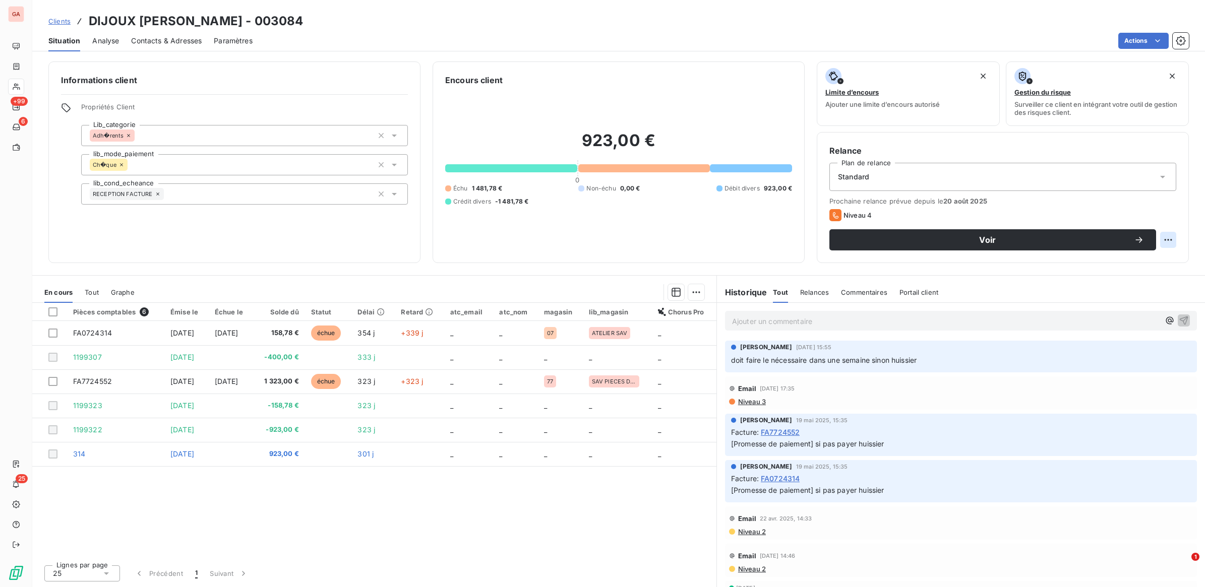
click at [1175, 241] on html "GA +99 6 25 Clients DIJOUX [PERSON_NAME] - 003084 Situation Analyse Contacts & …" at bounding box center [602, 293] width 1205 height 587
click at [60, 21] on html "GA +99 6 25 Clients DIJOUX [PERSON_NAME] - 003084 Situation Analyse Contacts & …" at bounding box center [602, 293] width 1205 height 587
click at [60, 21] on span "Clients" at bounding box center [59, 21] width 22 height 8
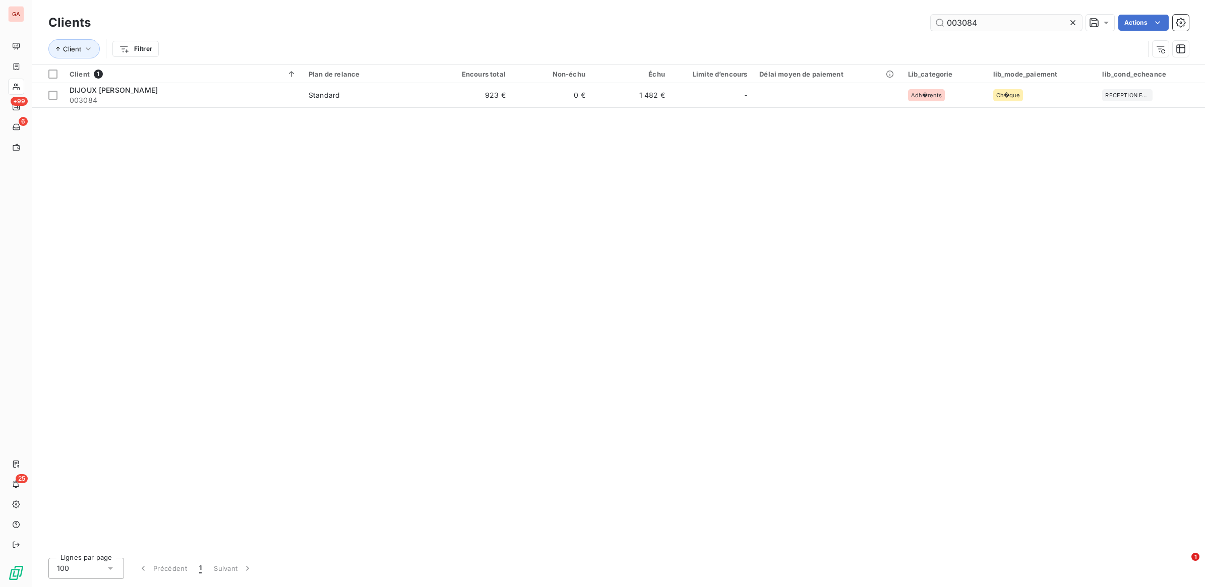
click at [983, 23] on input "003084" at bounding box center [1006, 23] width 151 height 16
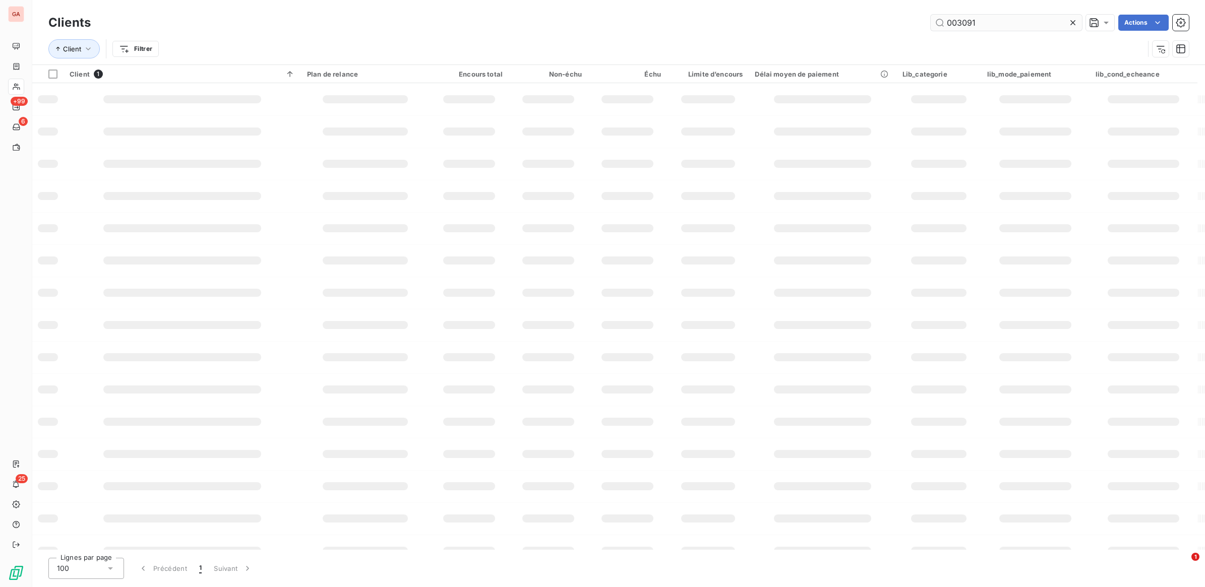
type input "003091"
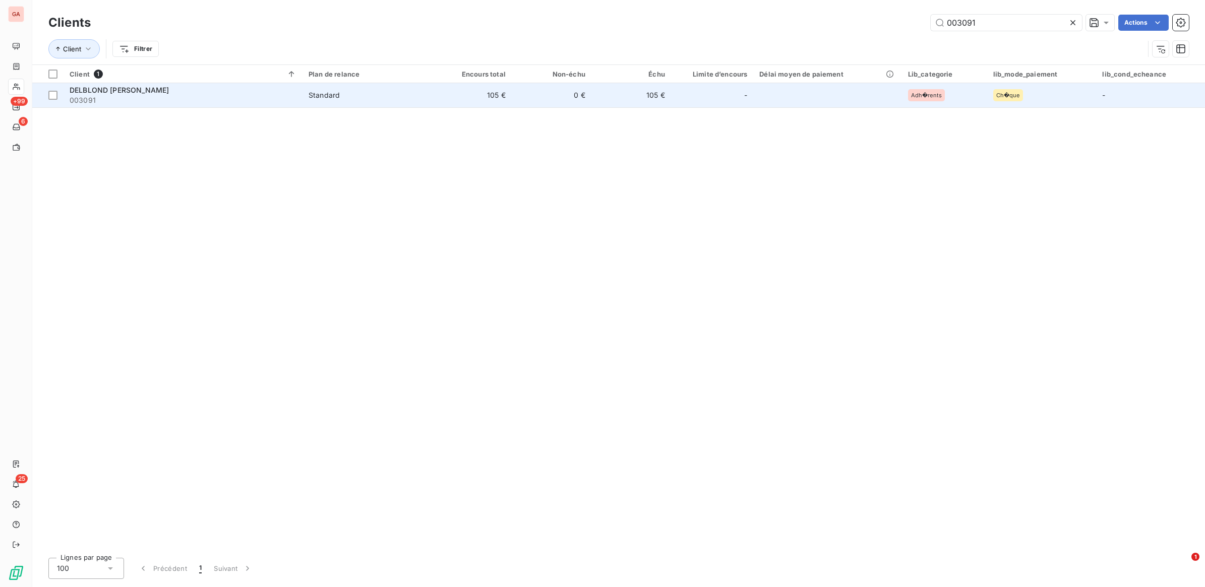
click at [539, 102] on td "0 €" at bounding box center [552, 95] width 80 height 24
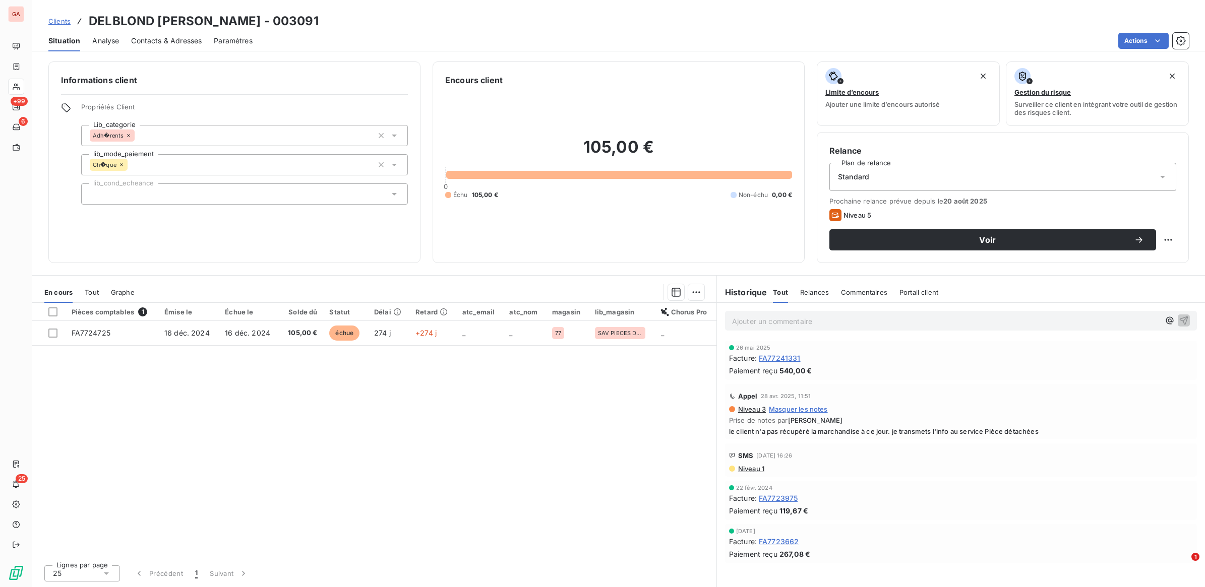
click at [1001, 324] on p "Ajouter un commentaire ﻿" at bounding box center [946, 321] width 428 height 13
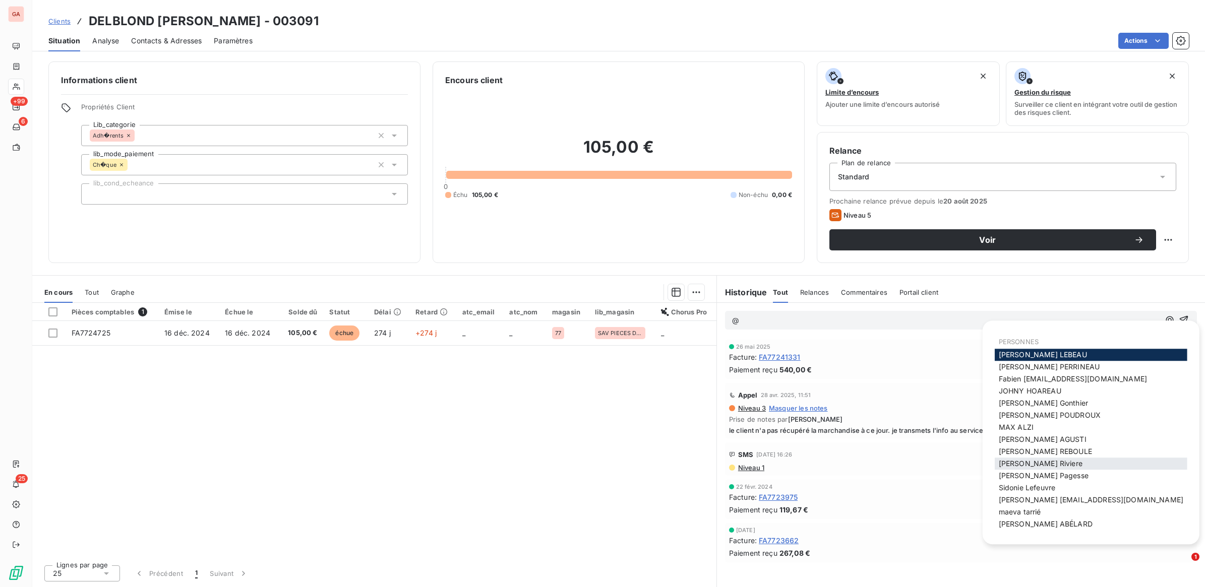
click at [1041, 463] on span "[PERSON_NAME]" at bounding box center [1041, 463] width 84 height 9
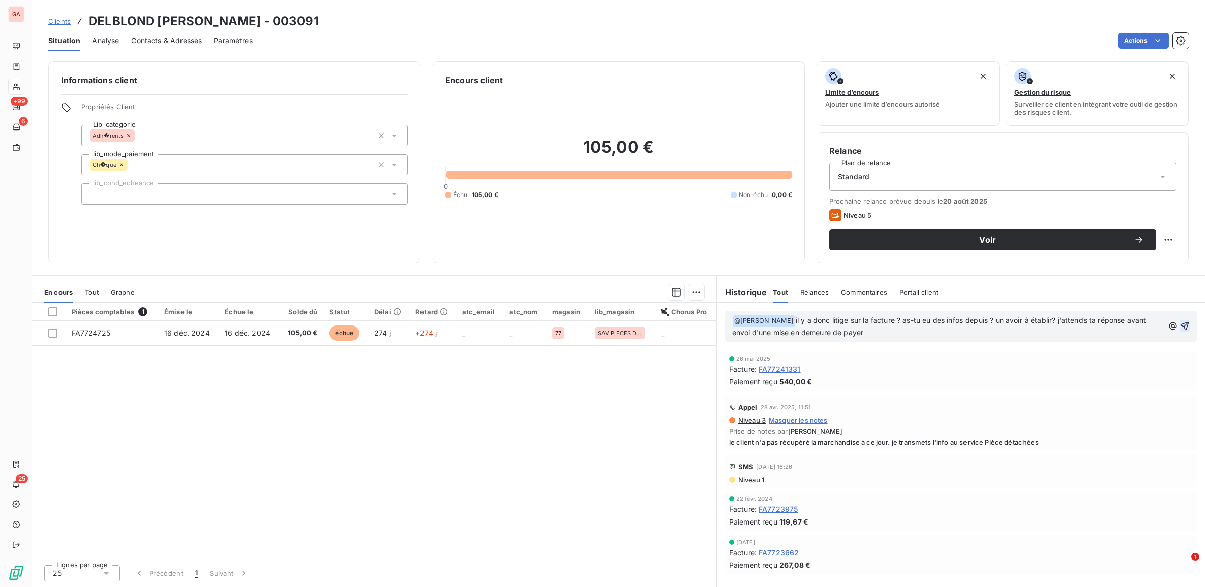
click at [1188, 326] on icon "button" at bounding box center [1185, 326] width 9 height 9
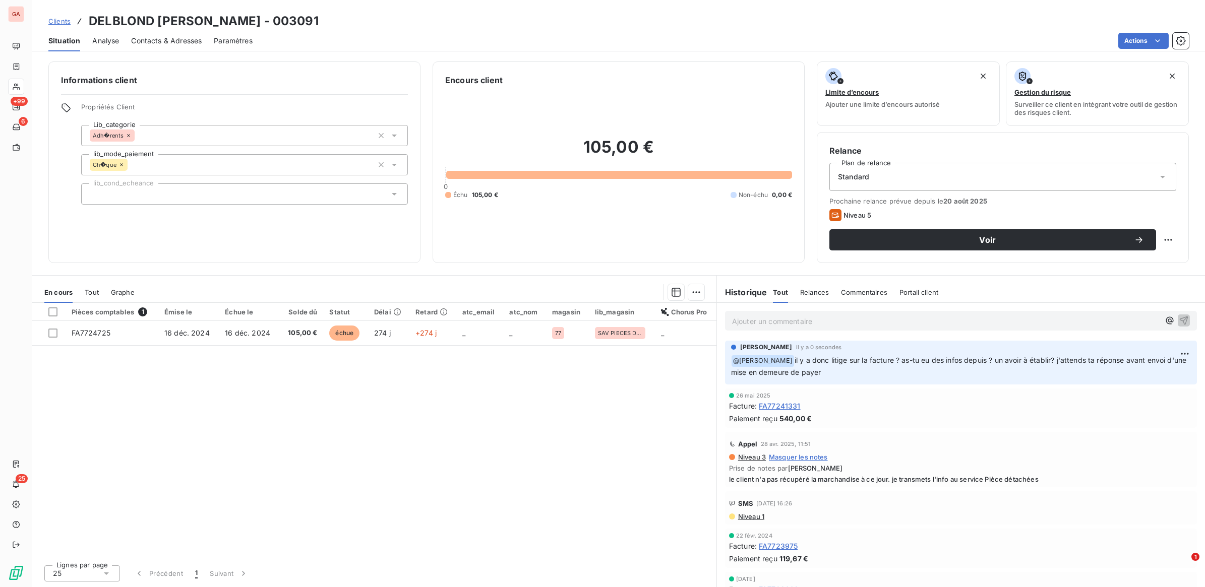
click at [56, 22] on span "Clients" at bounding box center [59, 21] width 22 height 8
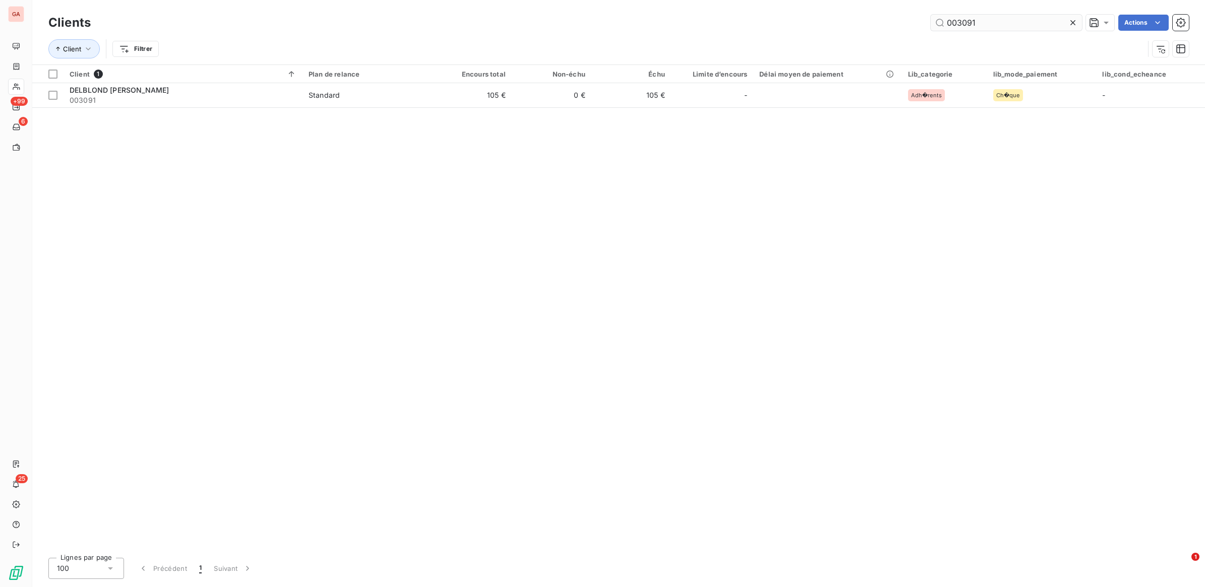
click at [963, 19] on input "003091" at bounding box center [1006, 23] width 151 height 16
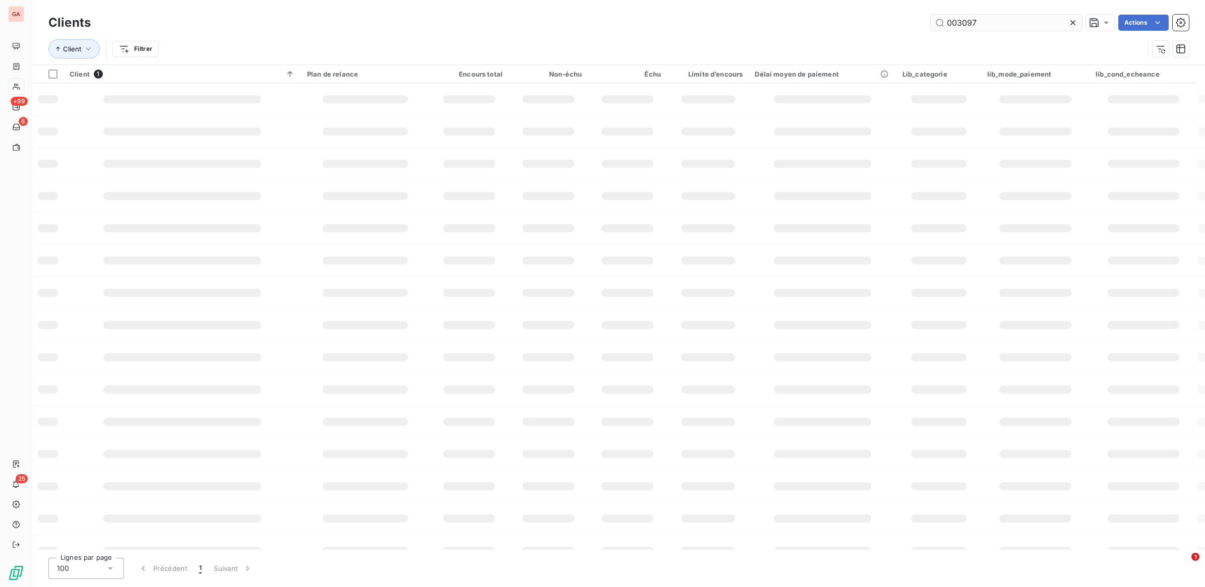
type input "003097"
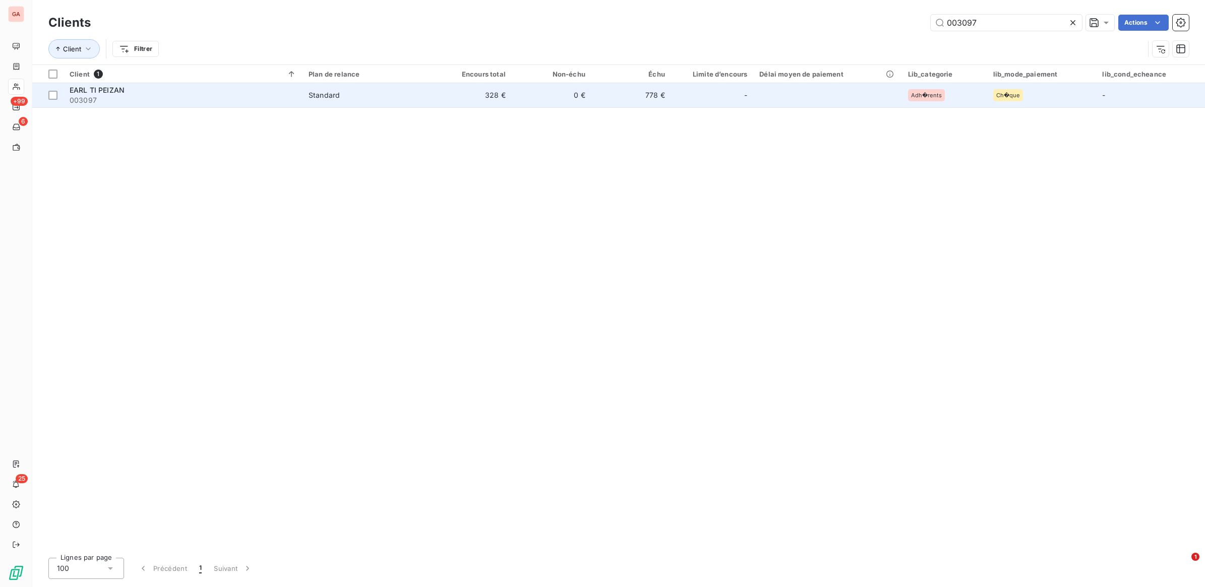
click at [404, 95] on span "Standard" at bounding box center [367, 95] width 117 height 10
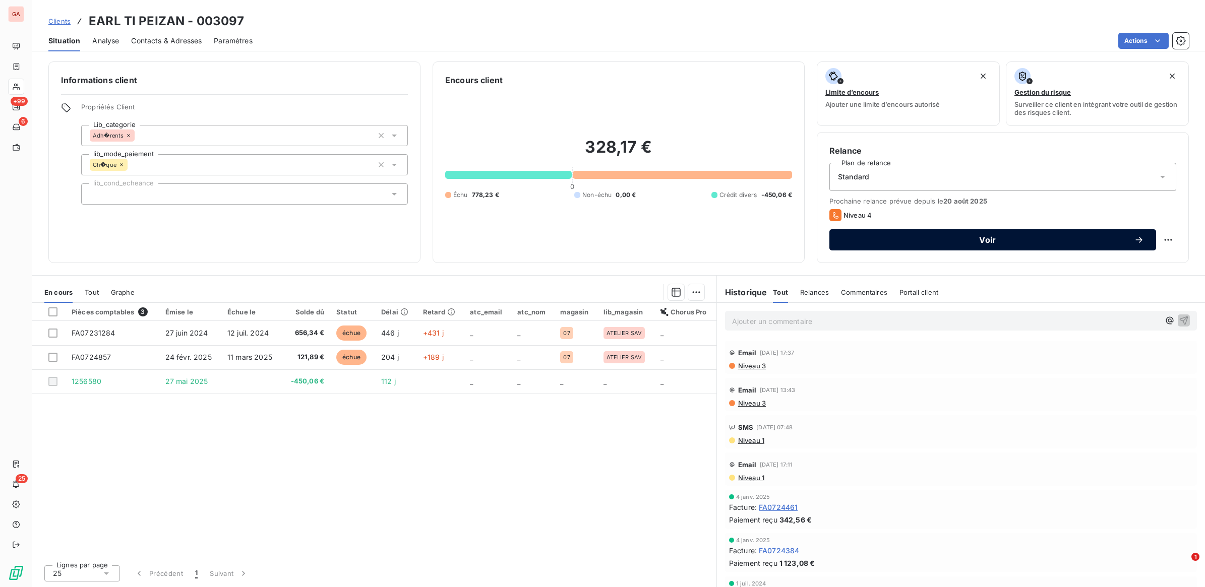
click at [1139, 242] on icon "button" at bounding box center [1139, 240] width 10 height 10
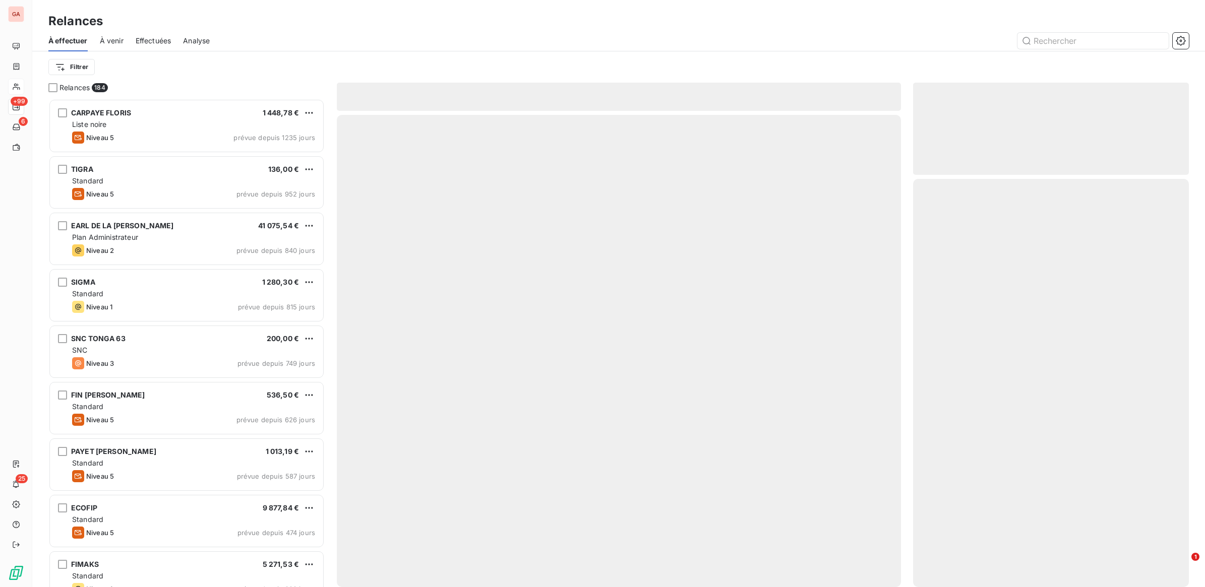
scroll to position [480, 266]
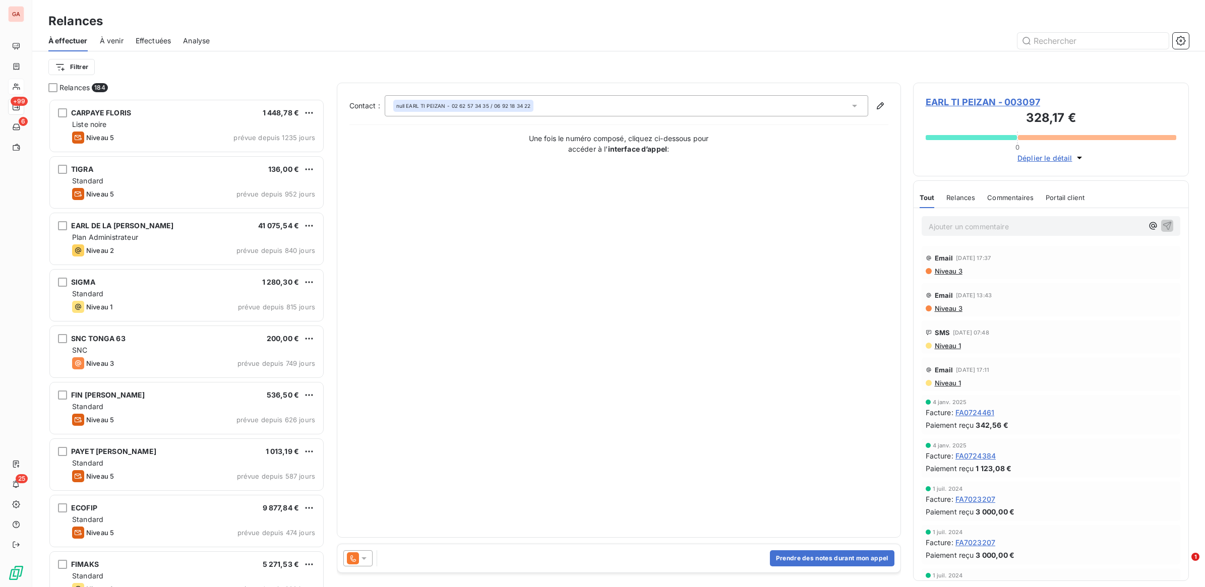
click at [369, 560] on icon at bounding box center [364, 559] width 10 height 10
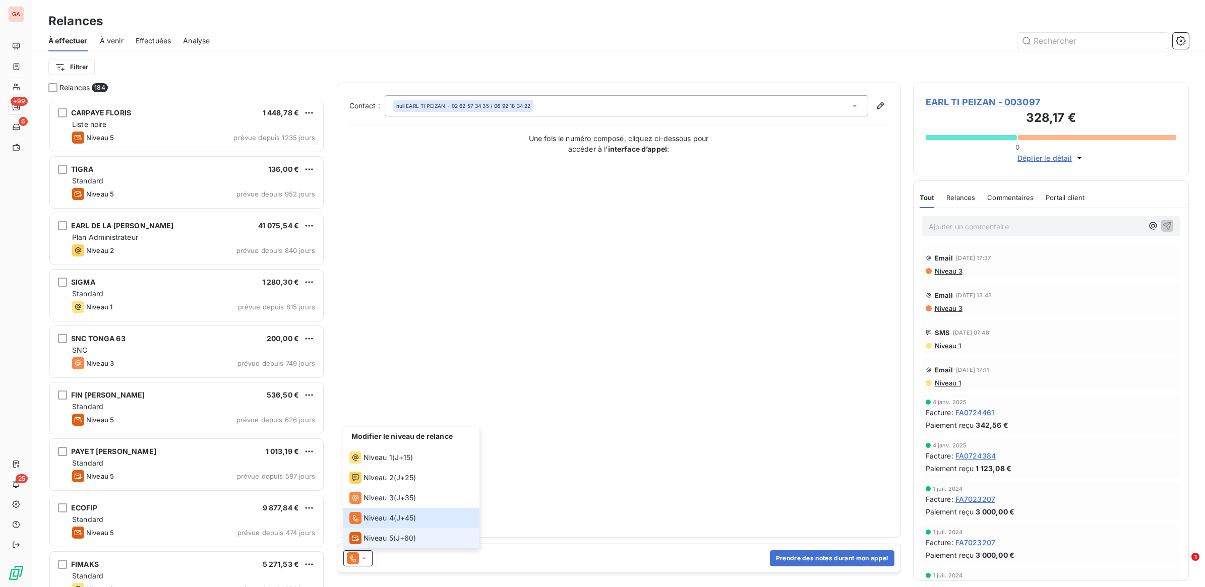
click at [379, 538] on span "Niveau 5" at bounding box center [379, 539] width 30 height 10
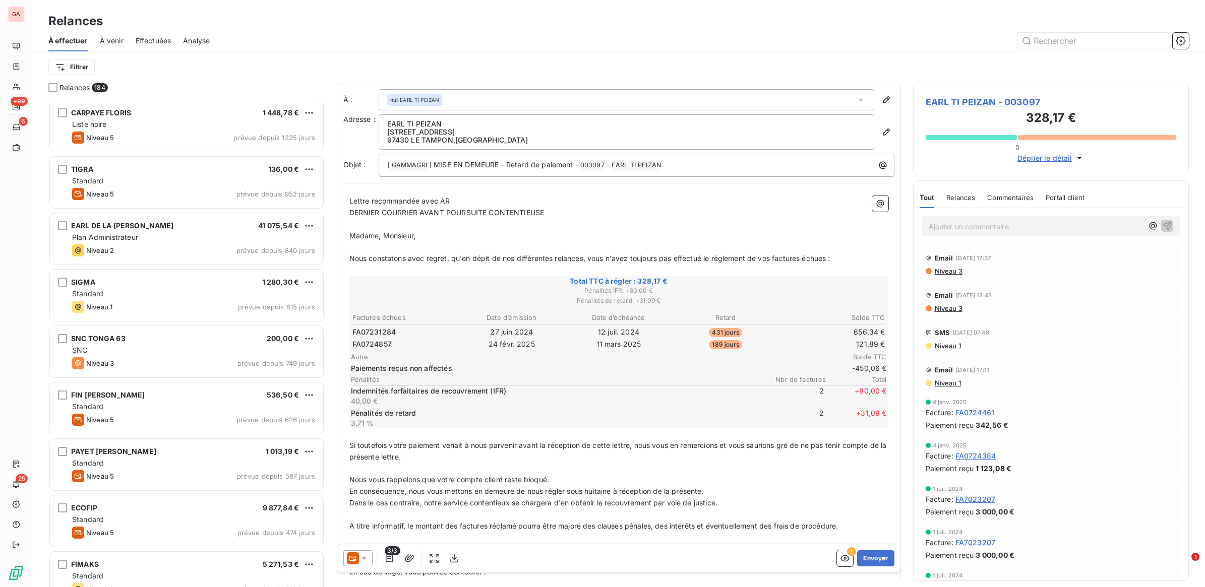
scroll to position [74, 0]
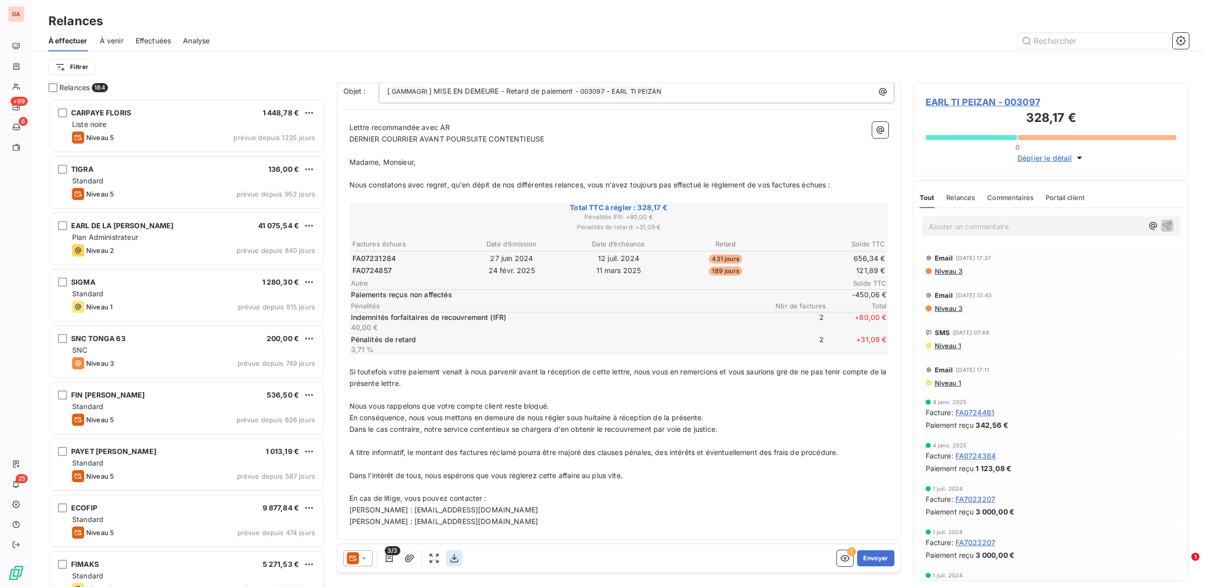
click at [460, 559] on button "button" at bounding box center [454, 559] width 16 height 16
click at [864, 553] on button "Envoyer" at bounding box center [875, 559] width 37 height 16
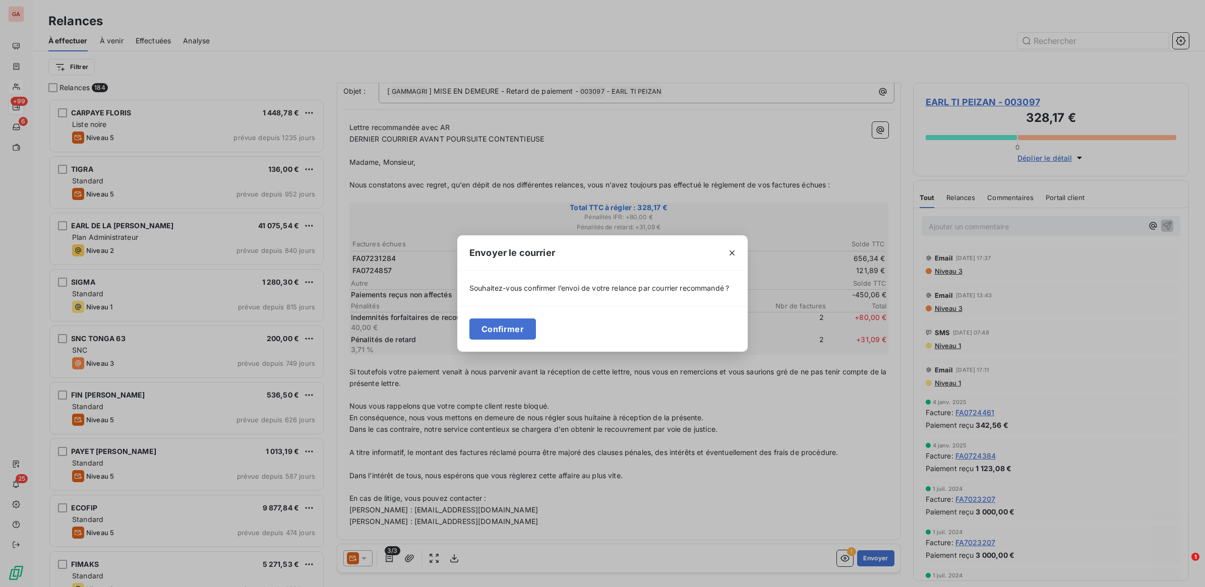
drag, startPoint x: 518, startPoint y: 331, endPoint x: 571, endPoint y: 325, distance: 52.8
click at [519, 331] on button "Confirmer" at bounding box center [502, 329] width 67 height 21
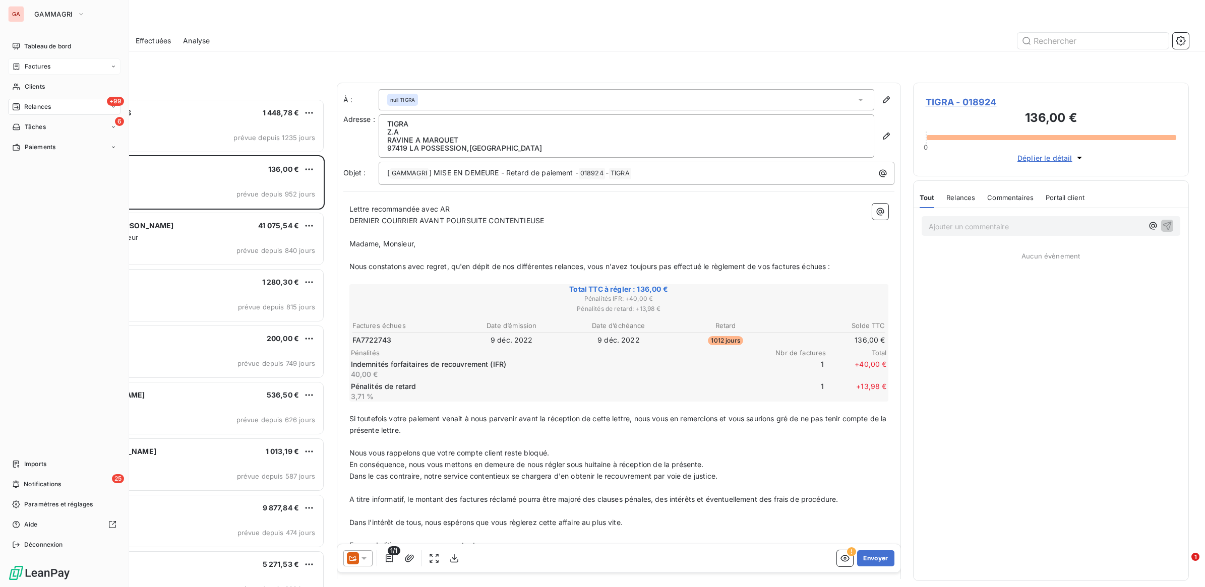
drag, startPoint x: 36, startPoint y: 83, endPoint x: 77, endPoint y: 73, distance: 41.6
click at [37, 83] on span "Clients" at bounding box center [35, 86] width 20 height 9
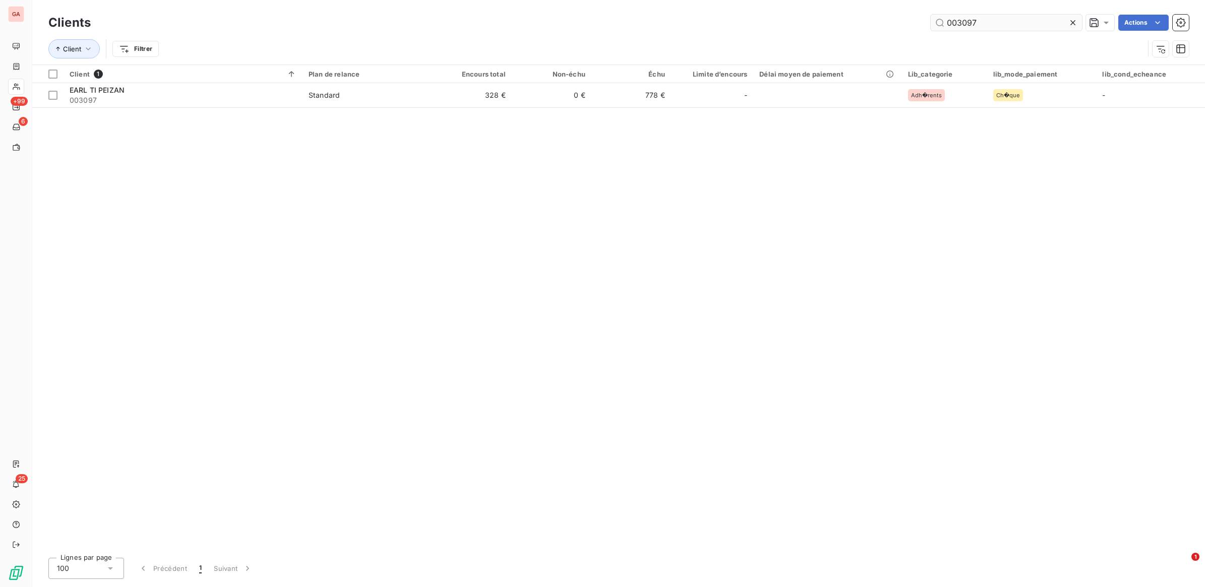
click at [1030, 28] on input "003097" at bounding box center [1006, 23] width 151 height 16
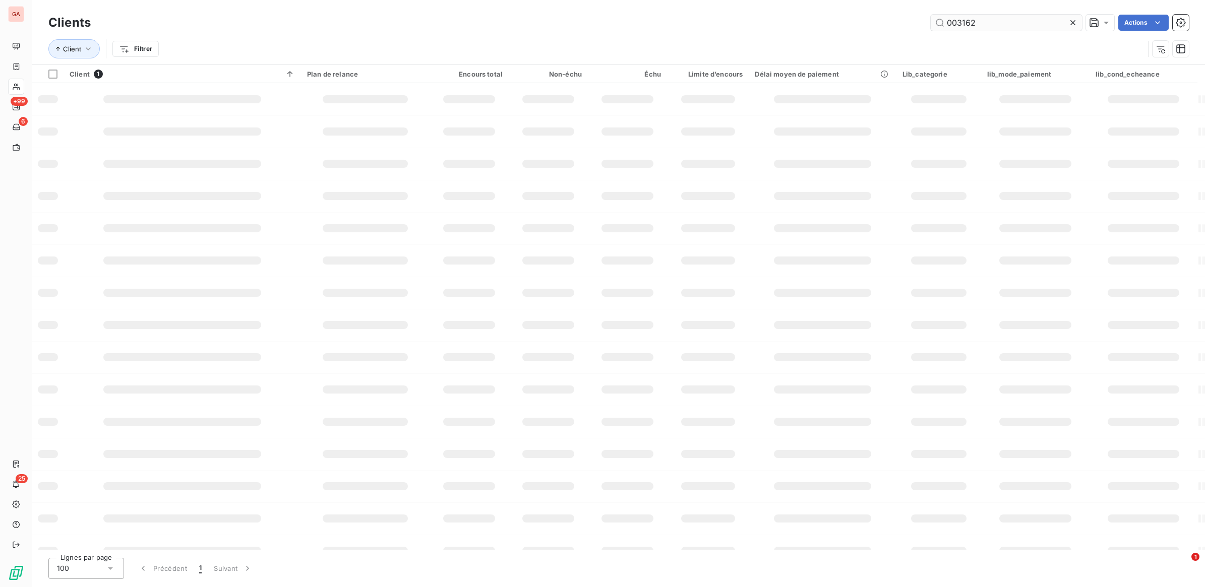
type input "003162"
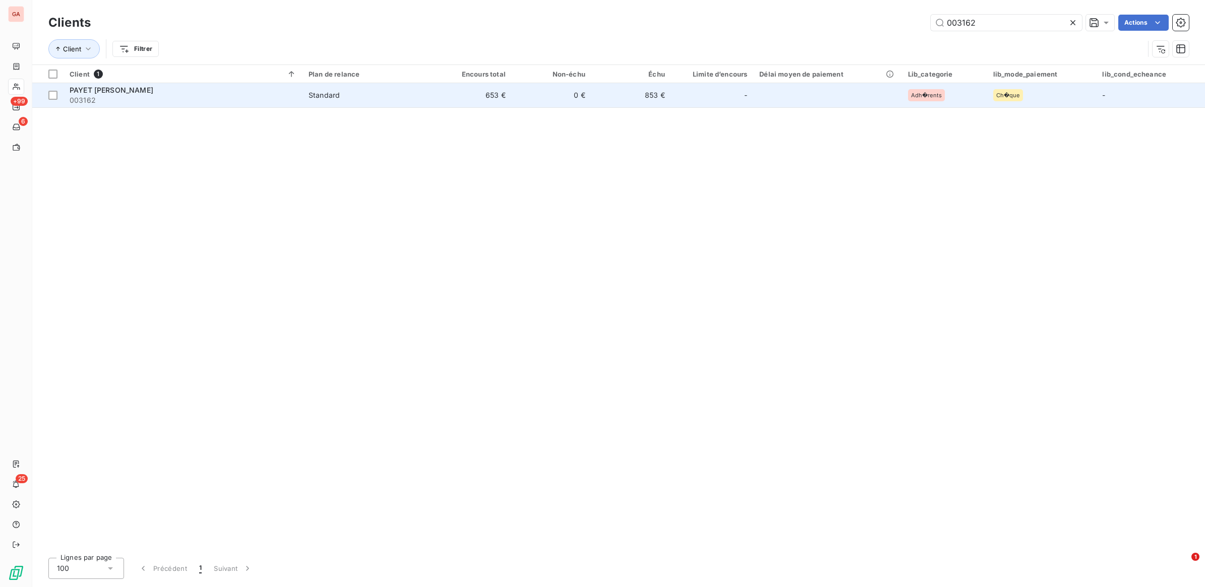
click at [340, 98] on div "Standard" at bounding box center [324, 95] width 31 height 10
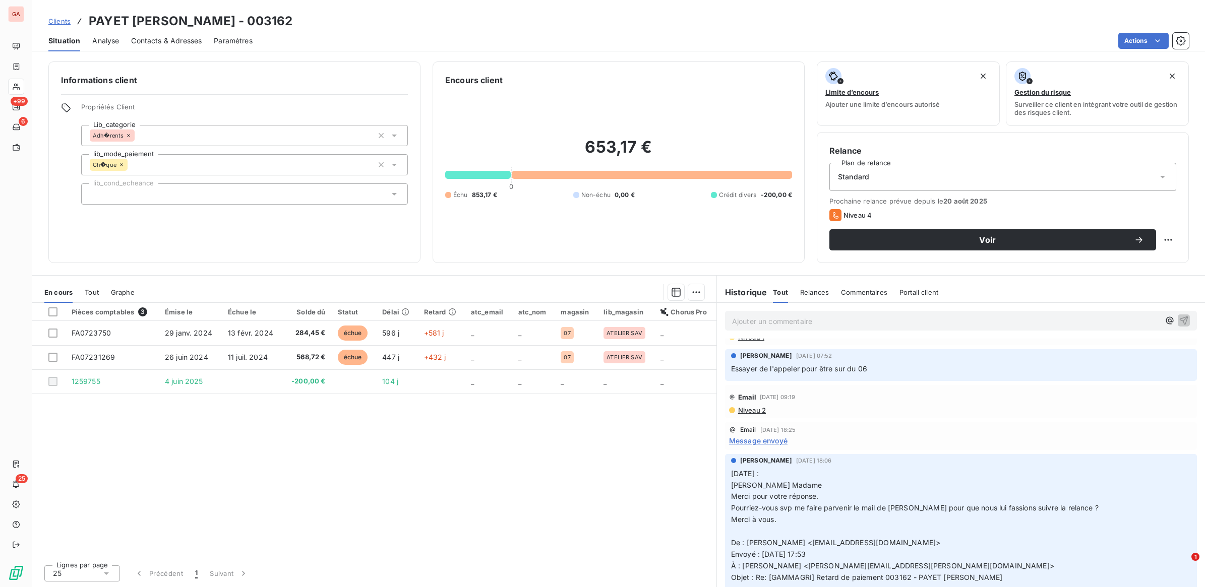
scroll to position [149, 0]
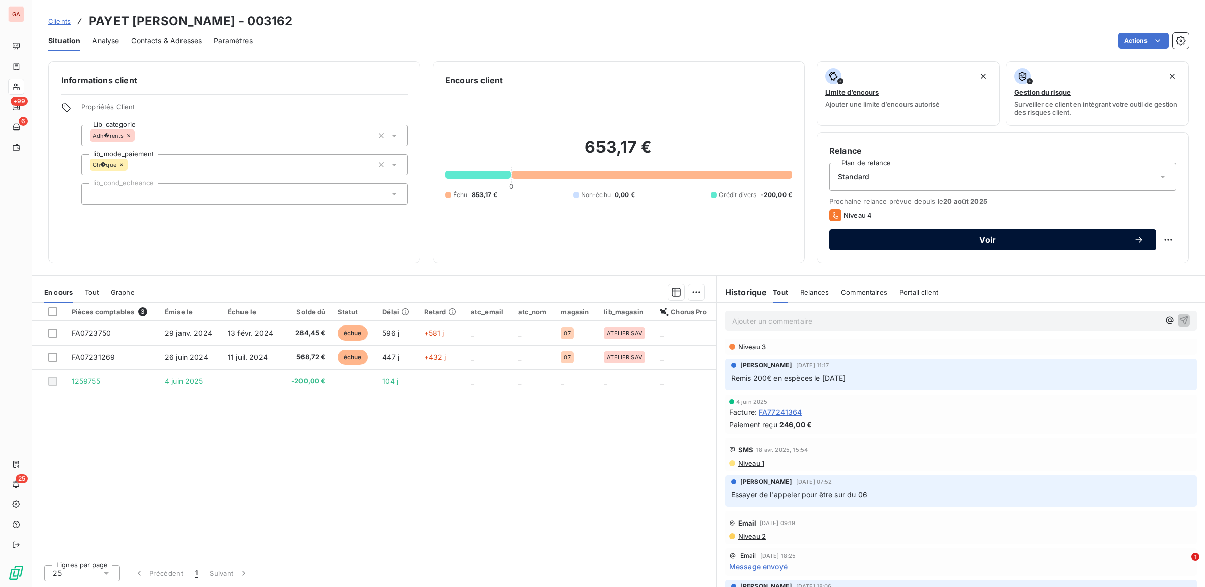
click at [1133, 242] on span "Voir" at bounding box center [988, 240] width 292 height 8
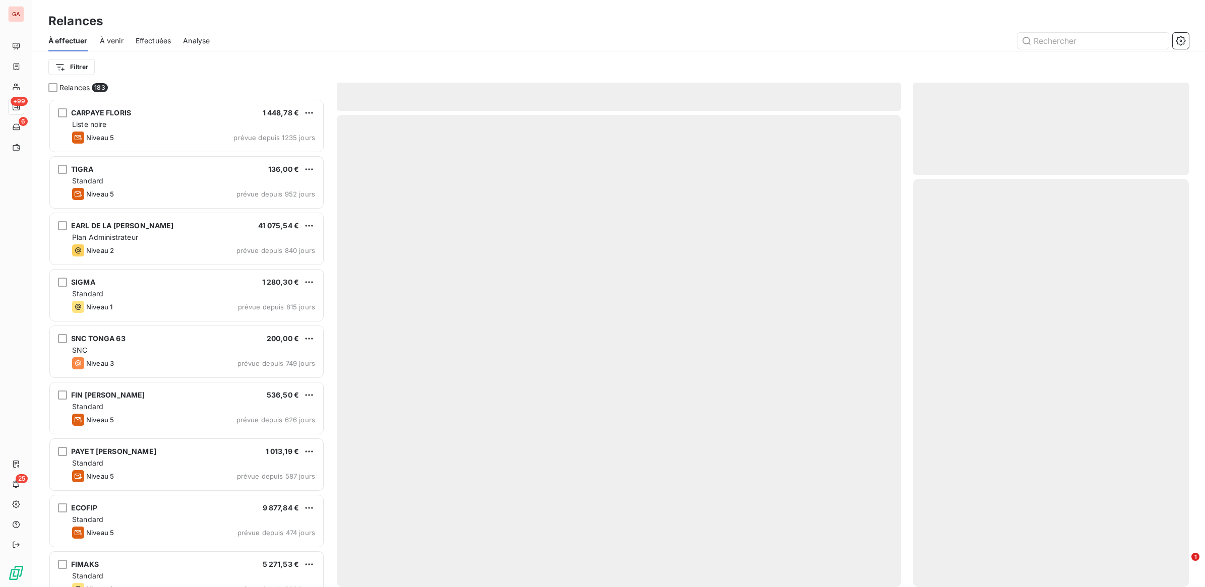
scroll to position [480, 266]
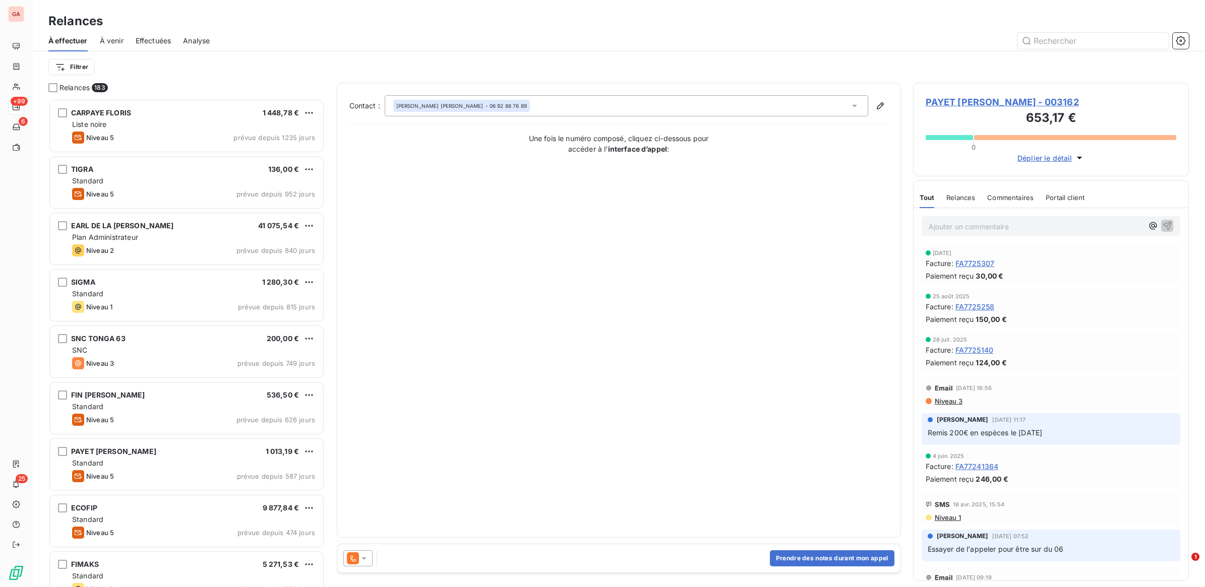
click at [364, 561] on icon at bounding box center [364, 559] width 10 height 10
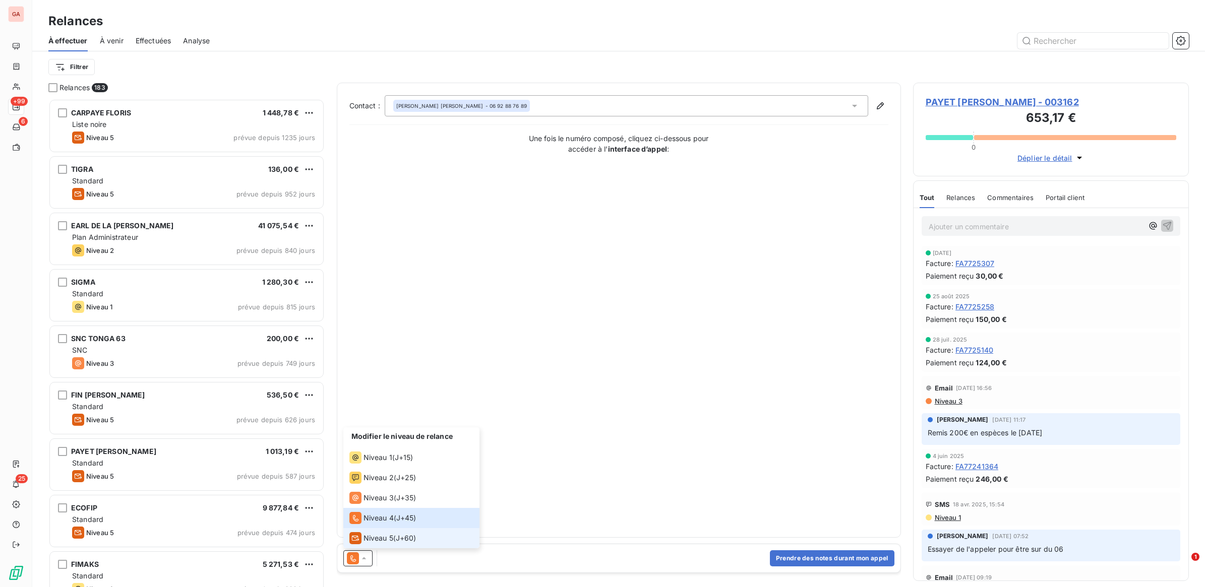
click at [372, 539] on span "Niveau 5" at bounding box center [379, 539] width 30 height 10
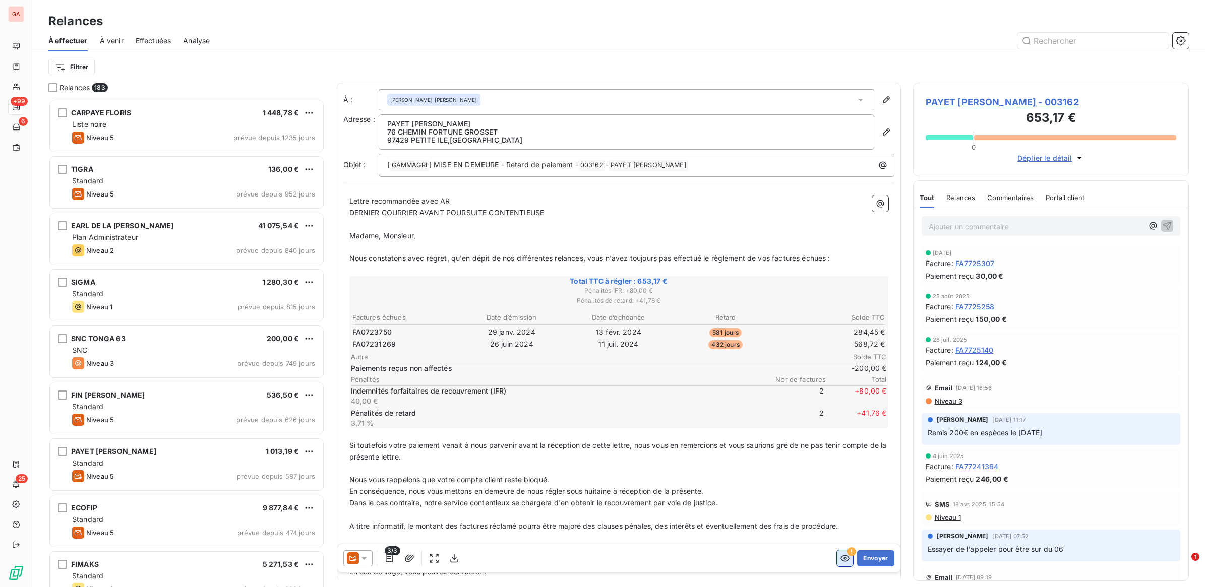
click at [840, 560] on icon "button" at bounding box center [845, 559] width 10 height 10
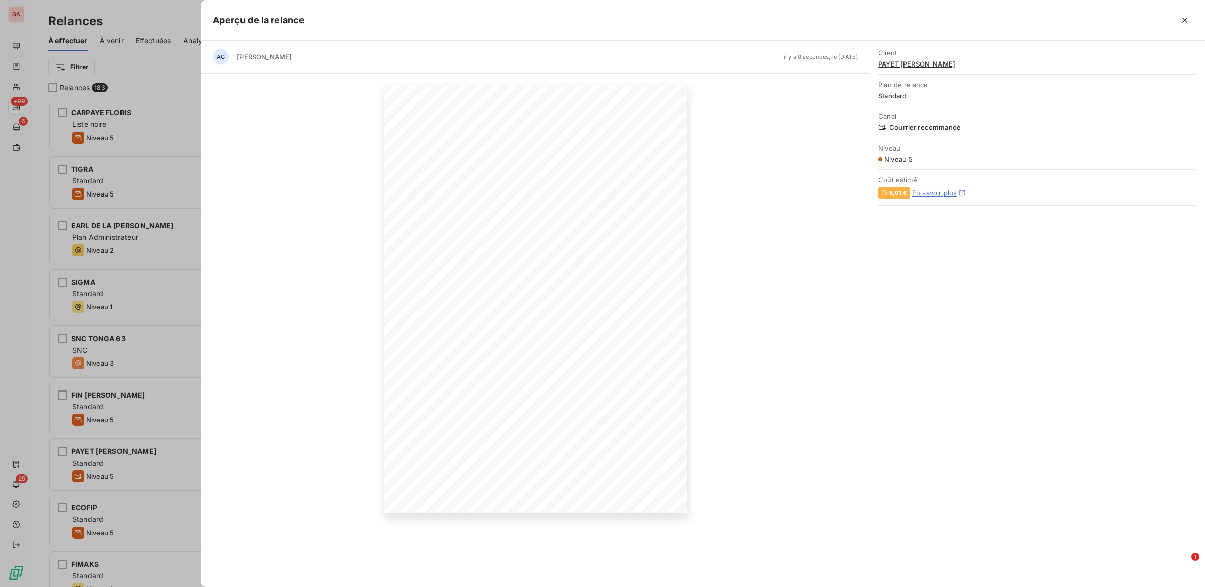
click at [174, 173] on div at bounding box center [602, 293] width 1205 height 587
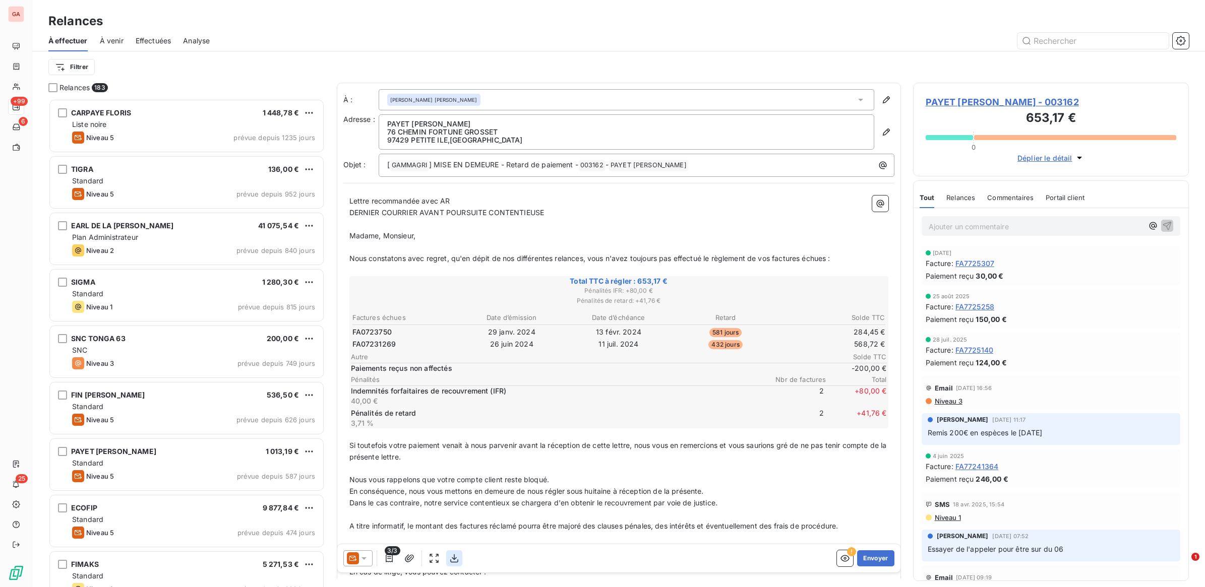
click at [457, 563] on icon "button" at bounding box center [454, 559] width 10 height 10
click at [861, 560] on button "Envoyer" at bounding box center [875, 559] width 37 height 16
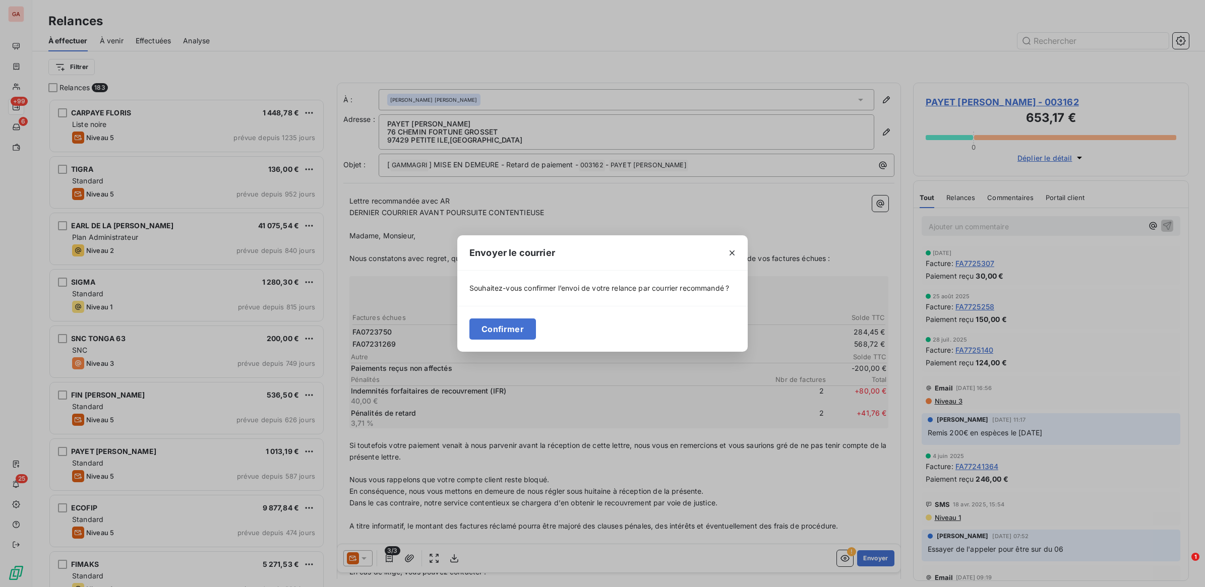
drag, startPoint x: 492, startPoint y: 334, endPoint x: 729, endPoint y: 360, distance: 238.3
click at [495, 334] on button "Confirmer" at bounding box center [502, 329] width 67 height 21
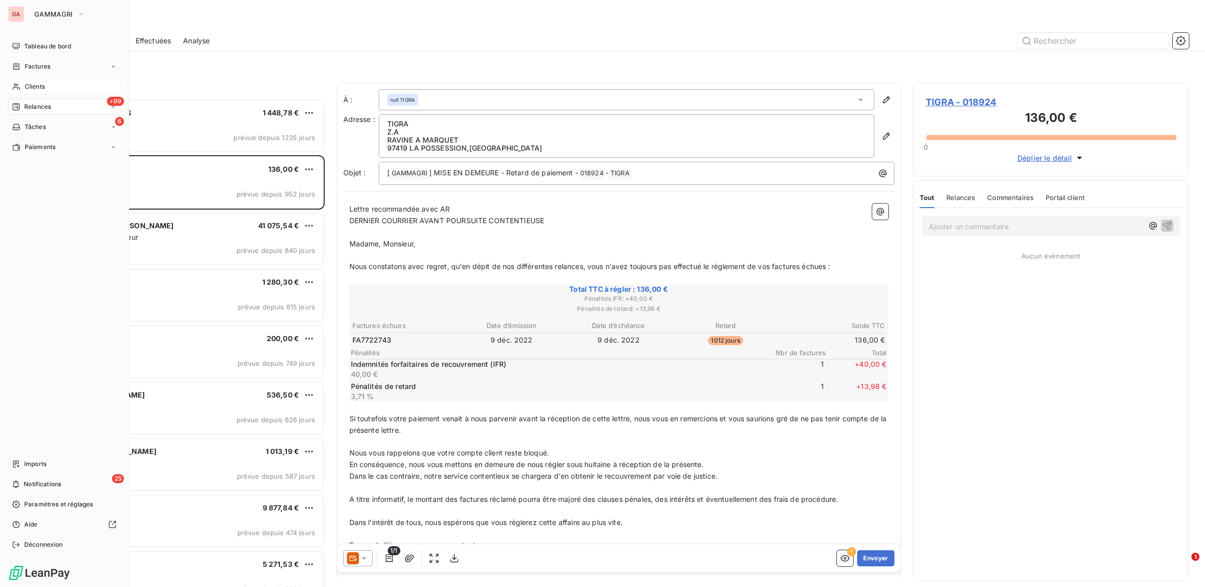
click at [55, 84] on div "Clients" at bounding box center [64, 87] width 112 height 16
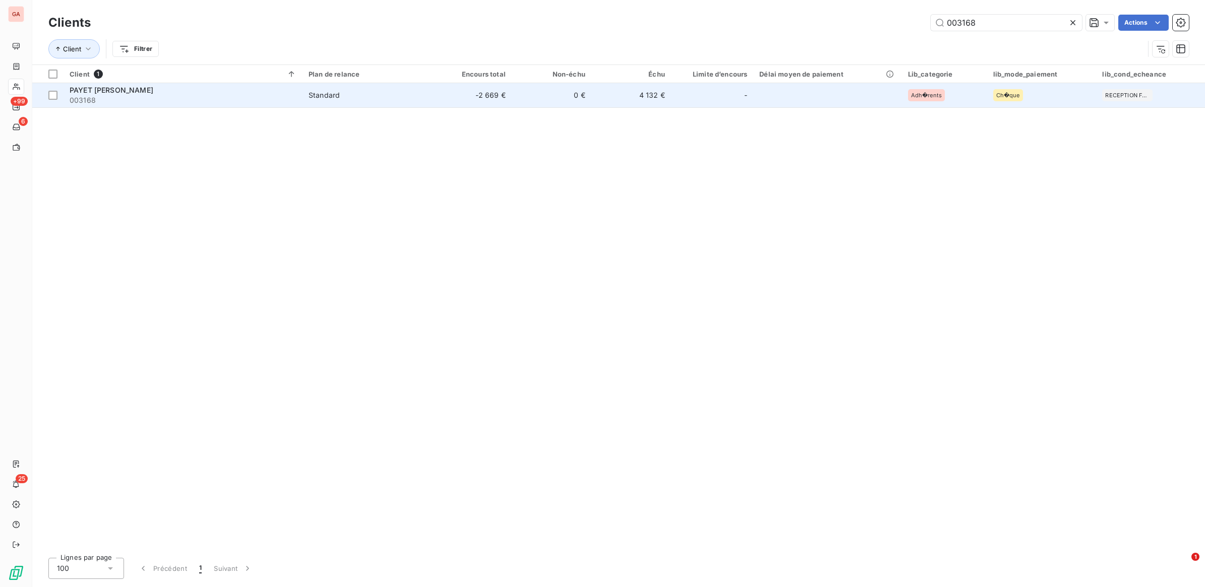
type input "003168"
click at [294, 101] on span "003168" at bounding box center [183, 100] width 227 height 10
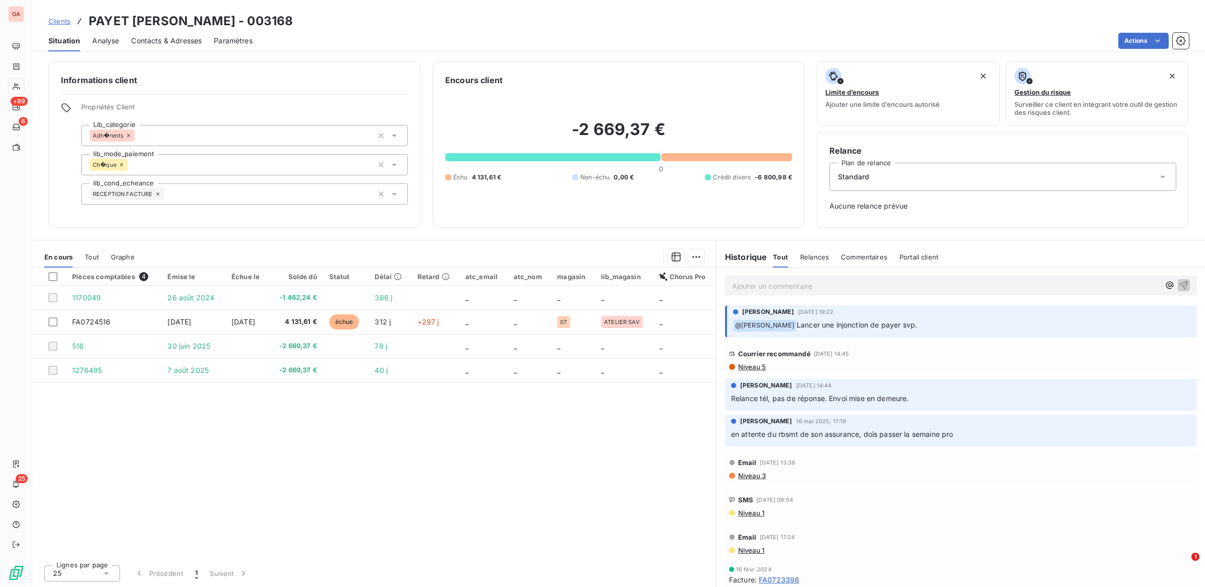
click at [798, 286] on p "Ajouter un commentaire ﻿" at bounding box center [946, 286] width 428 height 13
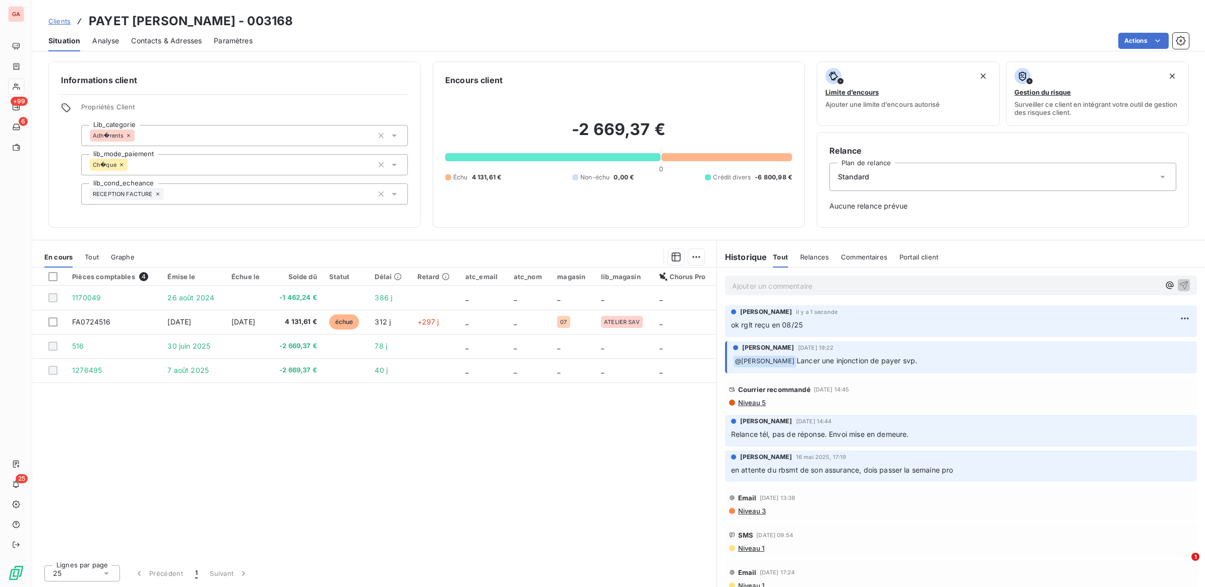
click at [63, 21] on span "Clients" at bounding box center [59, 21] width 22 height 8
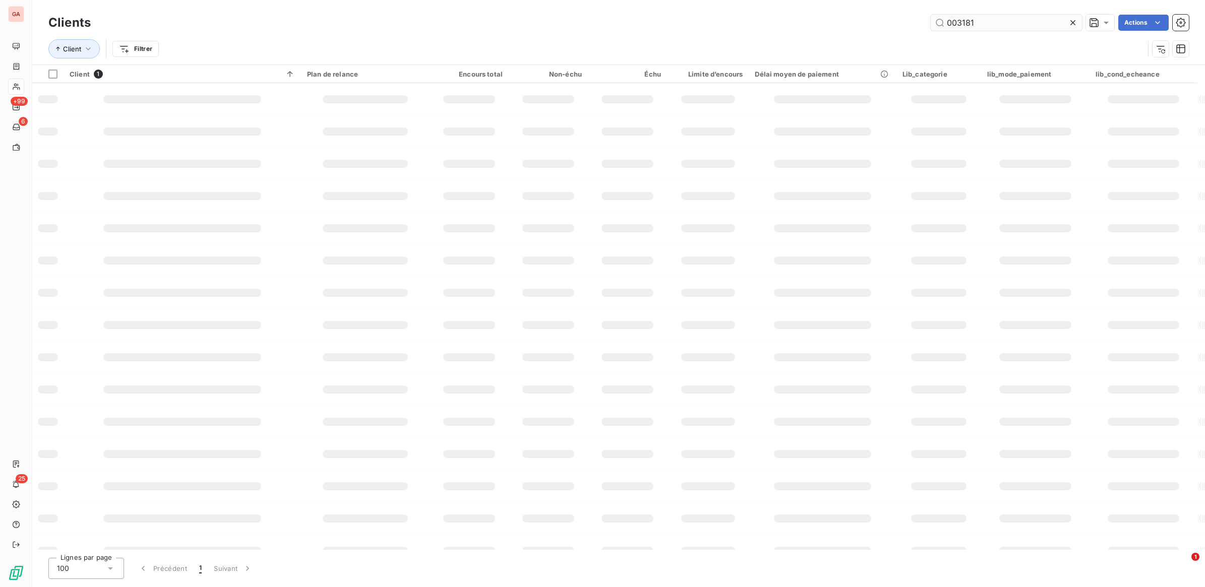
type input "003181"
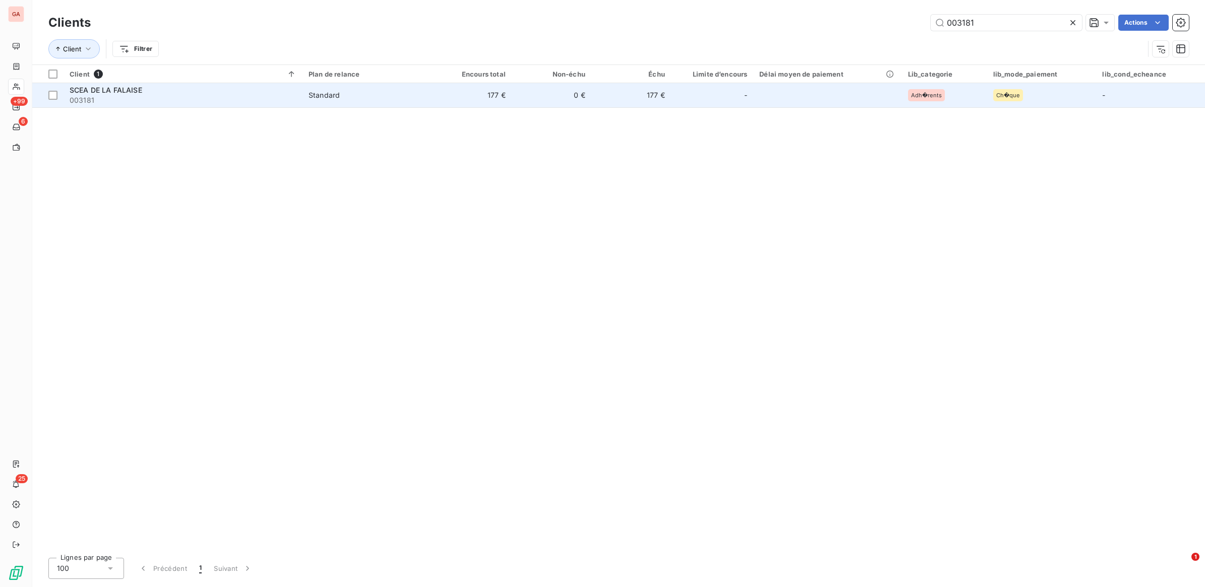
click at [753, 105] on td "-" at bounding box center [712, 95] width 82 height 24
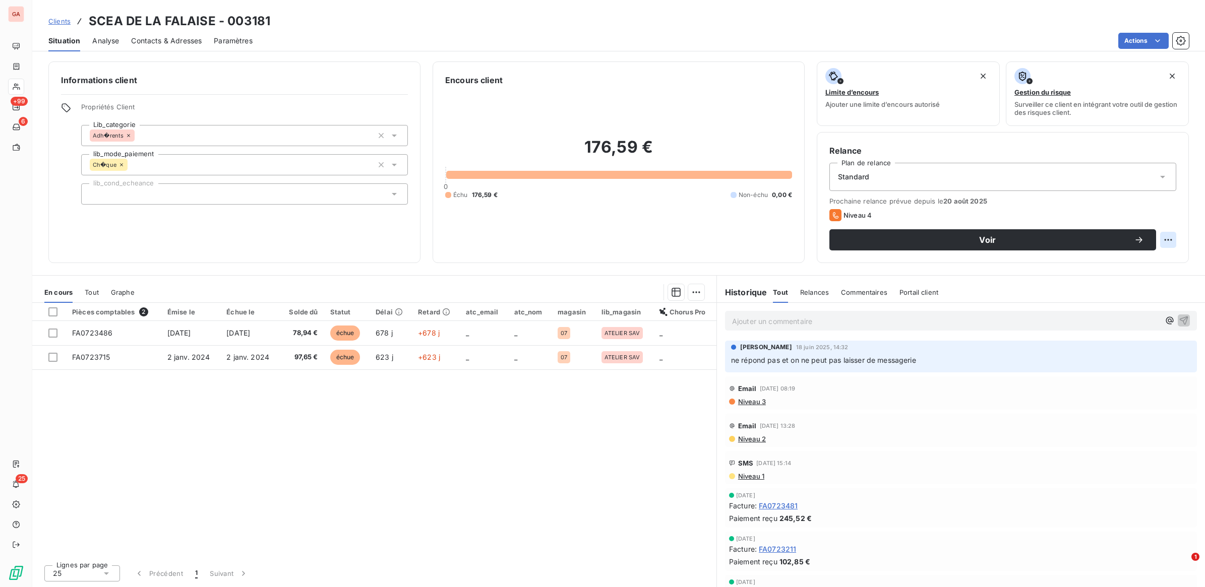
click at [1164, 243] on html "GA +99 6 25 Clients SCEA DE LA FALAISE - 003181 Situation Analyse Contacts & Ad…" at bounding box center [602, 293] width 1205 height 587
click at [1128, 242] on html "GA +99 6 25 Clients SCEA DE LA FALAISE - 003181 Situation Analyse Contacts & Ad…" at bounding box center [602, 293] width 1205 height 587
click at [850, 238] on span "Voir" at bounding box center [988, 240] width 292 height 8
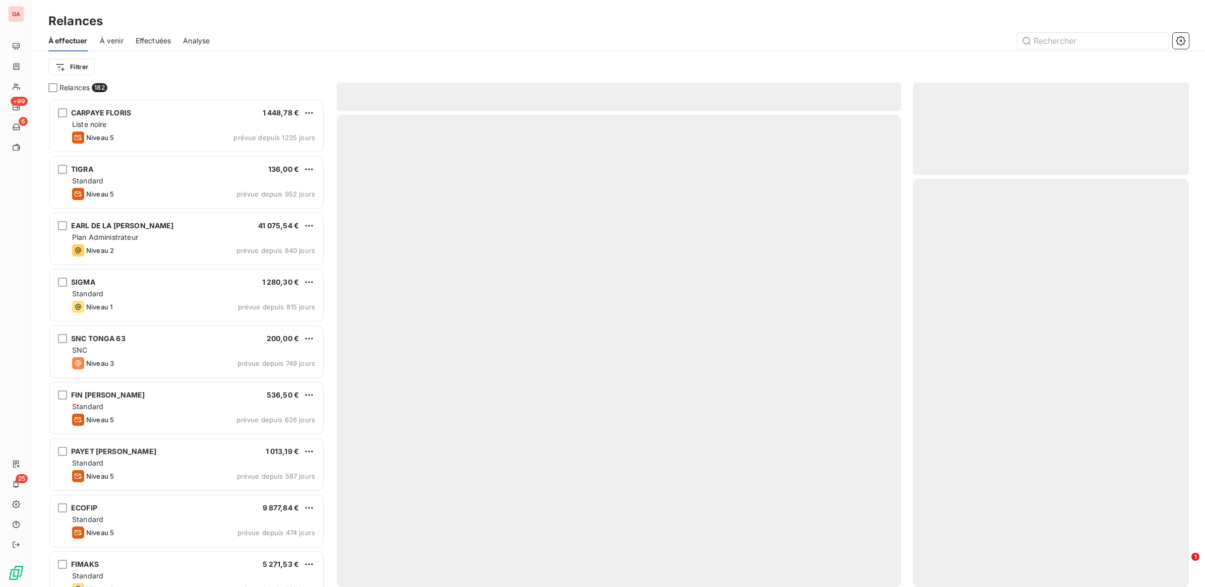
scroll to position [480, 266]
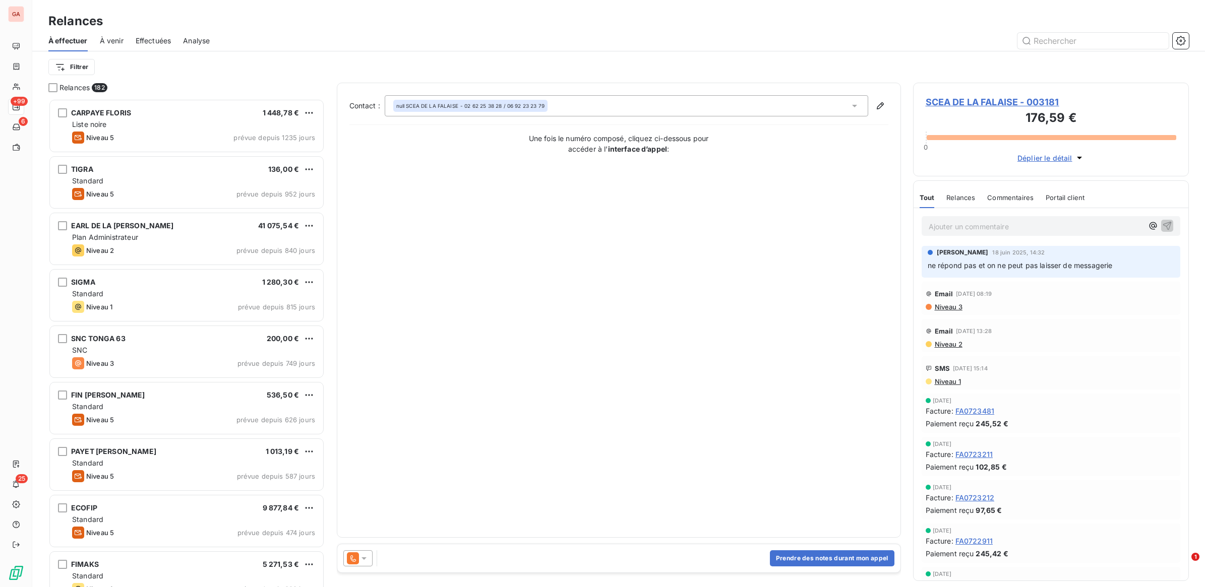
click at [368, 561] on icon at bounding box center [364, 559] width 10 height 10
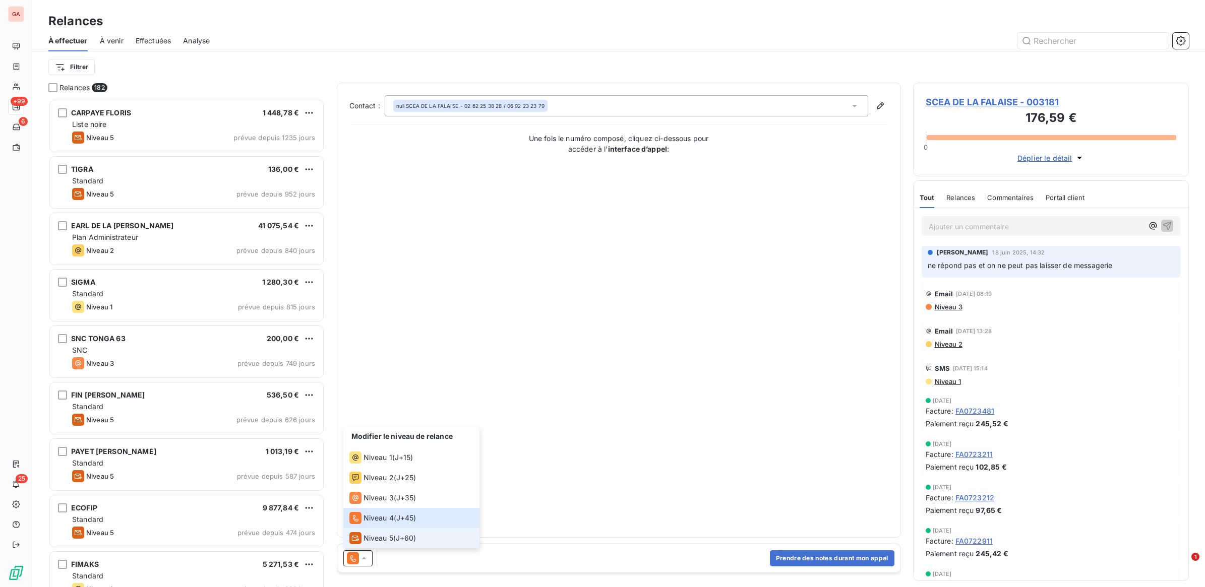
click at [376, 538] on span "Niveau 5" at bounding box center [379, 539] width 30 height 10
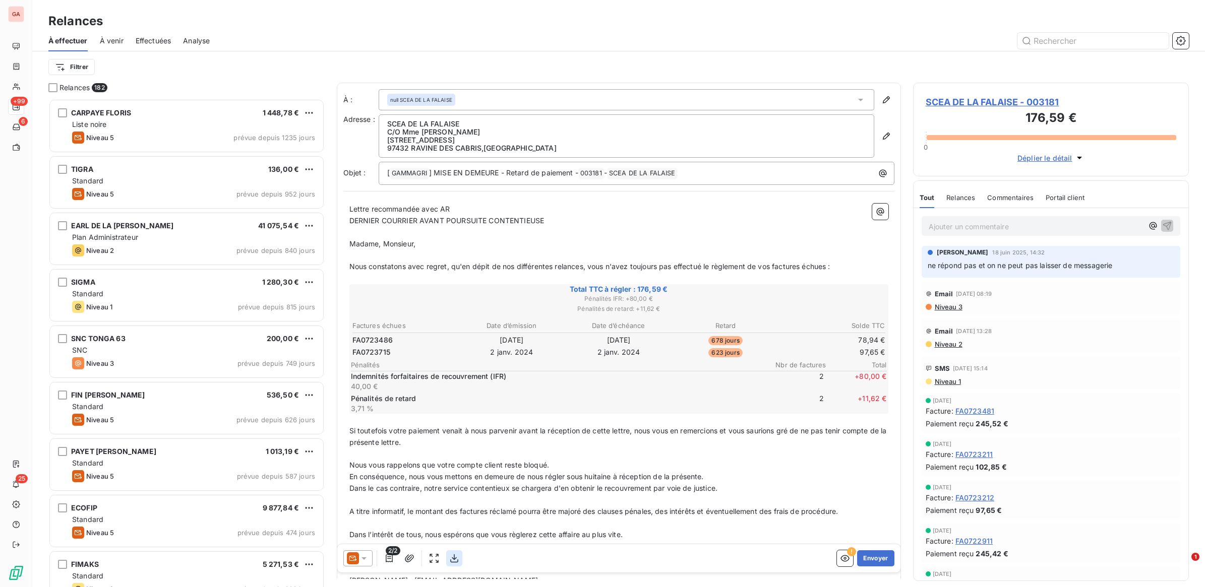
click at [457, 560] on icon "button" at bounding box center [454, 559] width 10 height 10
click at [863, 554] on button "Envoyer" at bounding box center [875, 559] width 37 height 16
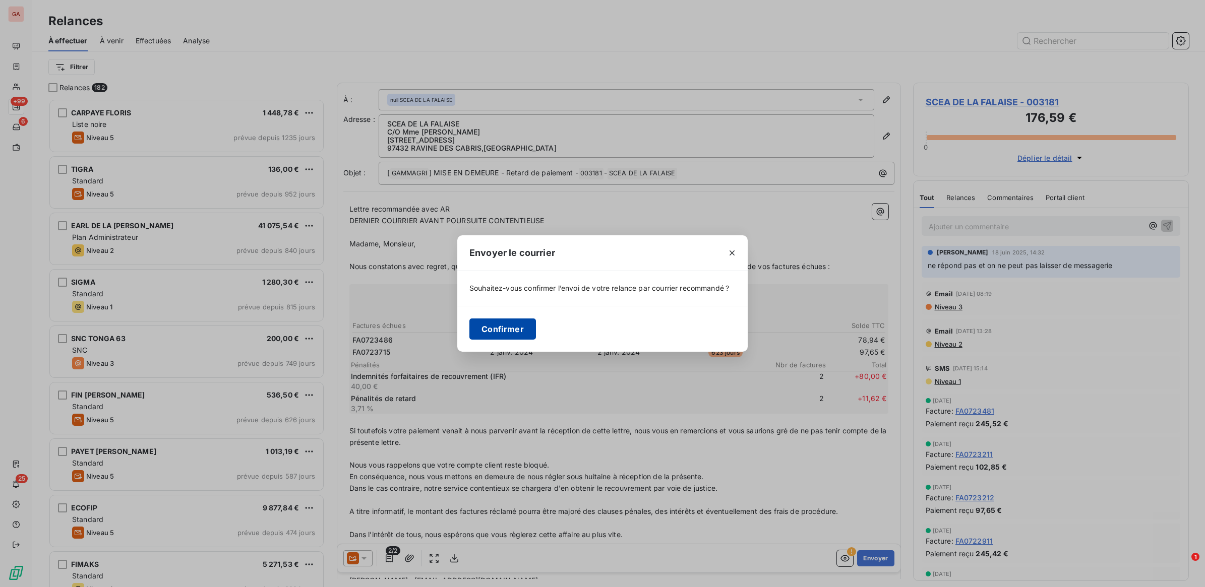
click at [515, 327] on button "Confirmer" at bounding box center [502, 329] width 67 height 21
